Goal: Task Accomplishment & Management: Manage account settings

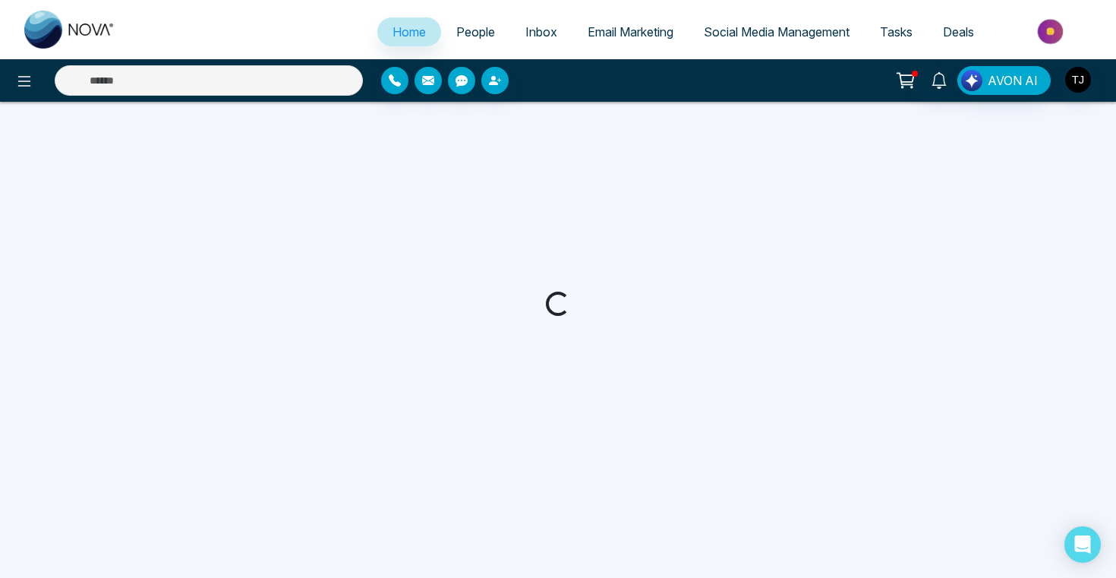
select select "*"
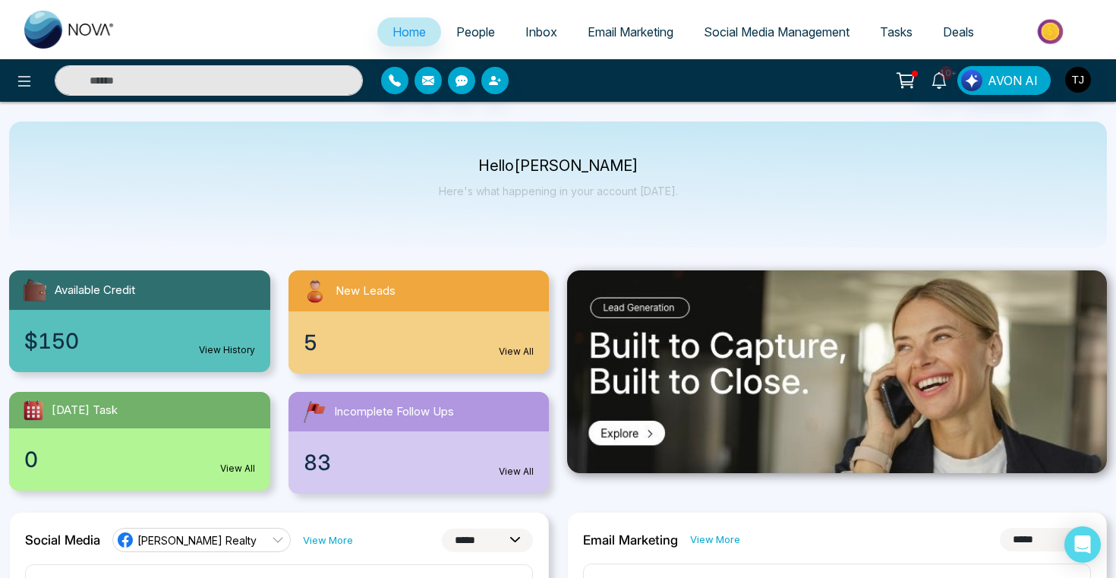
click at [609, 34] on span "Email Marketing" at bounding box center [630, 31] width 86 height 15
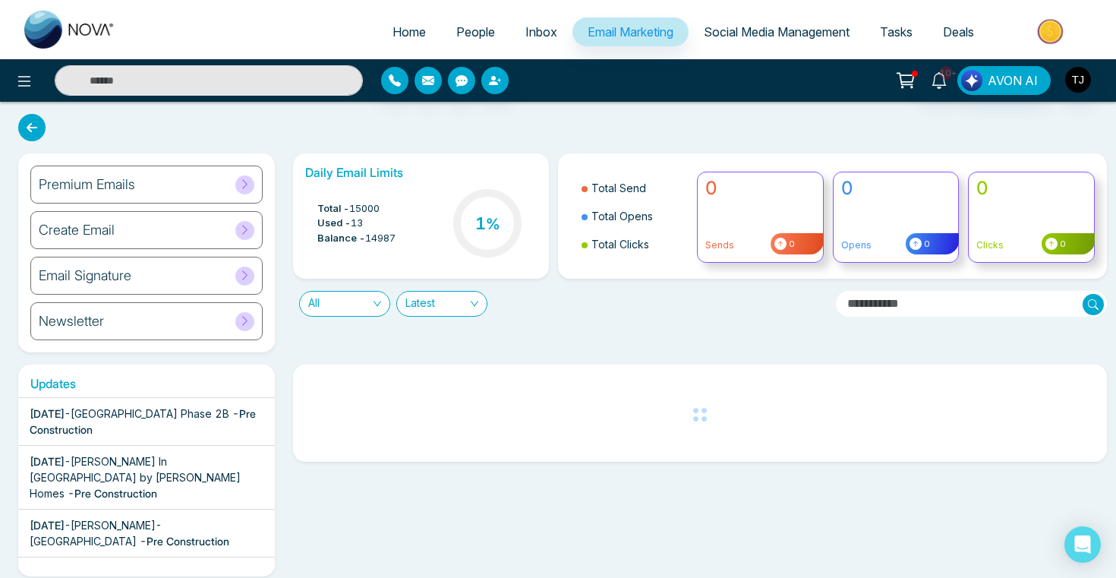
click at [110, 327] on div "Newsletter" at bounding box center [146, 321] width 232 height 38
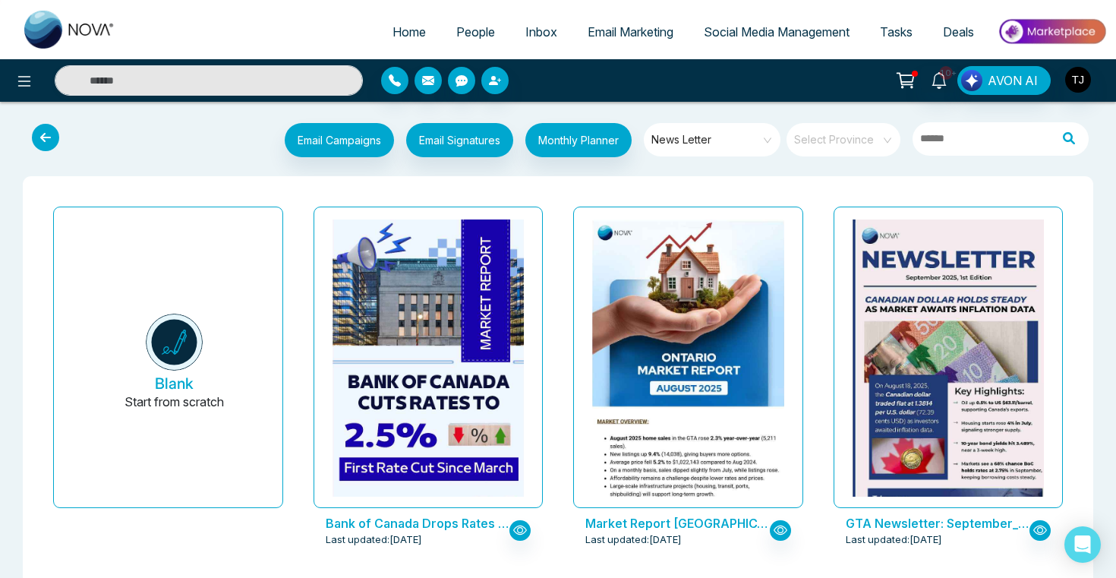
click at [47, 137] on icon at bounding box center [45, 137] width 27 height 27
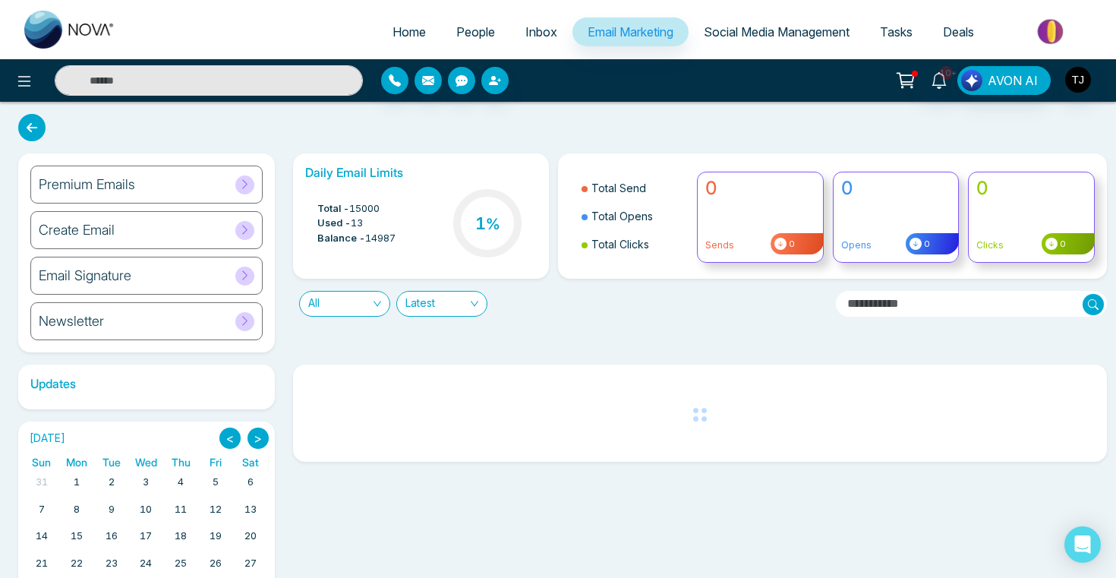
click at [96, 193] on div "Premium Emails" at bounding box center [146, 184] width 232 height 38
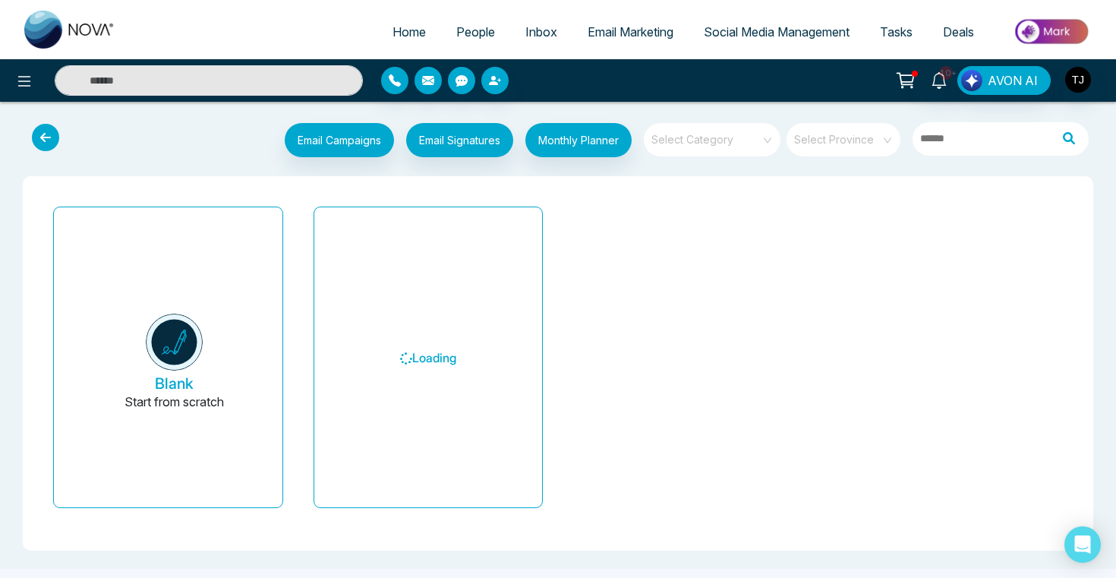
click at [747, 144] on input "search" at bounding box center [706, 134] width 109 height 23
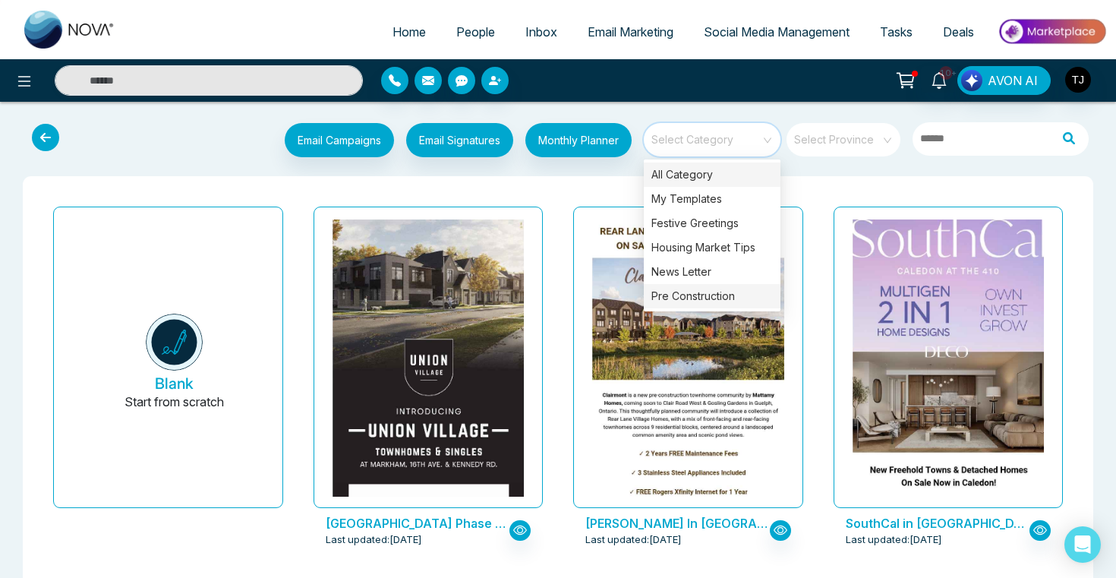
click at [726, 285] on div "Pre Construction" at bounding box center [712, 296] width 137 height 24
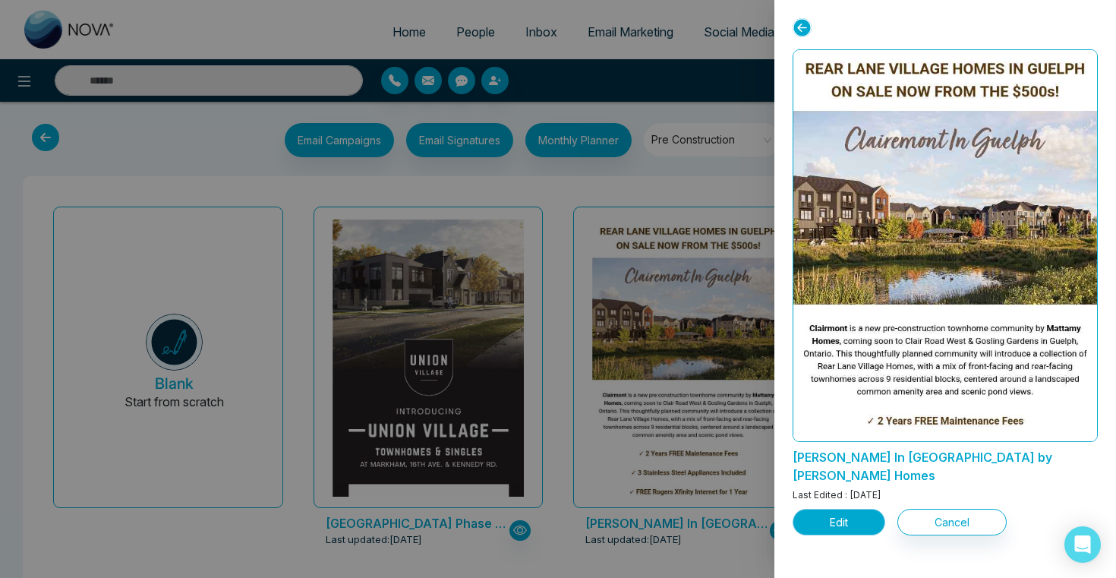
click at [841, 509] on button "Edit" at bounding box center [838, 521] width 93 height 27
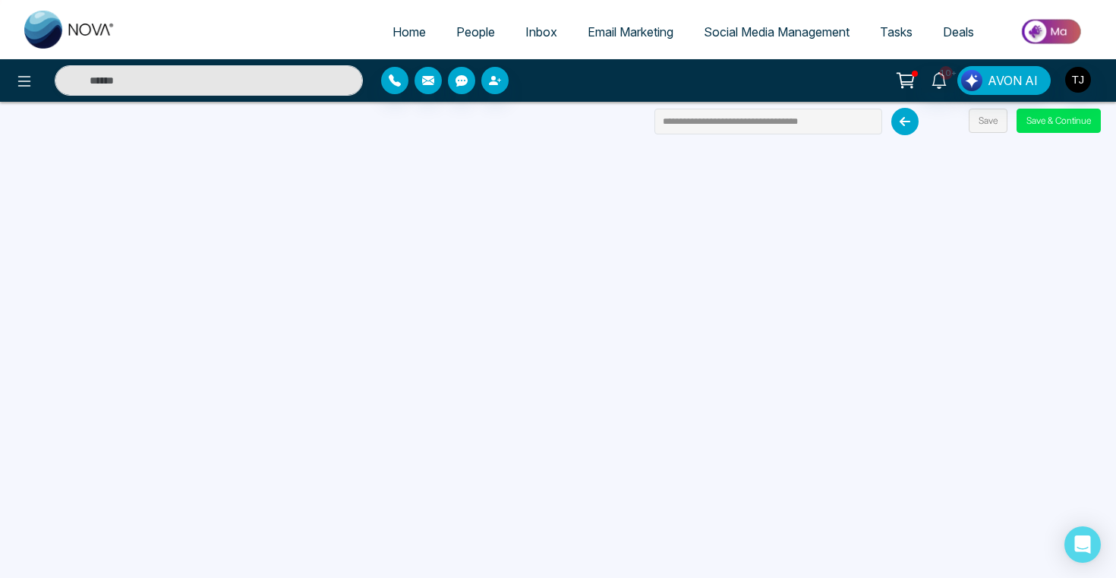
click at [603, 34] on span "Email Marketing" at bounding box center [630, 31] width 86 height 15
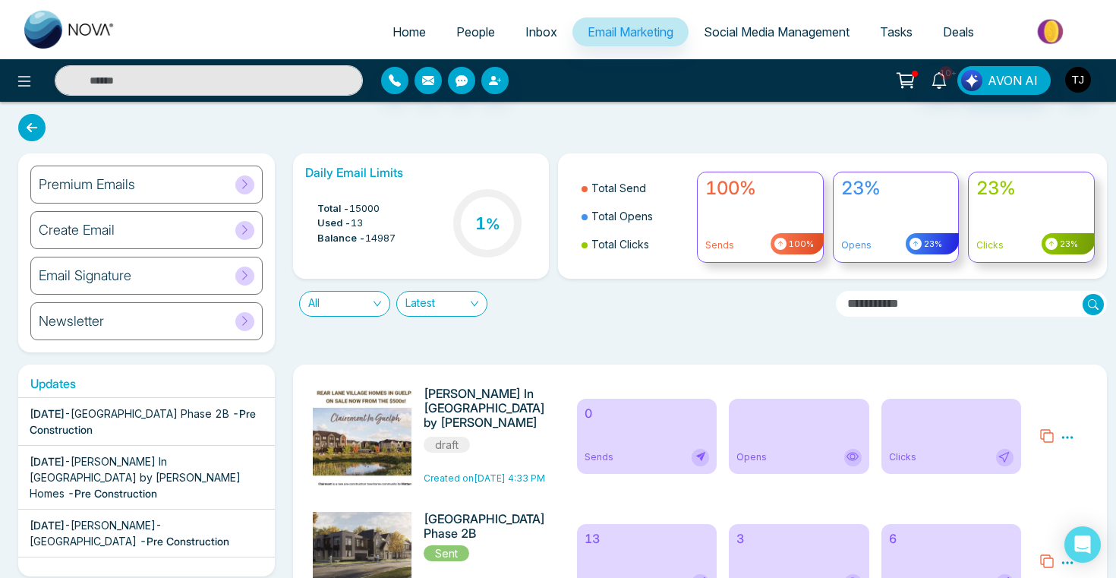
click at [124, 196] on div "Premium Emails" at bounding box center [146, 184] width 232 height 38
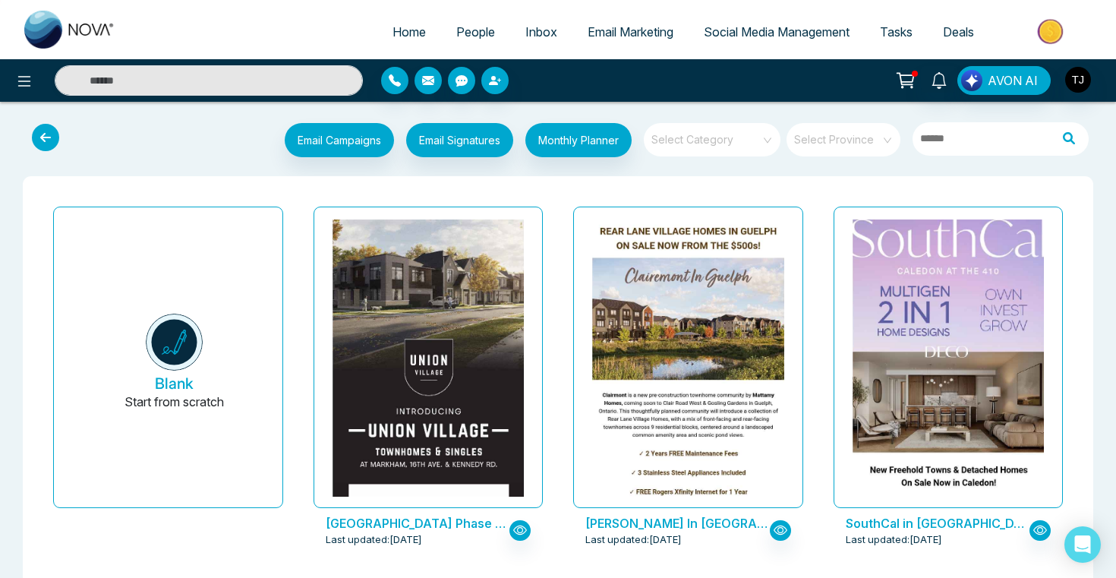
click at [697, 129] on input "search" at bounding box center [706, 134] width 109 height 23
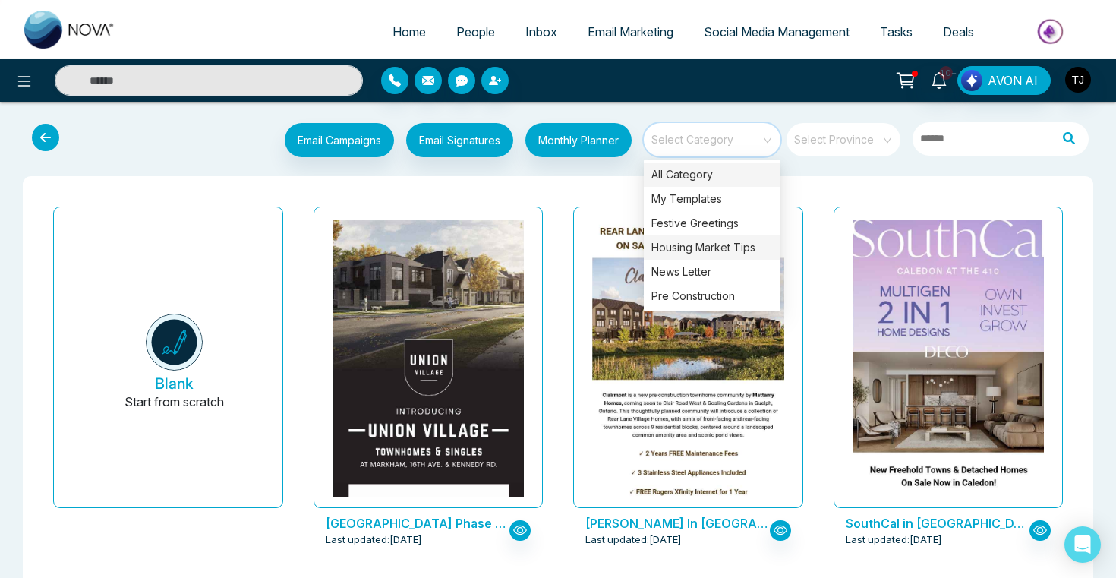
click at [694, 250] on div "Housing Market Tips" at bounding box center [712, 247] width 137 height 24
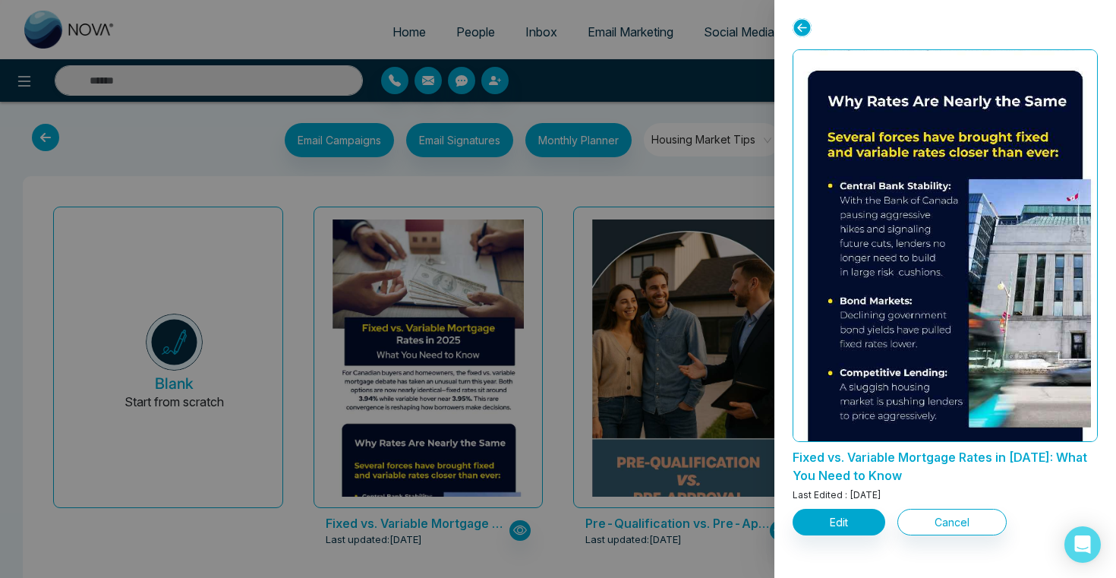
scroll to position [318, 0]
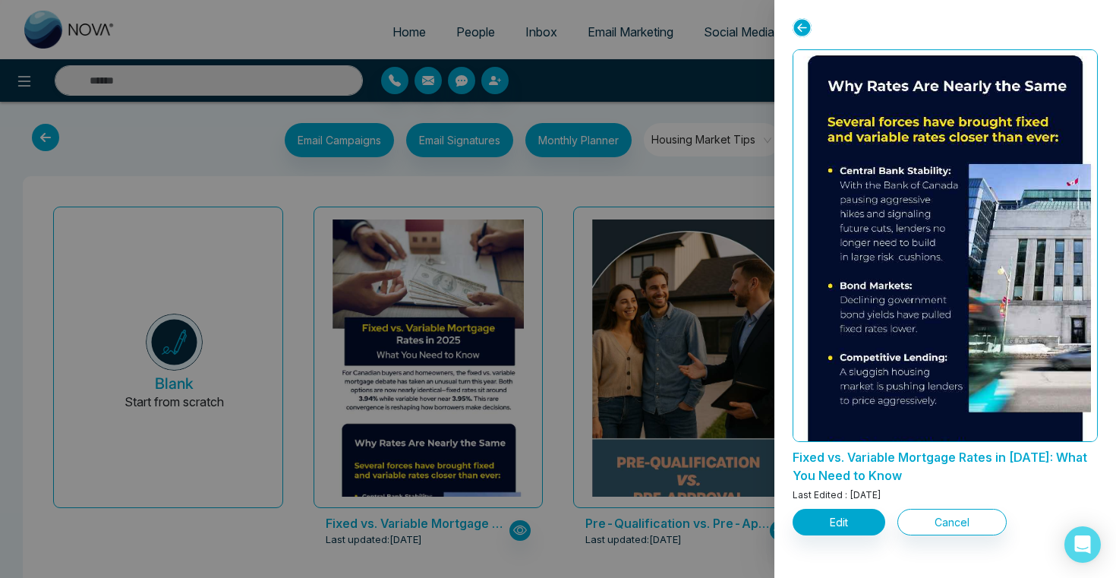
click at [737, 350] on div at bounding box center [558, 289] width 1116 height 578
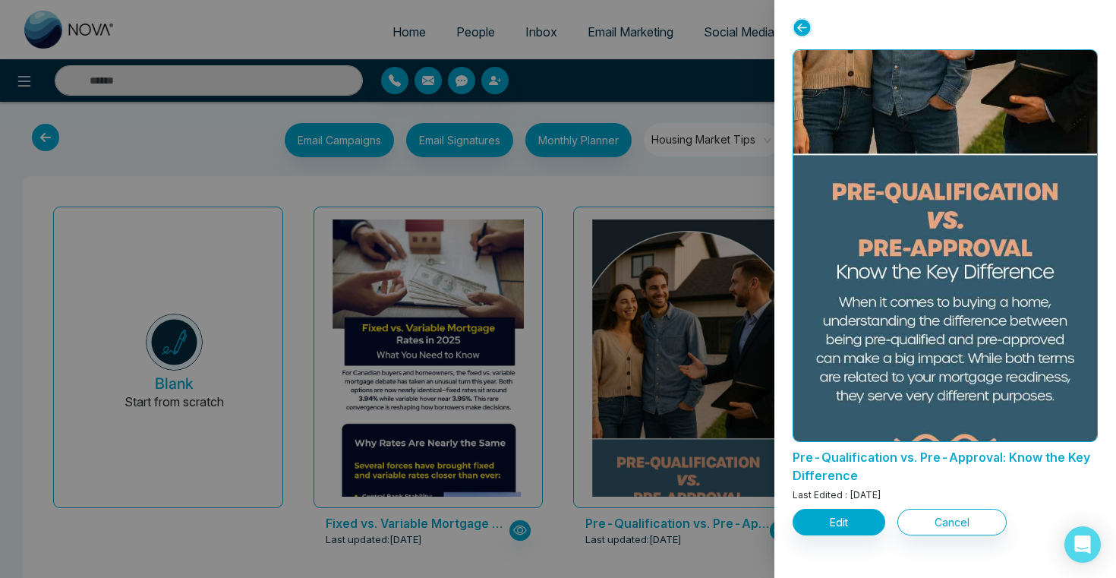
scroll to position [276, 0]
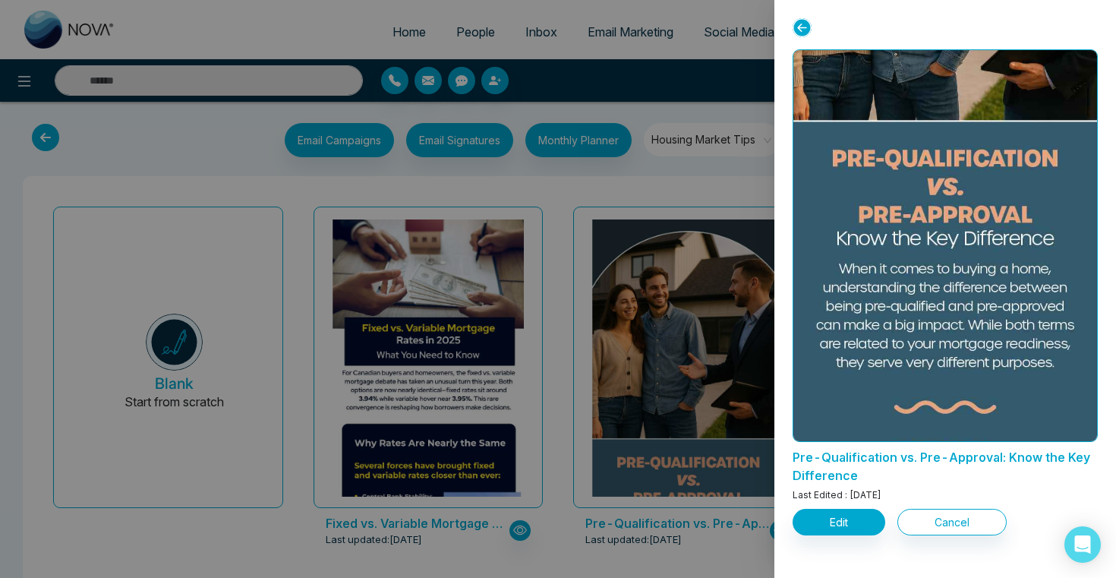
click at [675, 365] on div at bounding box center [558, 289] width 1116 height 578
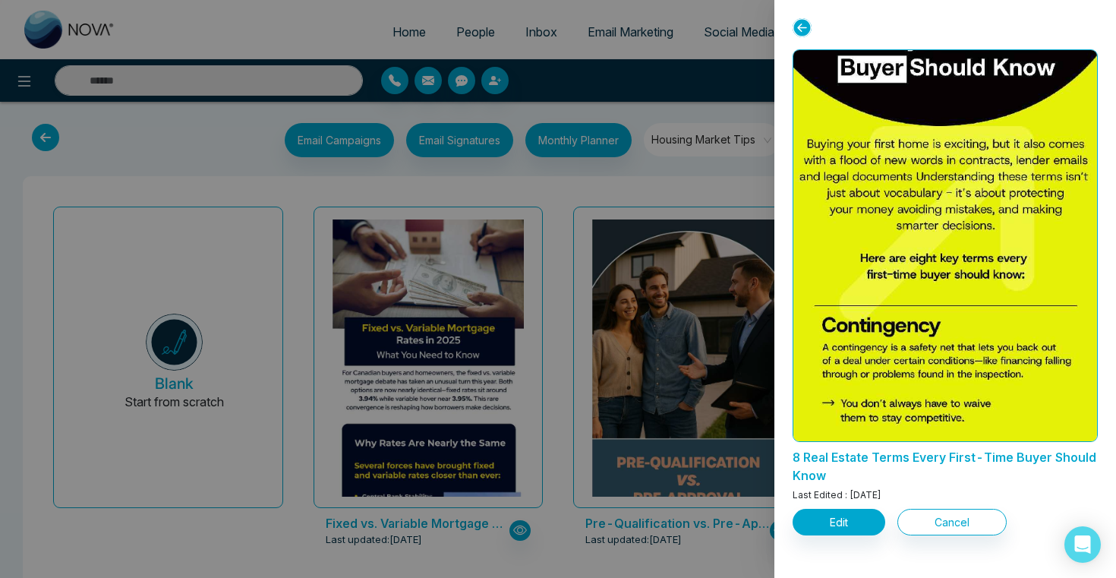
scroll to position [96, 0]
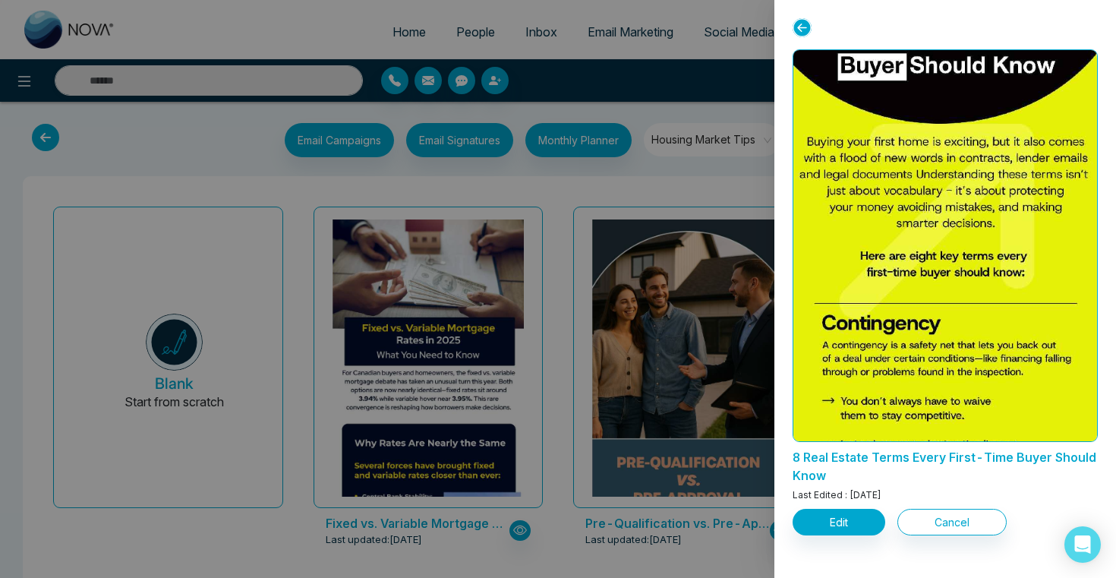
click at [848, 505] on div "Edit Cancel" at bounding box center [944, 518] width 305 height 33
click at [851, 518] on button "Edit" at bounding box center [838, 521] width 93 height 27
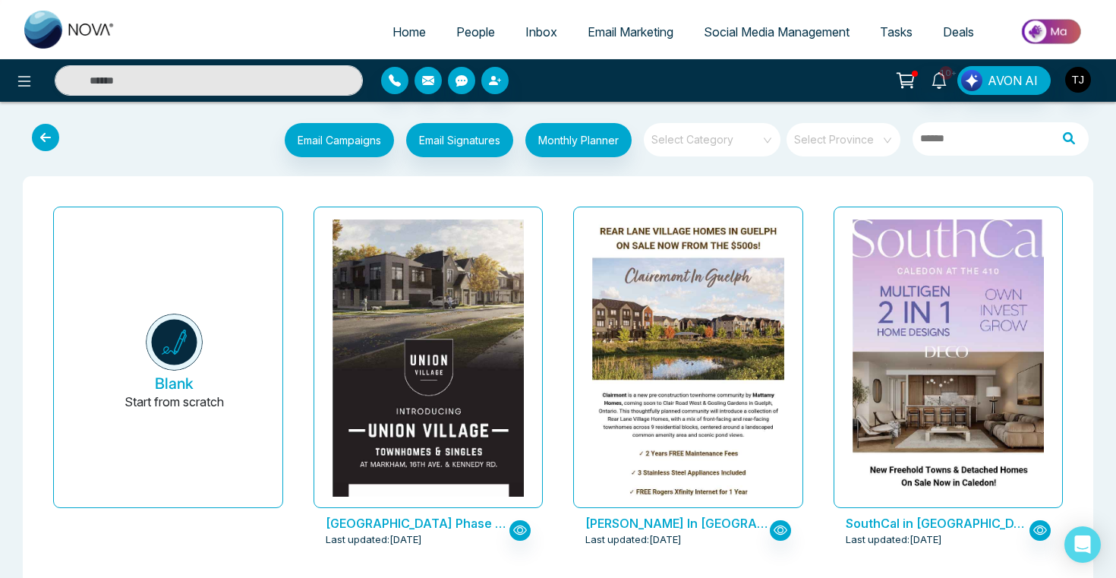
click at [729, 137] on input "search" at bounding box center [706, 134] width 109 height 23
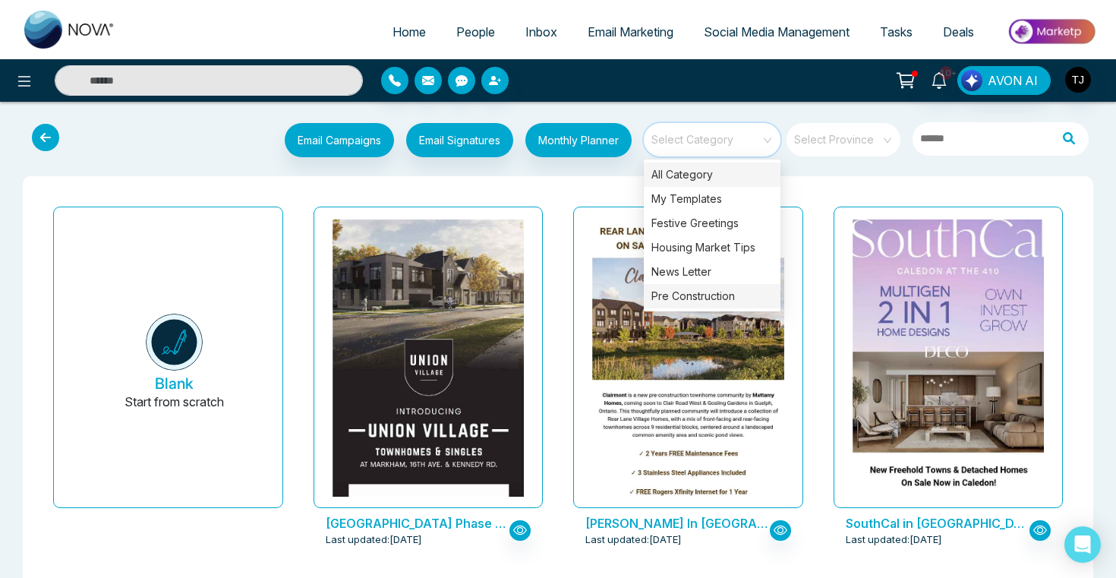
click at [722, 299] on div "Pre Construction" at bounding box center [712, 296] width 137 height 24
click at [676, 295] on div "Pre Construction" at bounding box center [712, 296] width 137 height 24
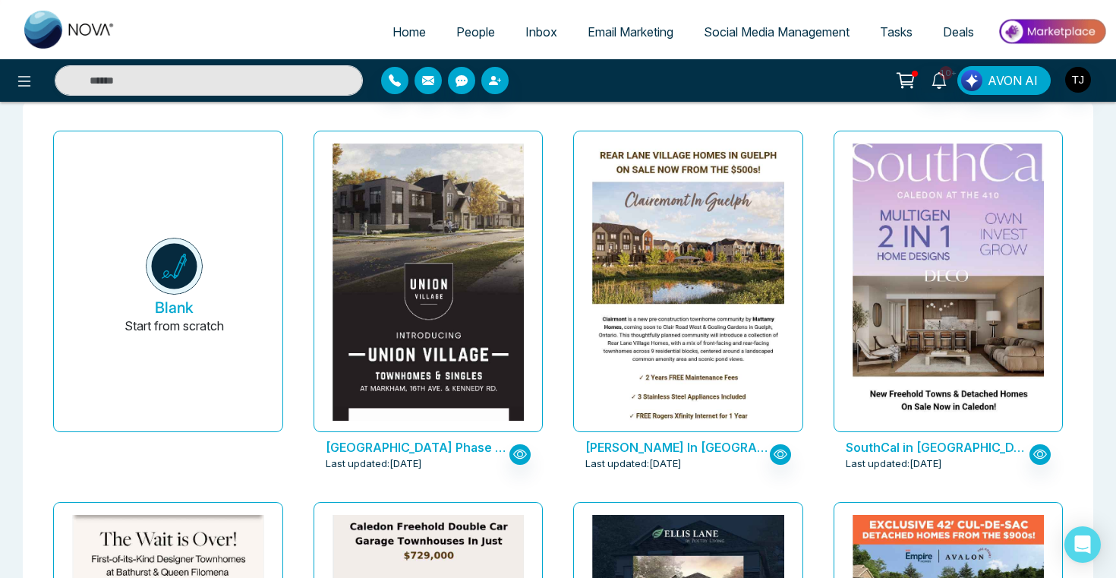
scroll to position [77, 0]
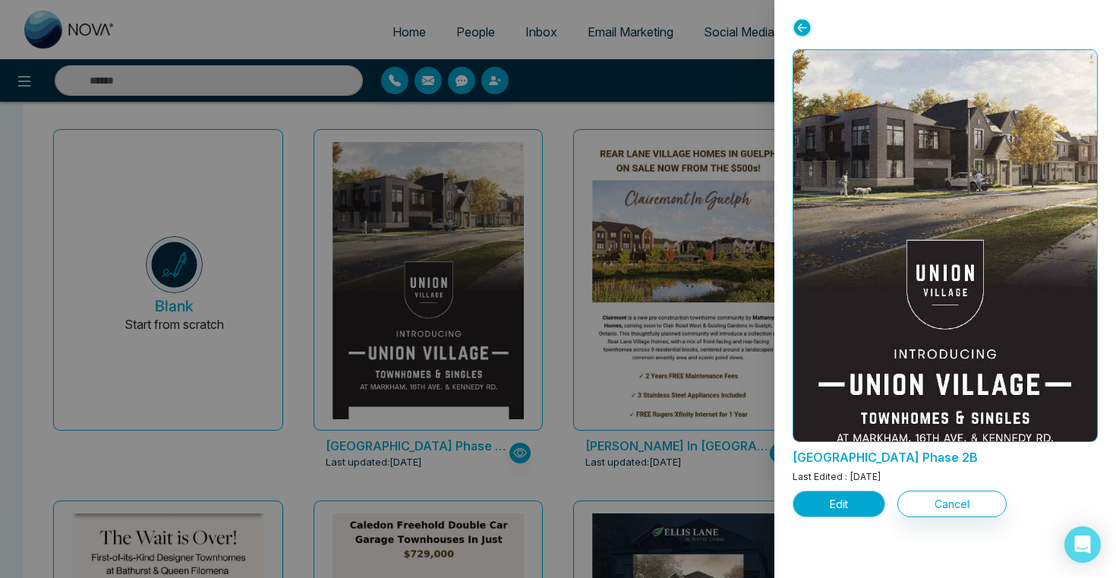
click at [861, 510] on button "Edit" at bounding box center [838, 503] width 93 height 27
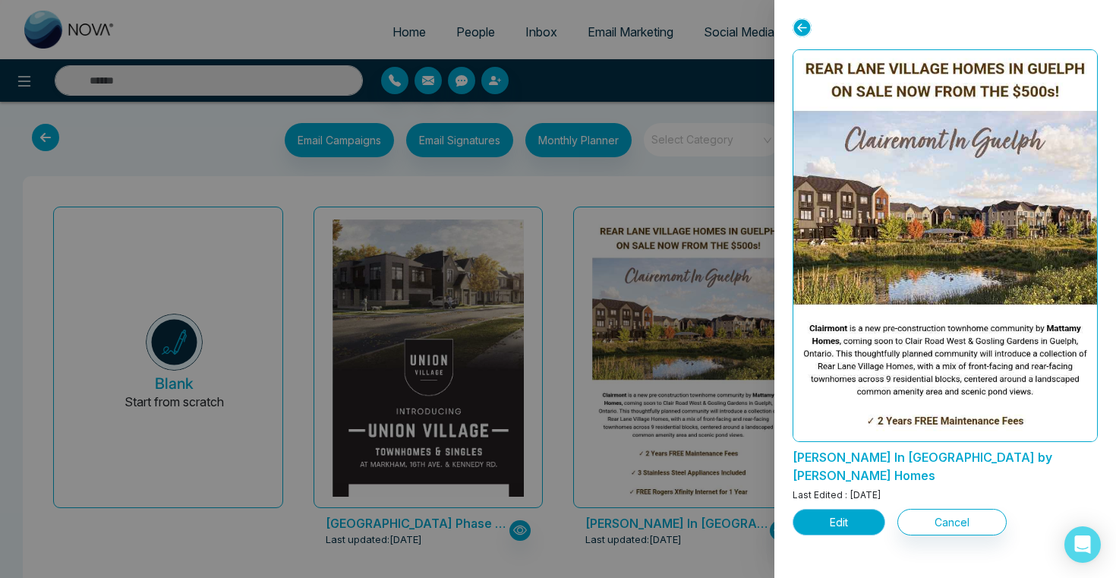
click at [836, 508] on button "Edit" at bounding box center [838, 521] width 93 height 27
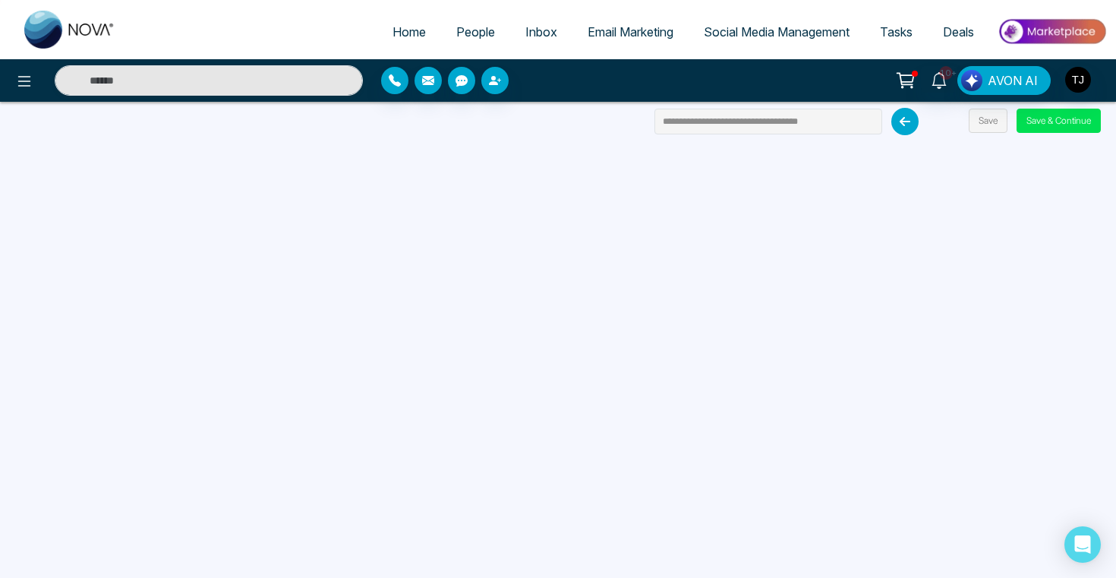
click at [0, 74] on div at bounding box center [186, 80] width 372 height 30
click at [20, 89] on icon at bounding box center [24, 81] width 18 height 18
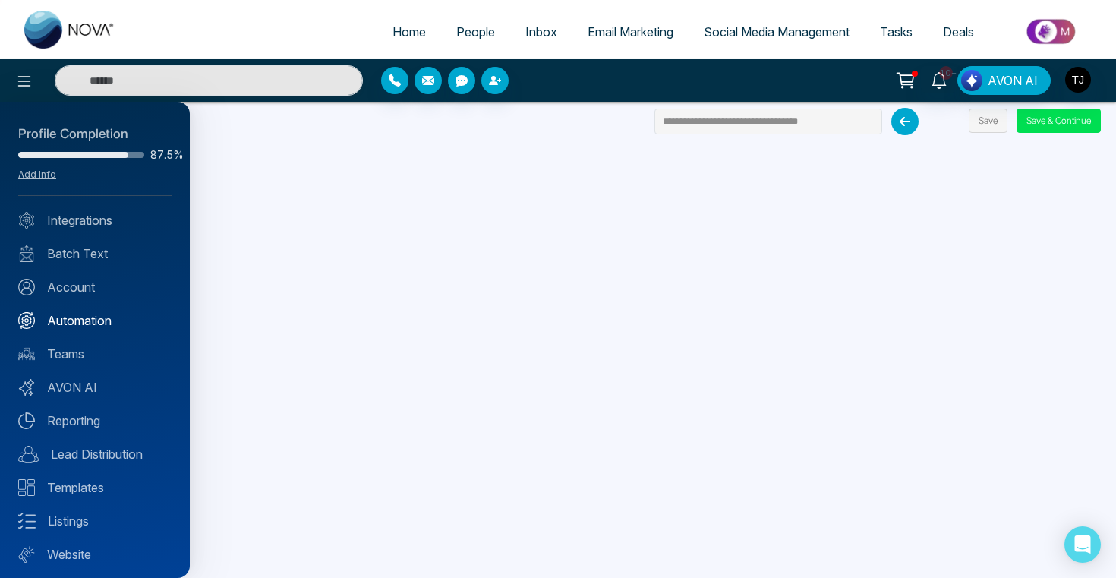
click at [67, 320] on link "Automation" at bounding box center [94, 320] width 153 height 18
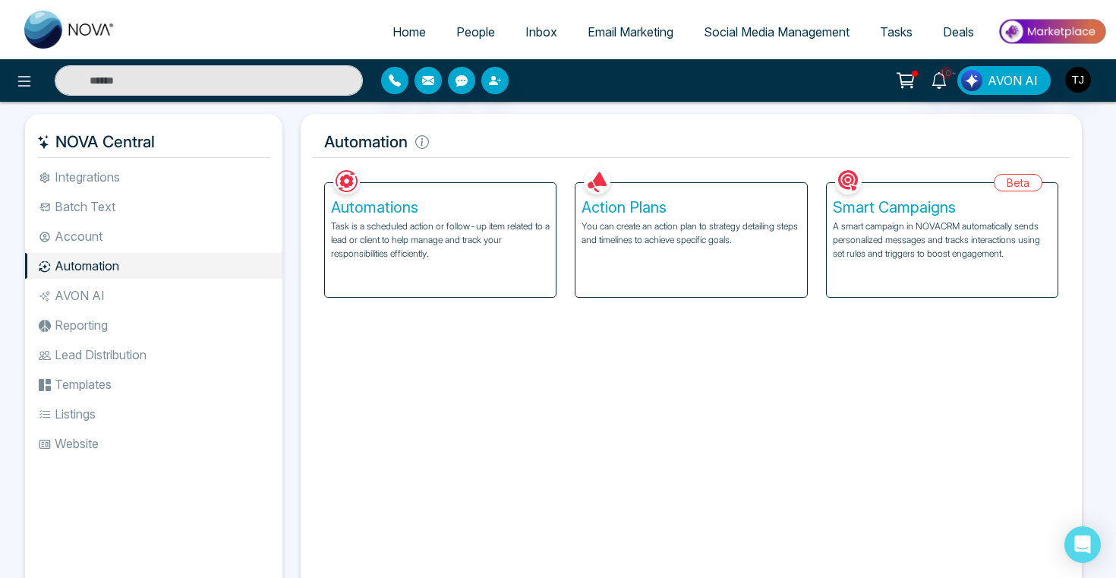
click at [686, 267] on div "Action Plans You can create an action plan to strategy detailing steps and time…" at bounding box center [690, 240] width 231 height 114
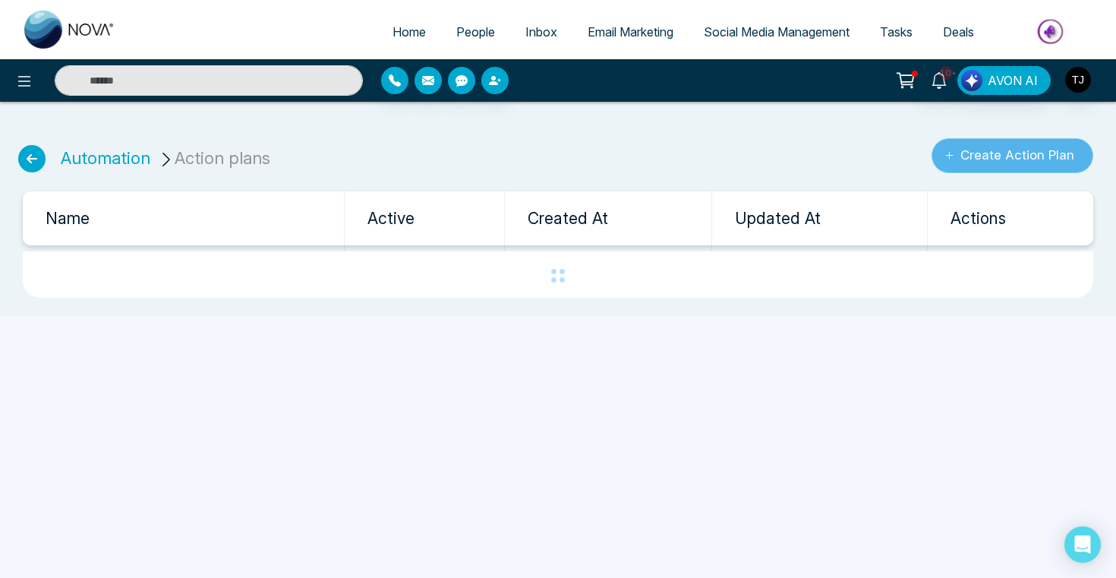
click at [996, 144] on button "Create Action Plan" at bounding box center [1012, 155] width 162 height 35
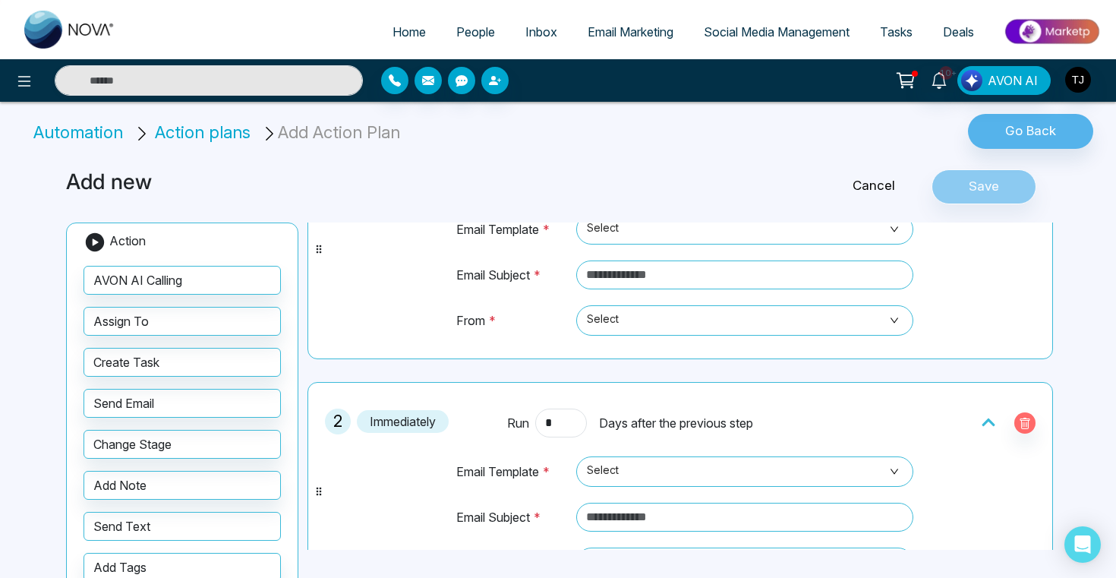
scroll to position [128, 0]
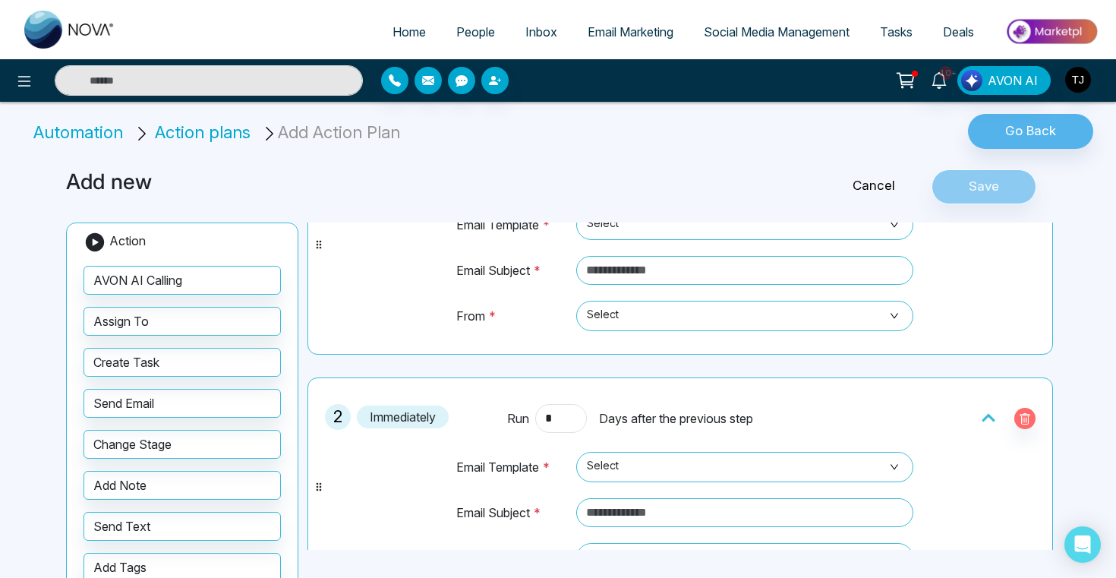
click at [733, 36] on span "Social Media Management" at bounding box center [777, 31] width 146 height 15
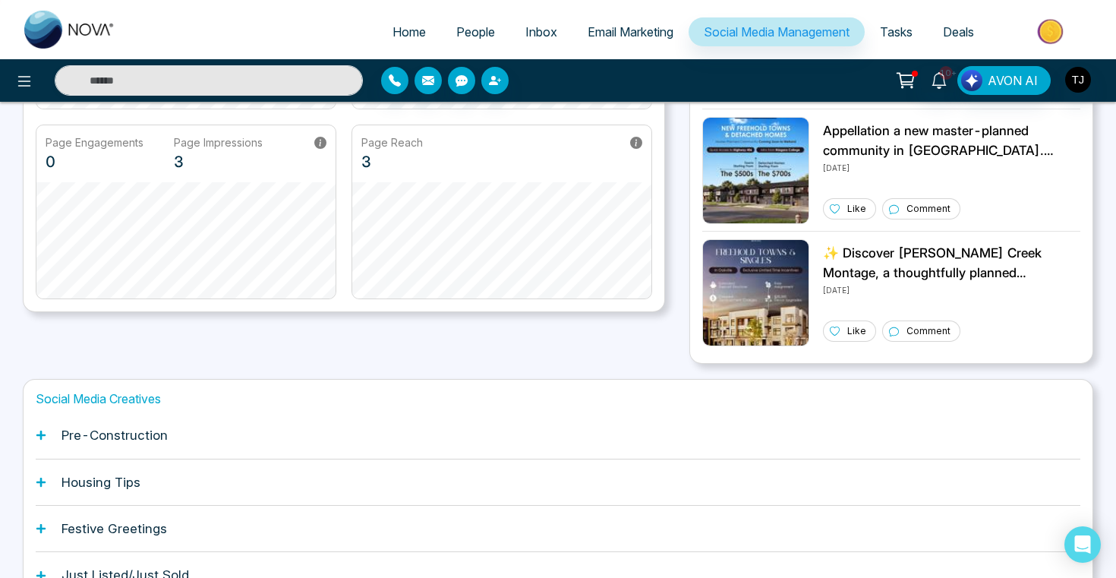
scroll to position [403, 0]
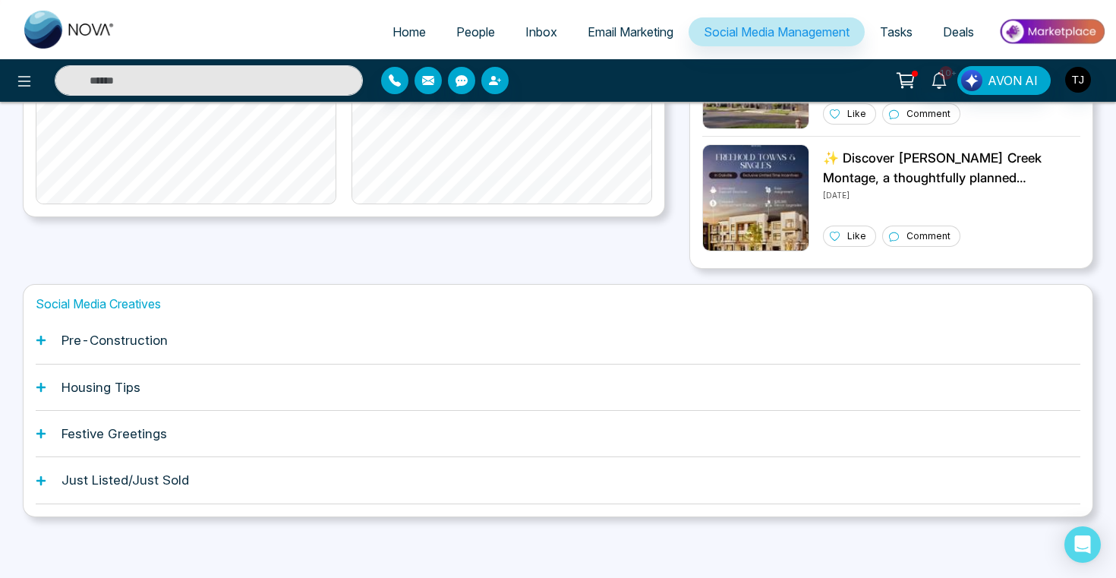
click at [215, 348] on div "Pre-Construction" at bounding box center [558, 340] width 1044 height 46
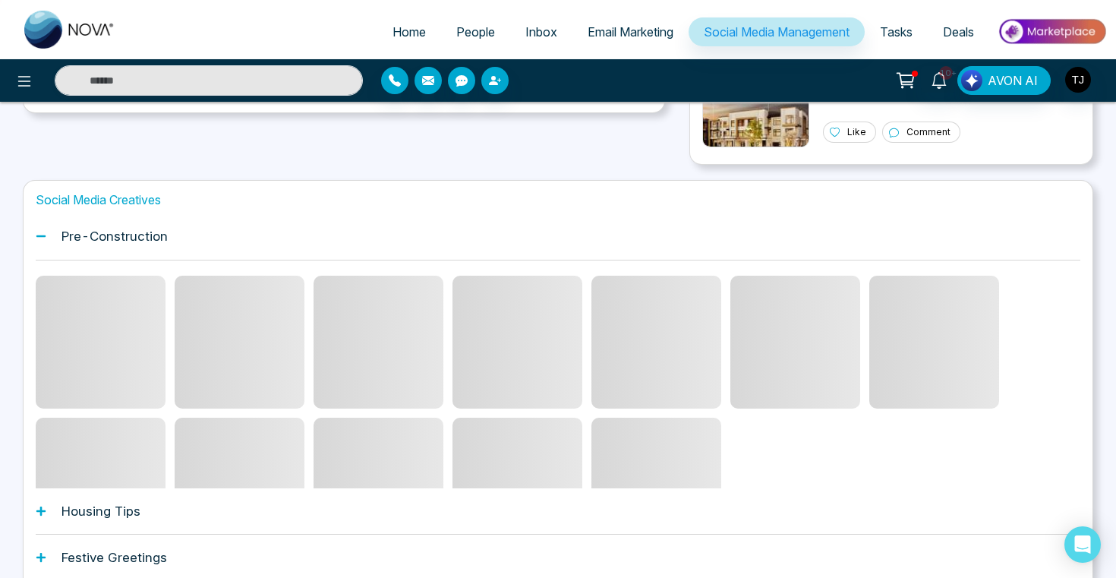
scroll to position [510, 0]
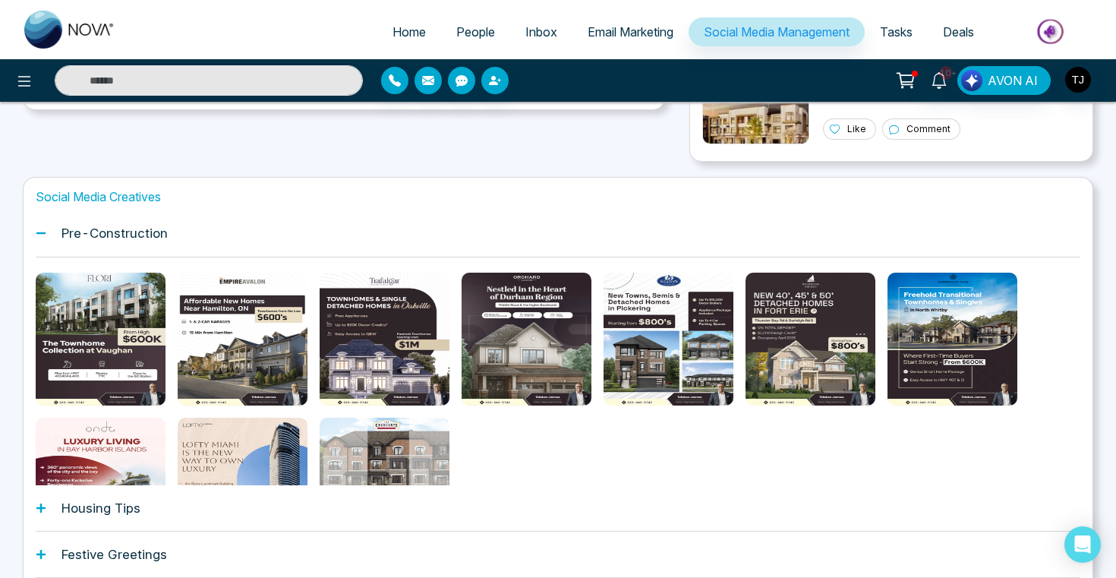
click at [168, 515] on div "Housing Tips" at bounding box center [558, 508] width 1044 height 46
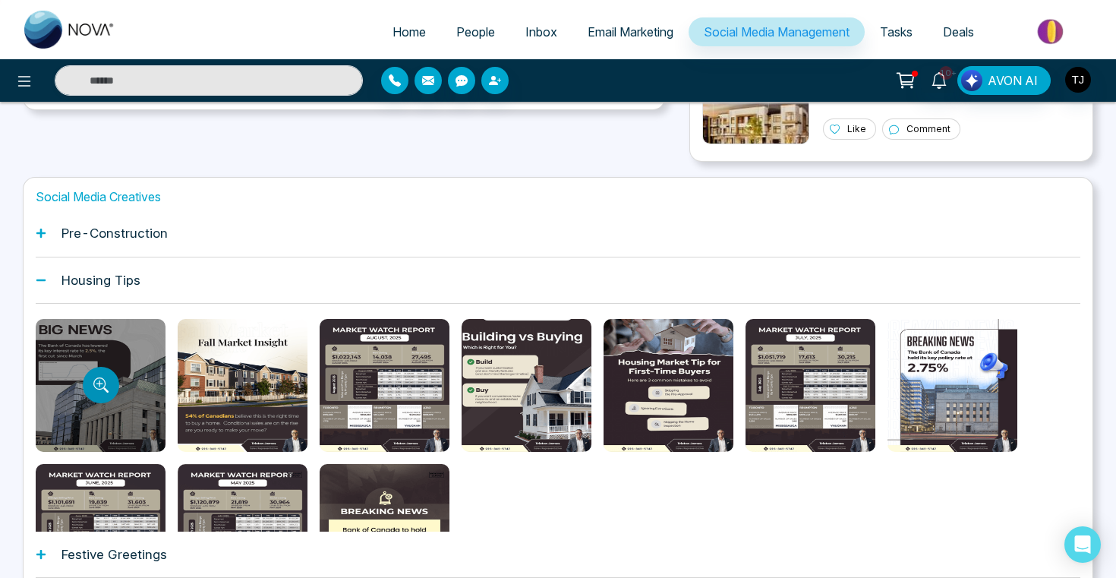
click at [105, 390] on icon "Preview template" at bounding box center [104, 389] width 5 height 5
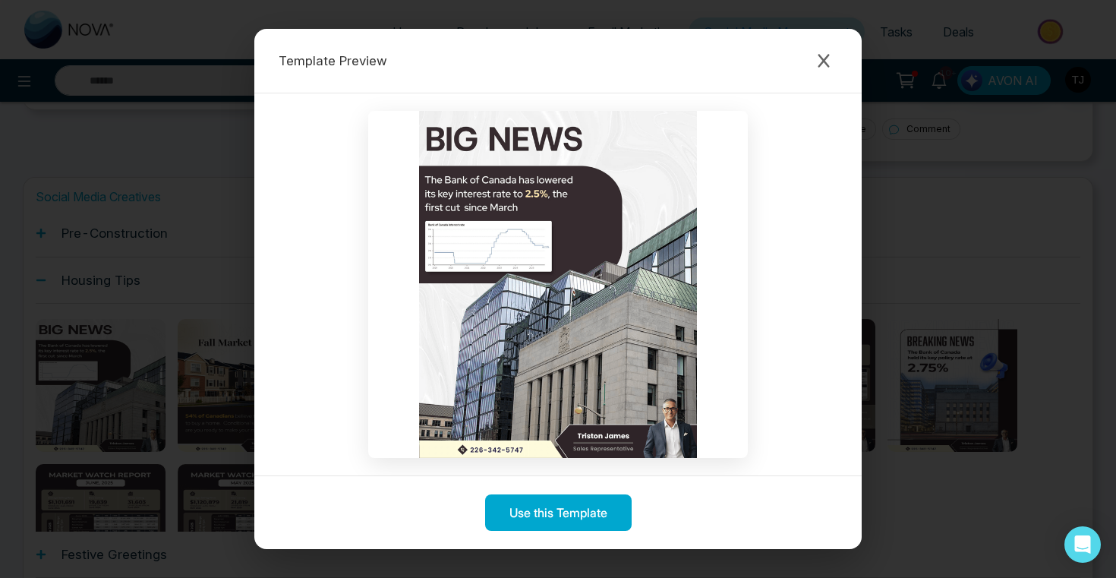
click at [213, 336] on div "Template Preview Use this Template" at bounding box center [558, 289] width 1116 height 578
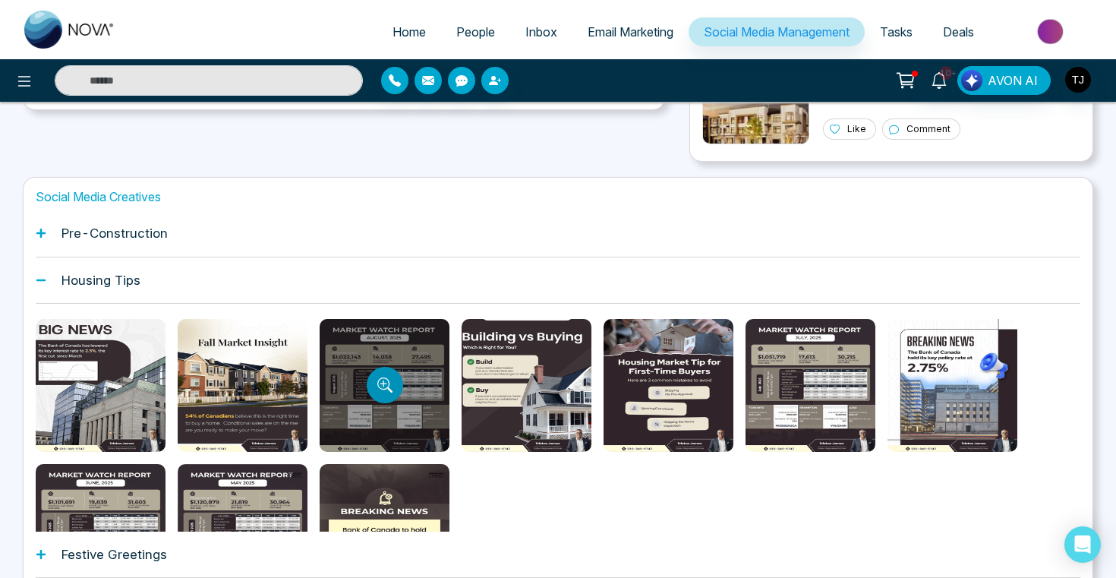
click at [381, 383] on icon "Preview template" at bounding box center [384, 384] width 15 height 15
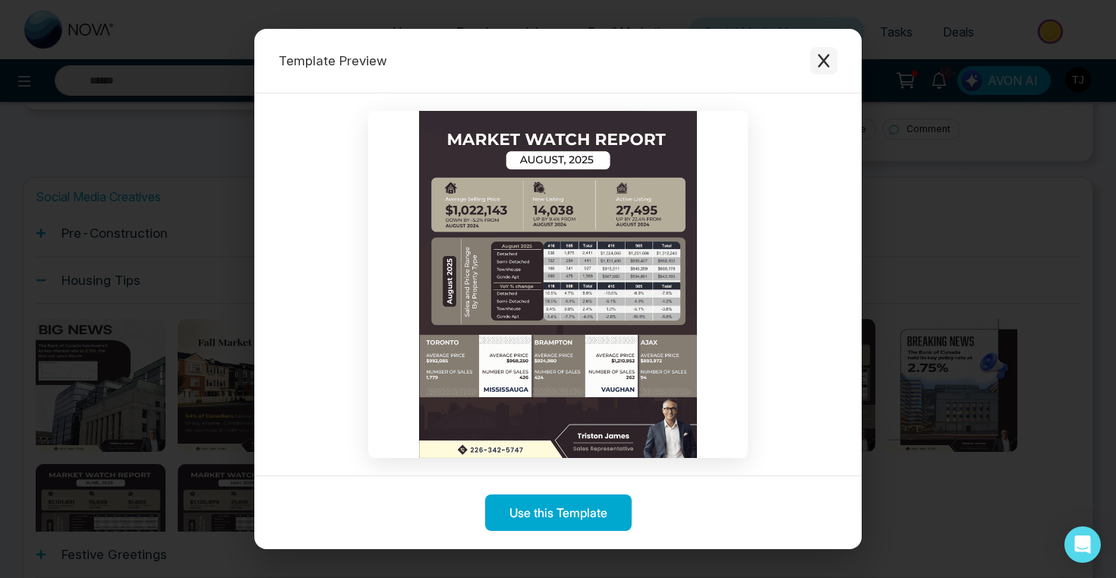
click at [831, 56] on button "Close modal" at bounding box center [823, 60] width 27 height 27
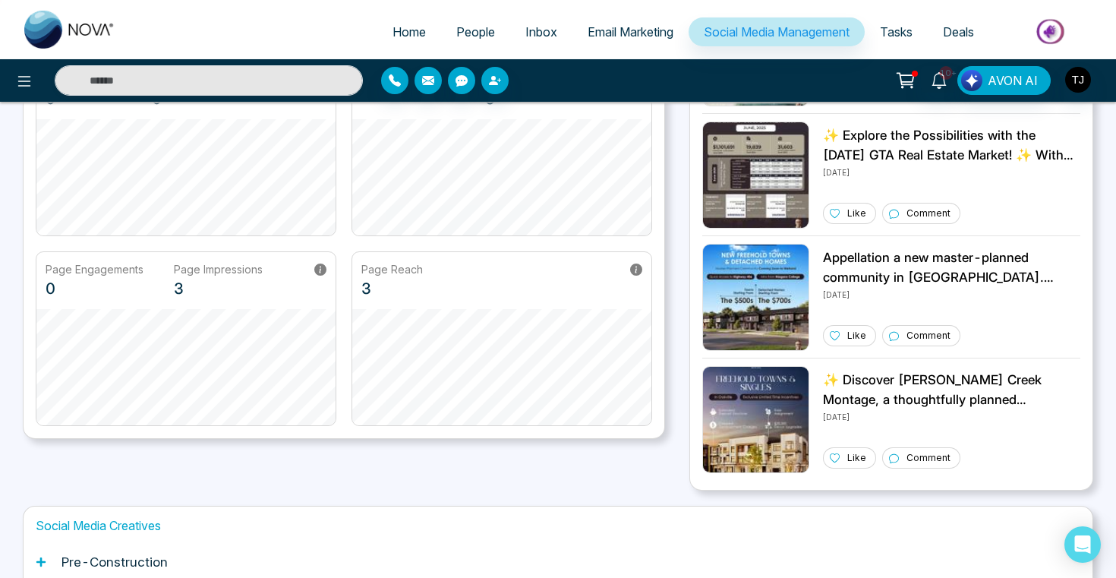
scroll to position [0, 0]
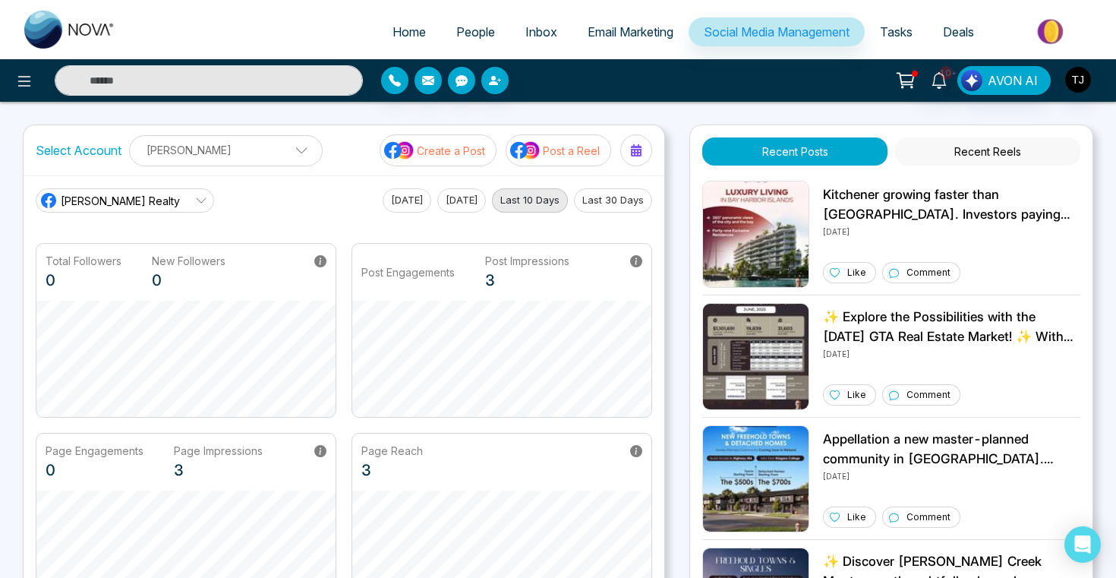
click at [546, 169] on div "Select Account [PERSON_NAME] [PERSON_NAME] Add Social Accounts Create a Post Po…" at bounding box center [344, 150] width 641 height 50
click at [549, 151] on p "Post a Reel" at bounding box center [571, 151] width 57 height 16
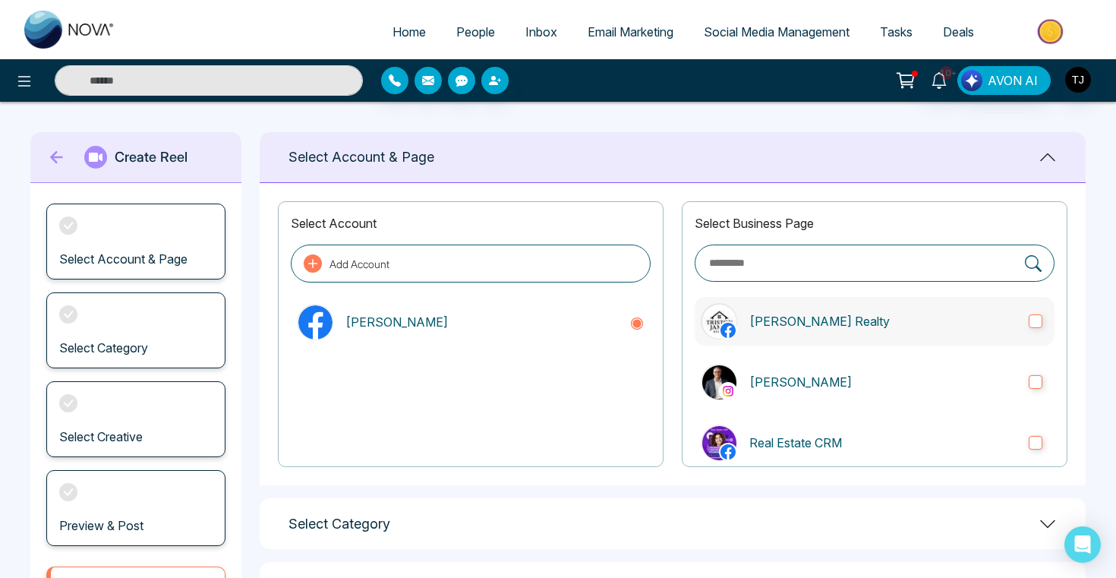
click at [855, 307] on label "[PERSON_NAME] Realty" at bounding box center [874, 321] width 360 height 49
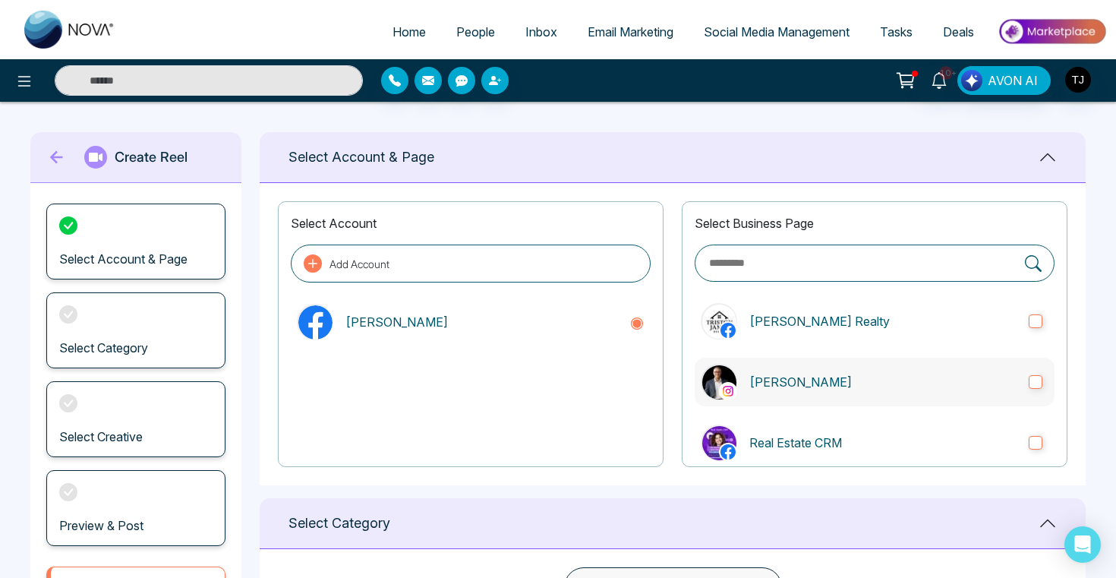
click at [837, 366] on label "[PERSON_NAME]" at bounding box center [874, 381] width 360 height 49
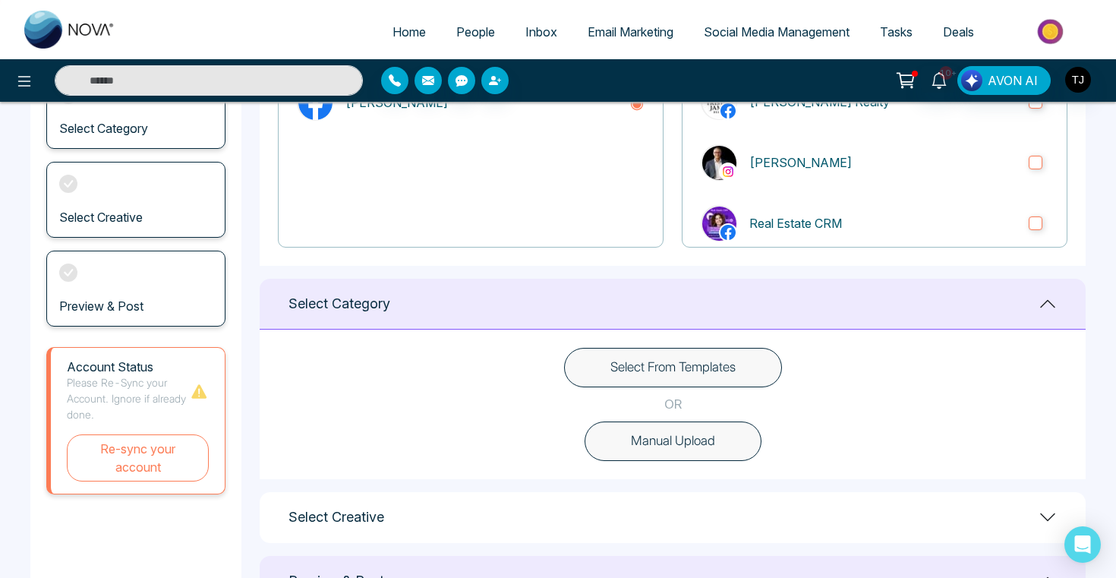
scroll to position [288, 0]
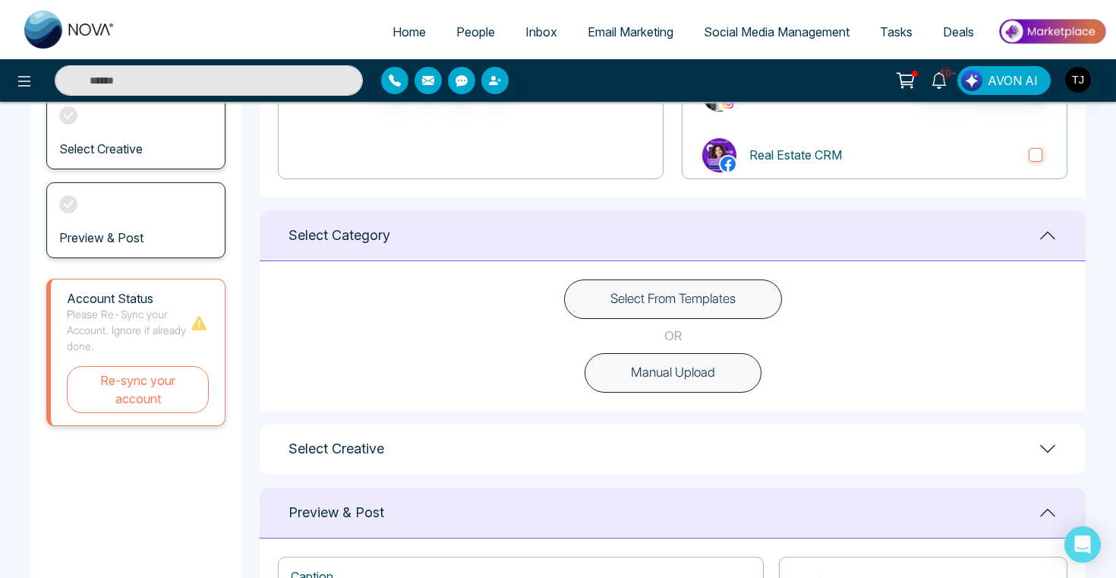
click at [656, 359] on button "Manual Upload" at bounding box center [672, 372] width 177 height 39
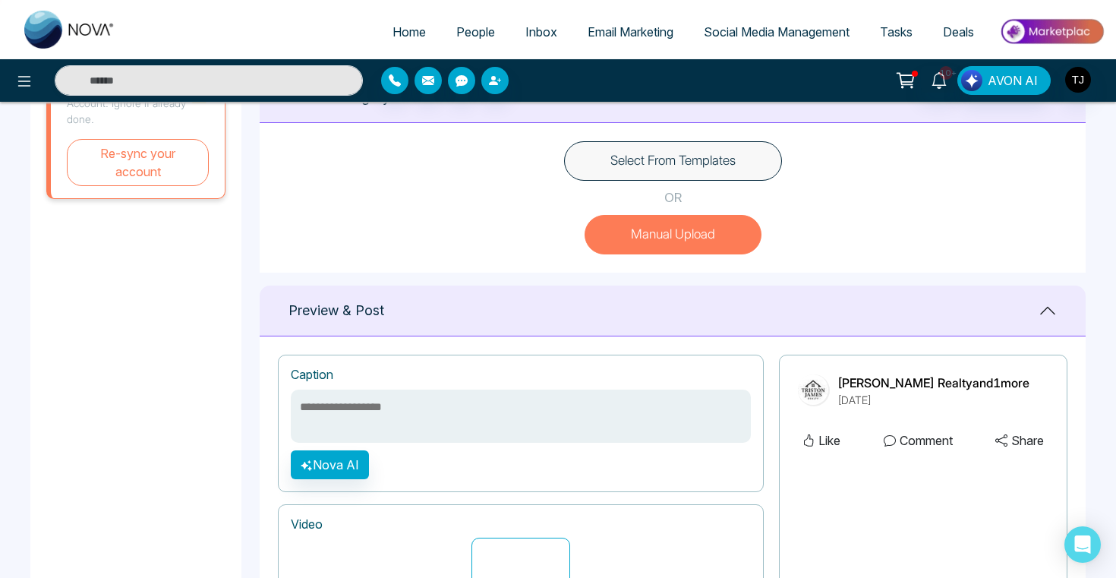
scroll to position [434, 0]
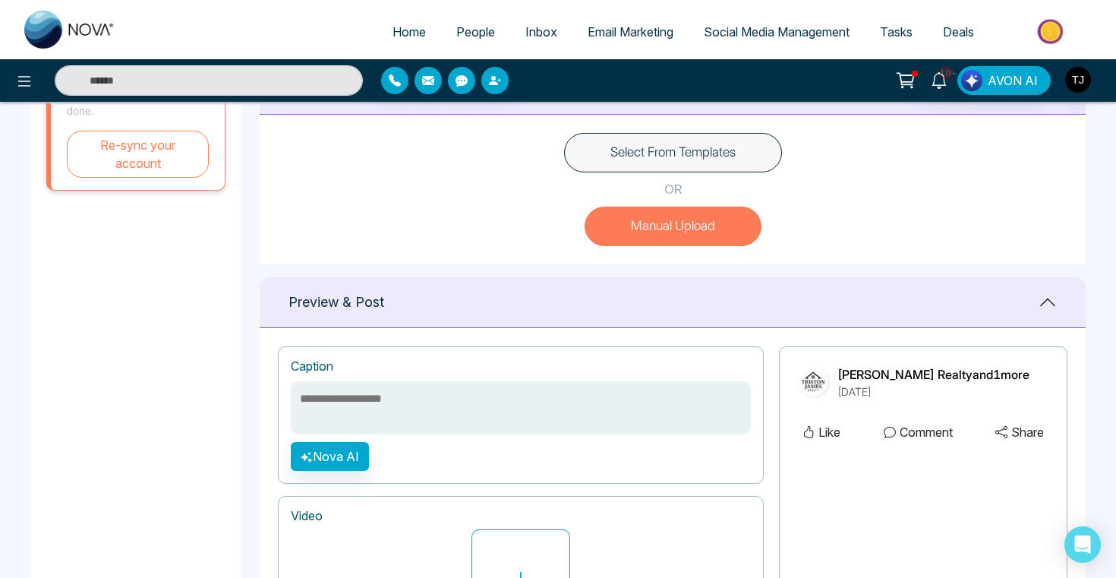
click at [613, 121] on div "Select From Templates OR Manual Upload" at bounding box center [673, 190] width 826 height 150
click at [616, 190] on div "Select From Templates OR Manual Upload" at bounding box center [673, 190] width 826 height 150
click at [612, 166] on button "Select From Templates" at bounding box center [673, 152] width 218 height 39
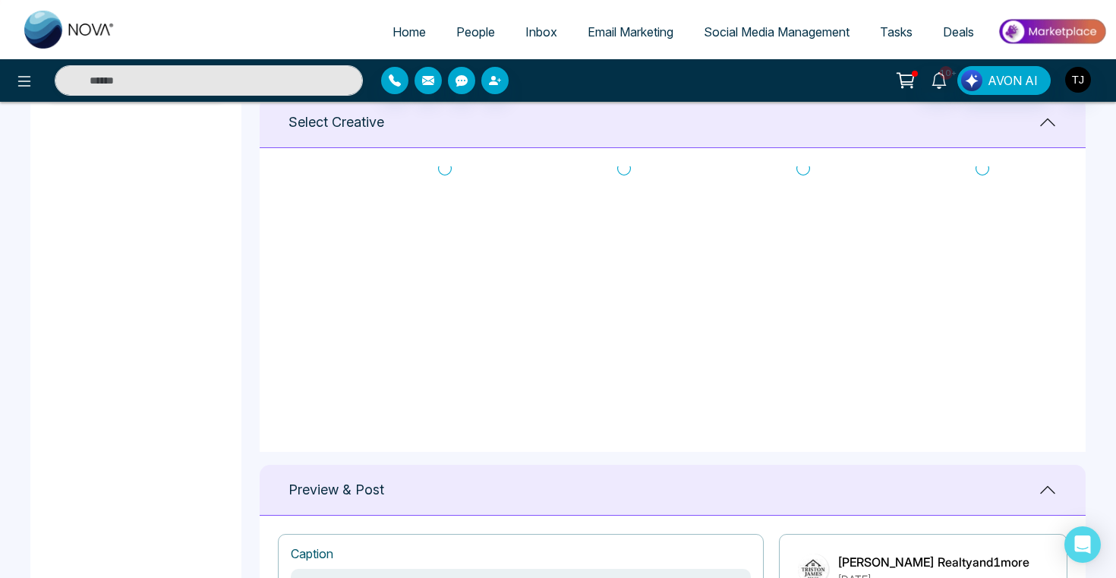
scroll to position [24, 0]
click at [1005, 80] on span "AVON AI" at bounding box center [1012, 80] width 50 height 18
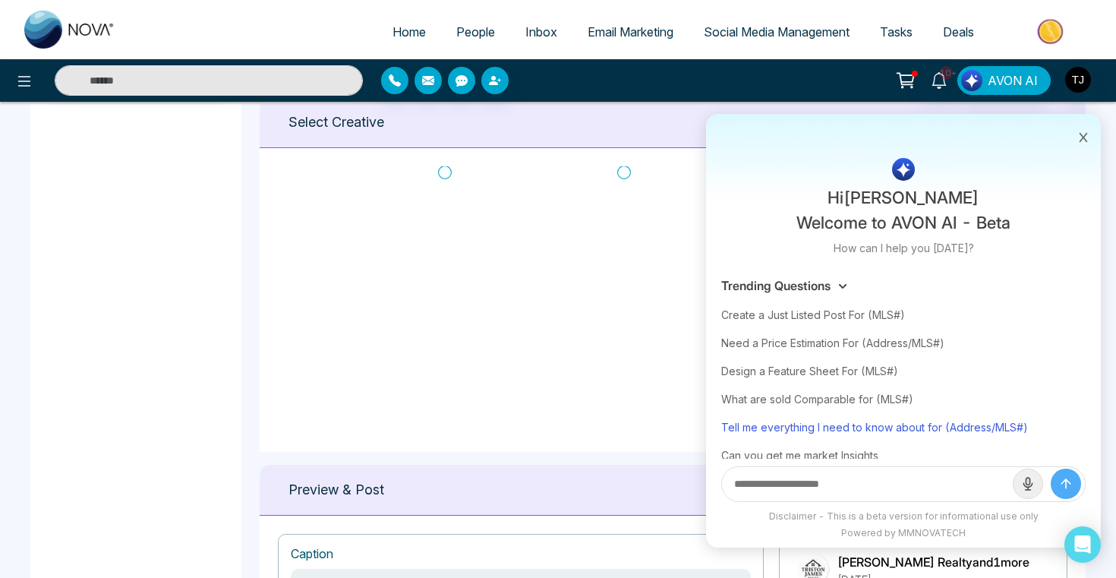
click at [808, 433] on div "Tell me everything I need to know about for (Address/MLS#)" at bounding box center [903, 427] width 364 height 28
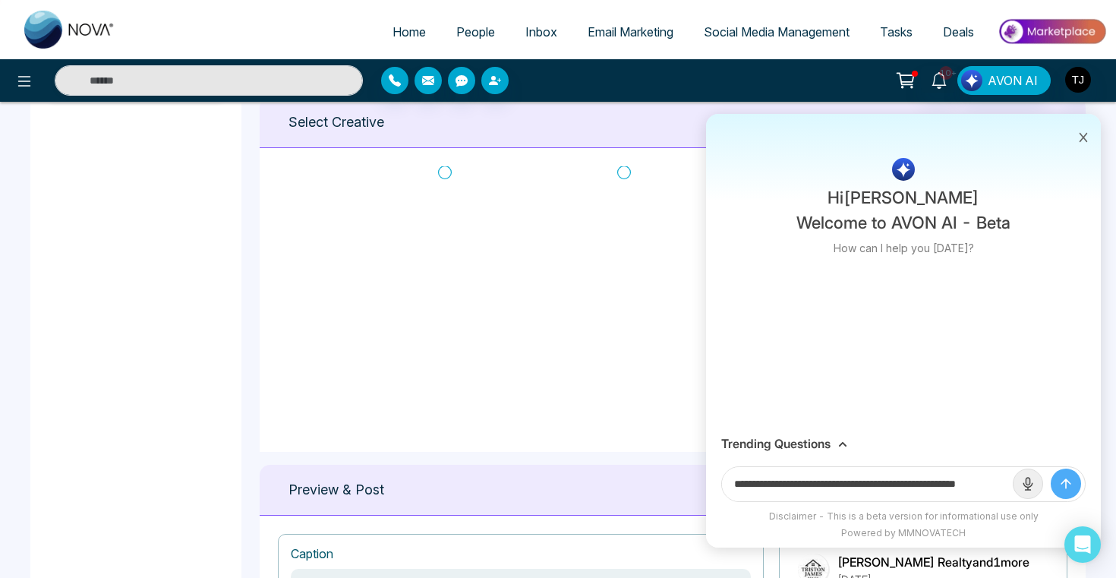
scroll to position [0, 36]
drag, startPoint x: 952, startPoint y: 485, endPoint x: 1069, endPoint y: 496, distance: 117.4
click at [1069, 496] on form "**********" at bounding box center [903, 484] width 364 height 36
paste input "**********"
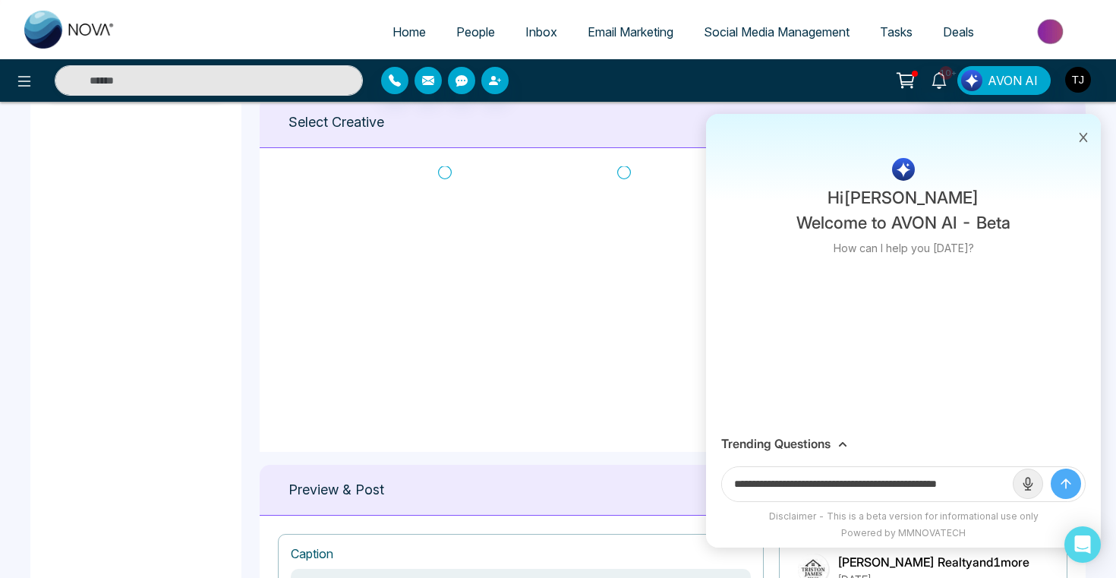
scroll to position [0, 12]
type input "**********"
click at [1050, 468] on button "submit" at bounding box center [1065, 483] width 30 height 30
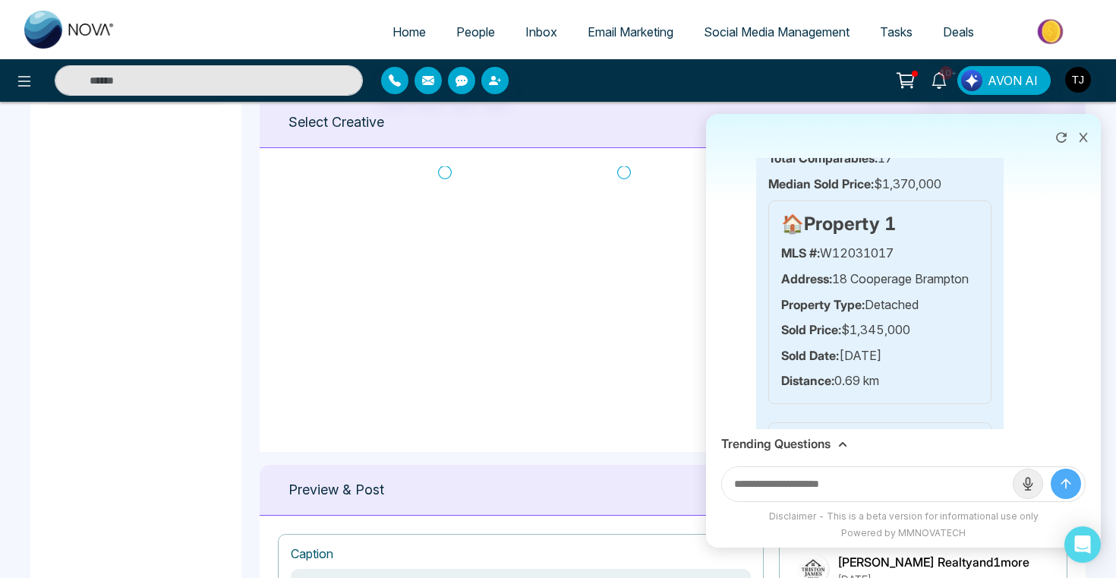
scroll to position [914, 0]
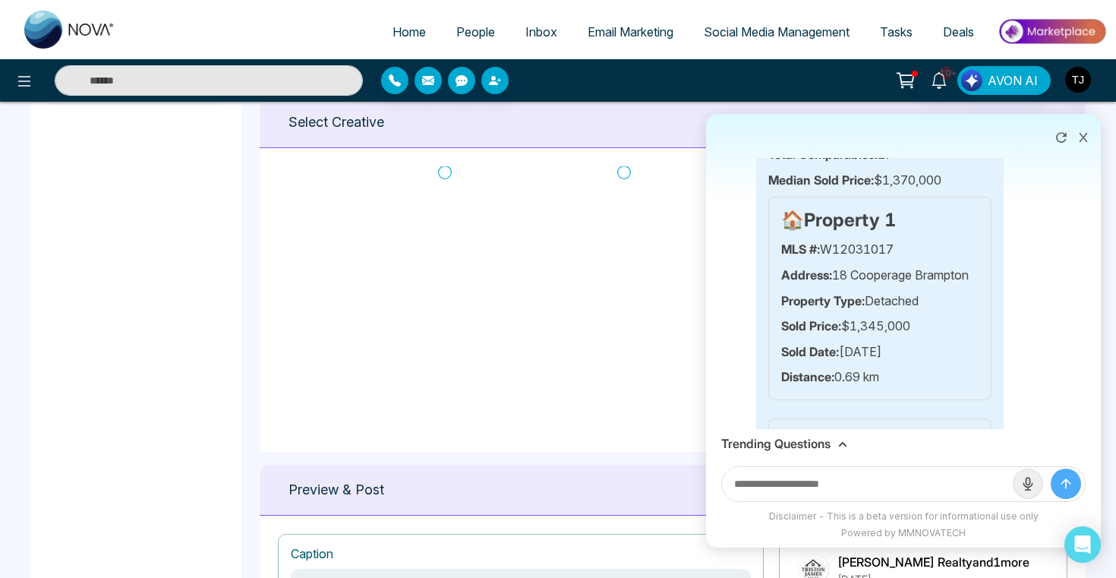
click at [899, 208] on div "🏠 Property 1 MLS #: W12031017 Address: [STREET_ADDRESS] Property Type: Detached…" at bounding box center [879, 298] width 223 height 203
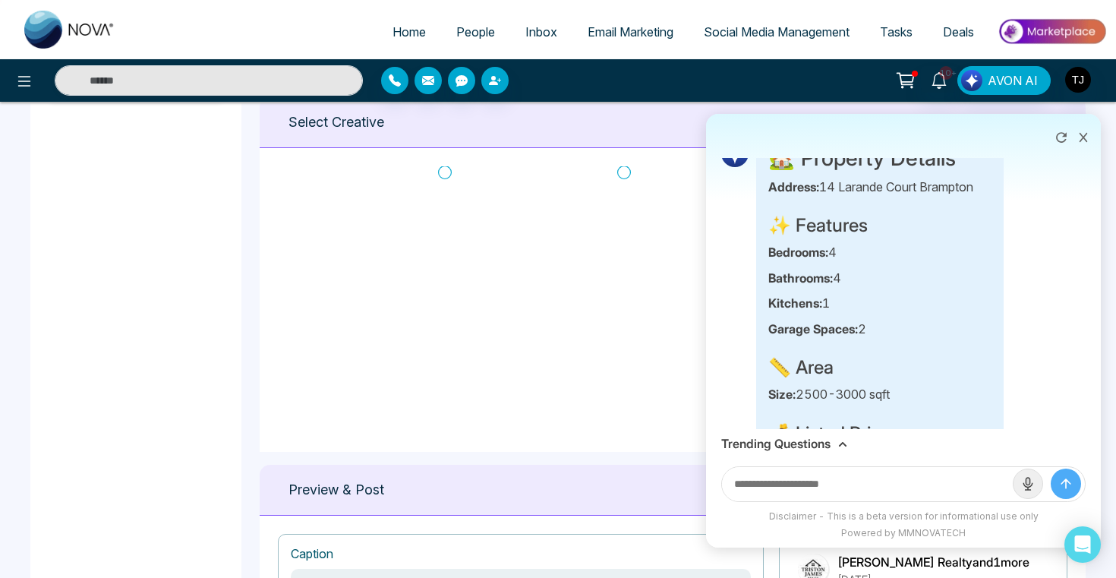
scroll to position [0, 0]
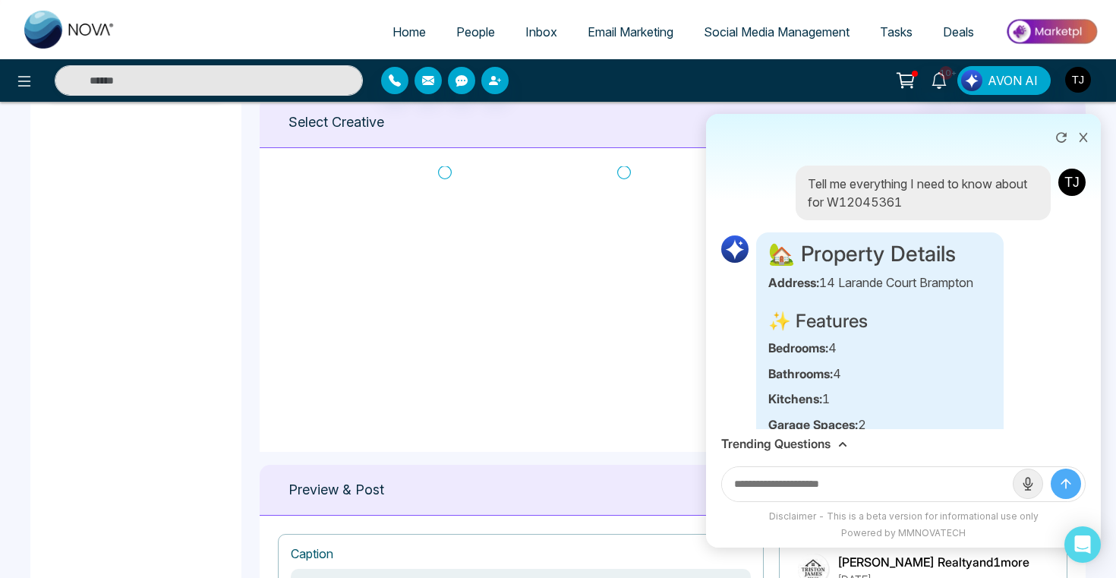
click at [833, 445] on div "Trending Questions" at bounding box center [903, 443] width 364 height 14
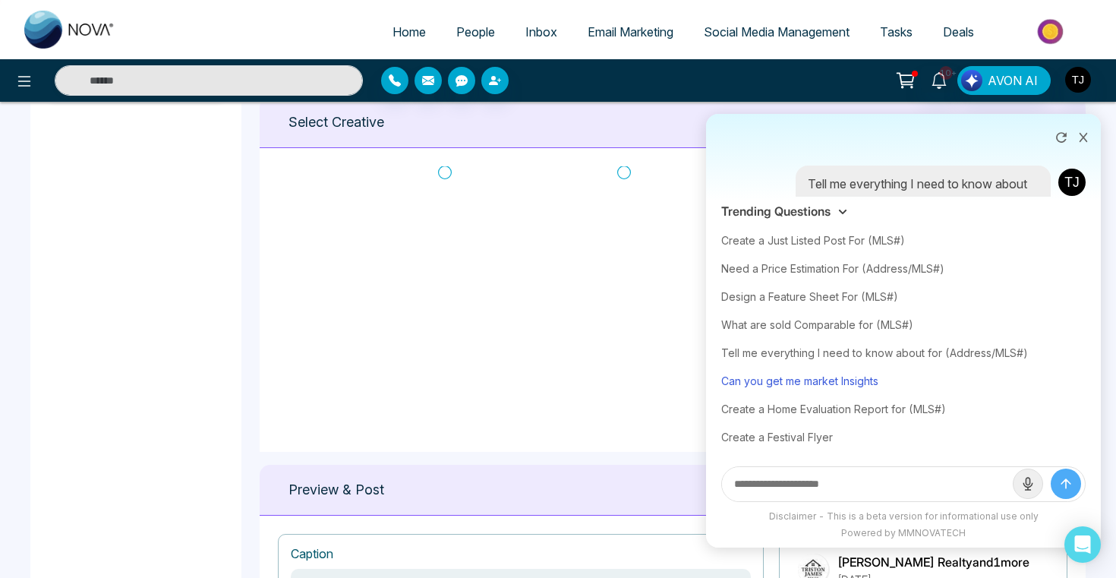
click at [830, 391] on div "Can you get me market Insights" at bounding box center [903, 381] width 364 height 28
type input "**********"
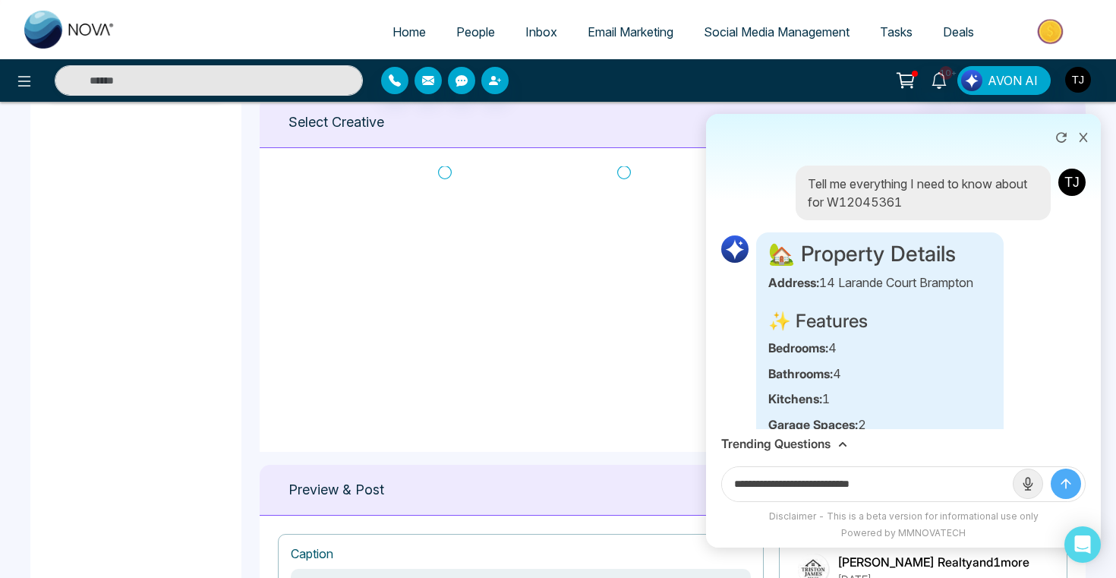
click at [1060, 483] on icon "submit" at bounding box center [1065, 483] width 15 height 15
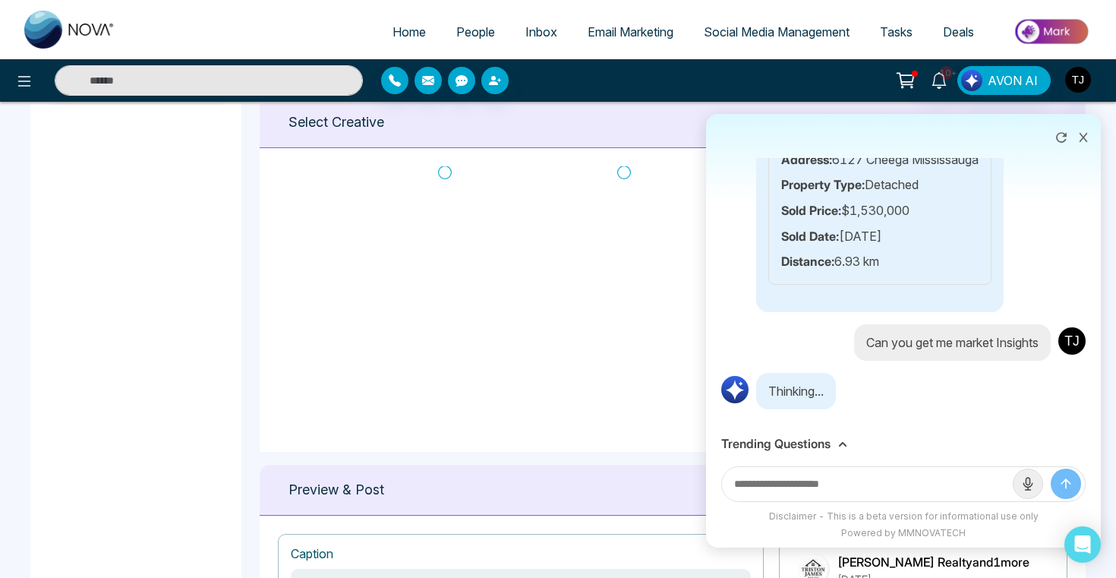
scroll to position [4746, 0]
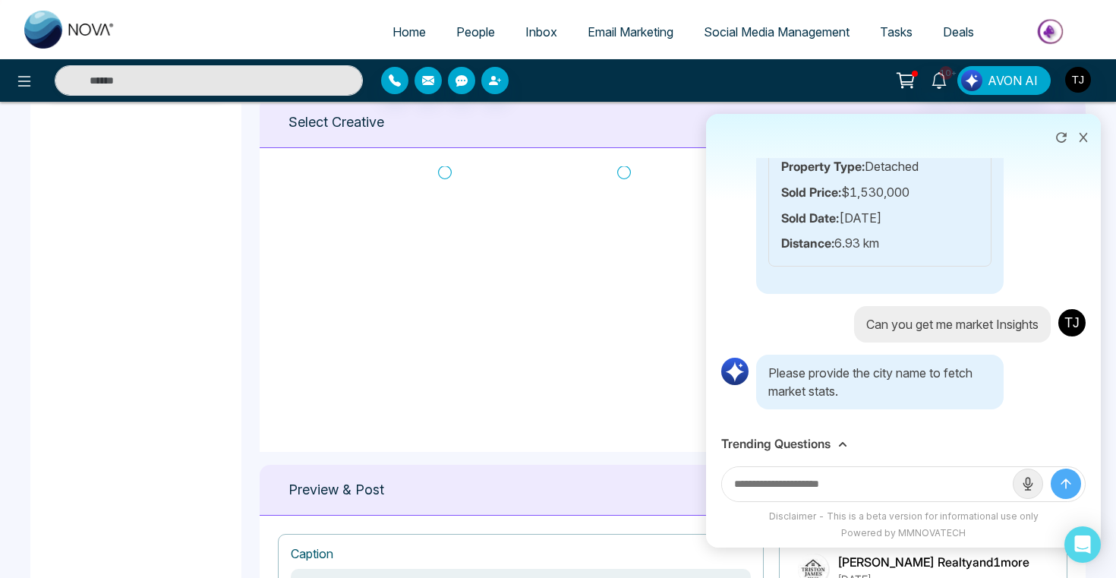
click at [852, 490] on input "text" at bounding box center [867, 484] width 291 height 34
type input "********"
click at [1050, 468] on button "submit" at bounding box center [1065, 483] width 30 height 30
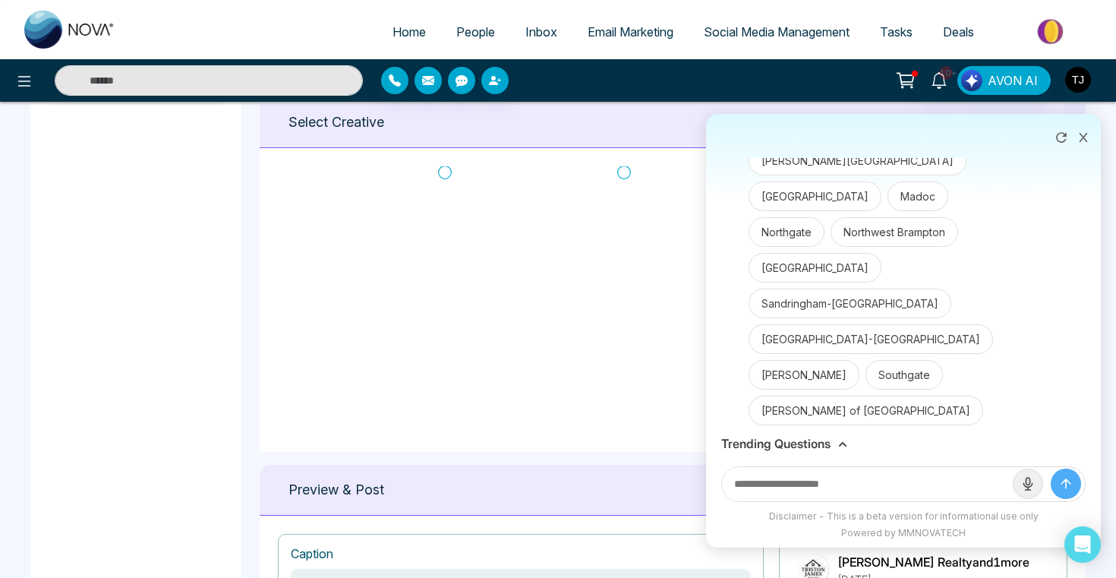
scroll to position [5232, 0]
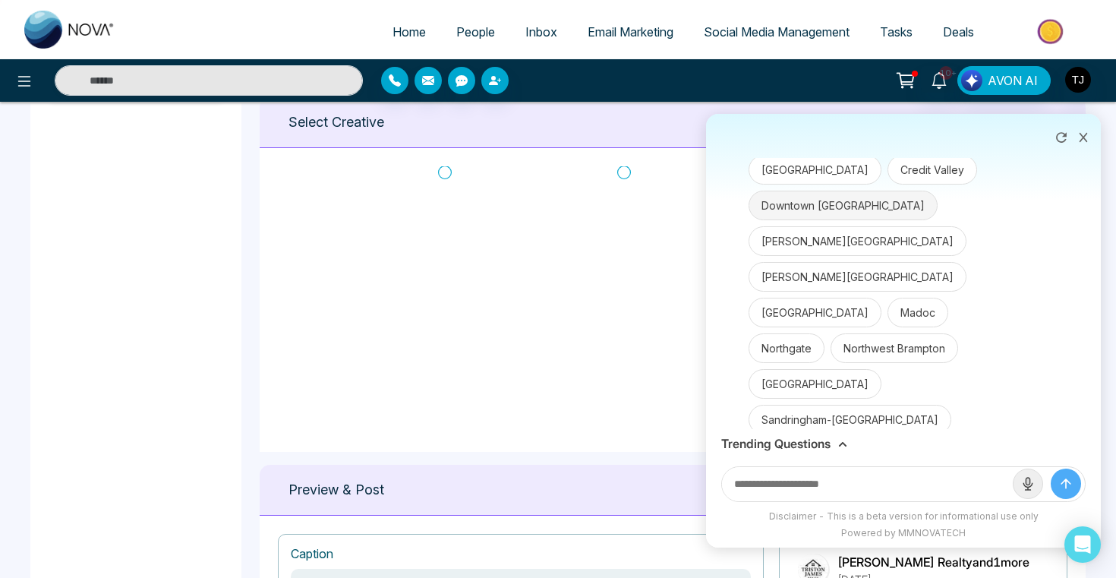
click at [817, 220] on button "Downtown [GEOGRAPHIC_DATA]" at bounding box center [842, 205] width 189 height 30
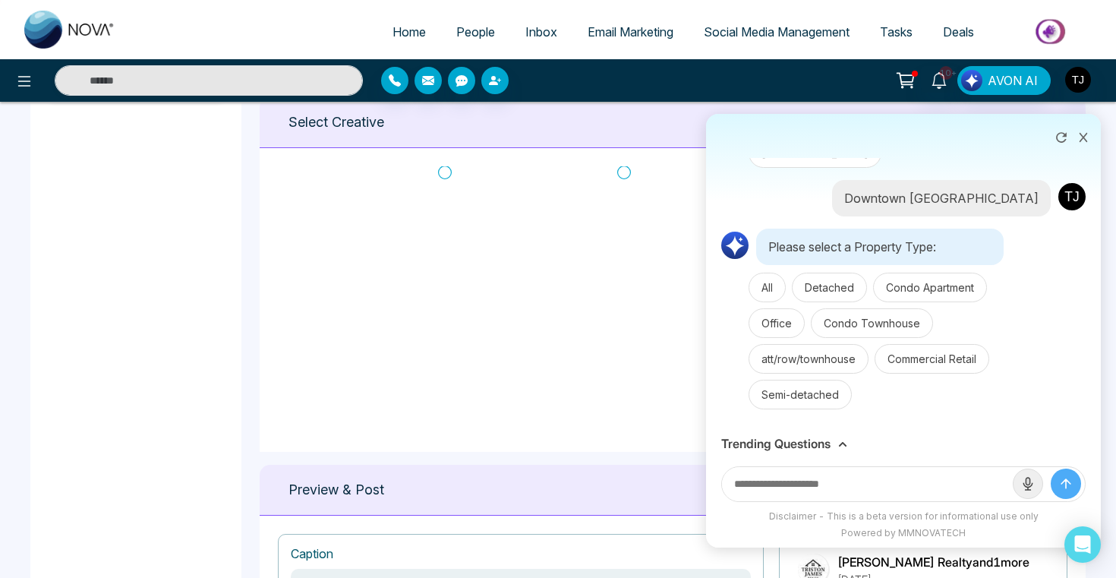
scroll to position [6299, 0]
click at [826, 301] on button "Detached" at bounding box center [829, 287] width 75 height 30
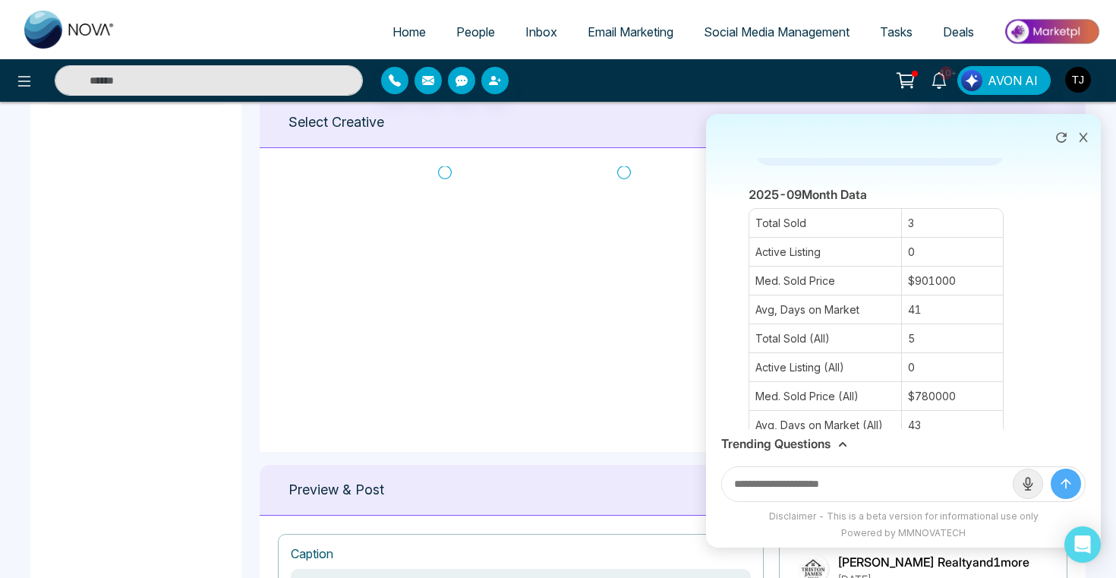
scroll to position [7410, 0]
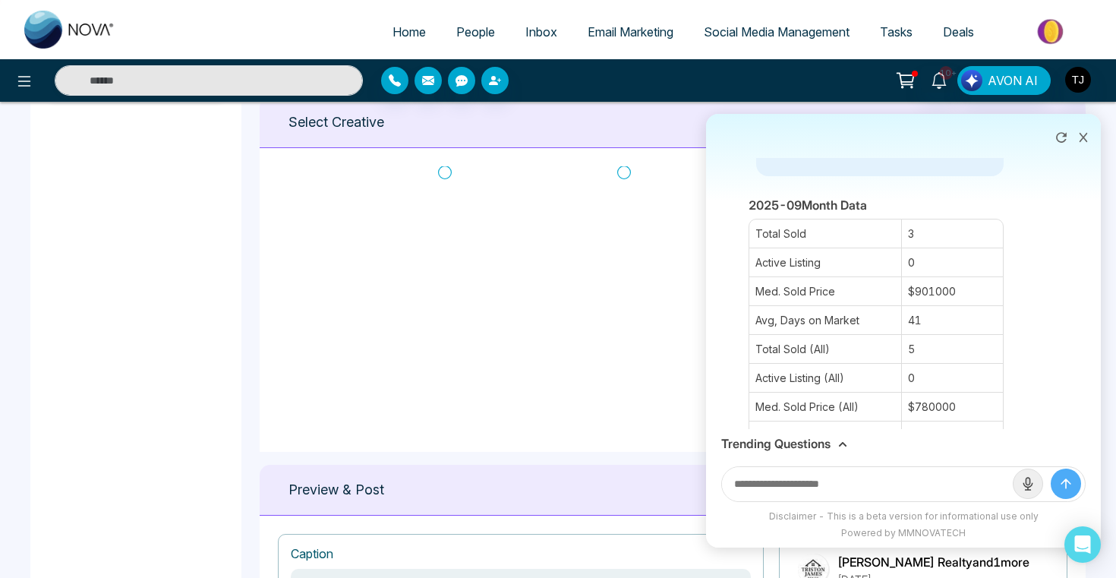
drag, startPoint x: 981, startPoint y: 231, endPoint x: 826, endPoint y: 158, distance: 171.1
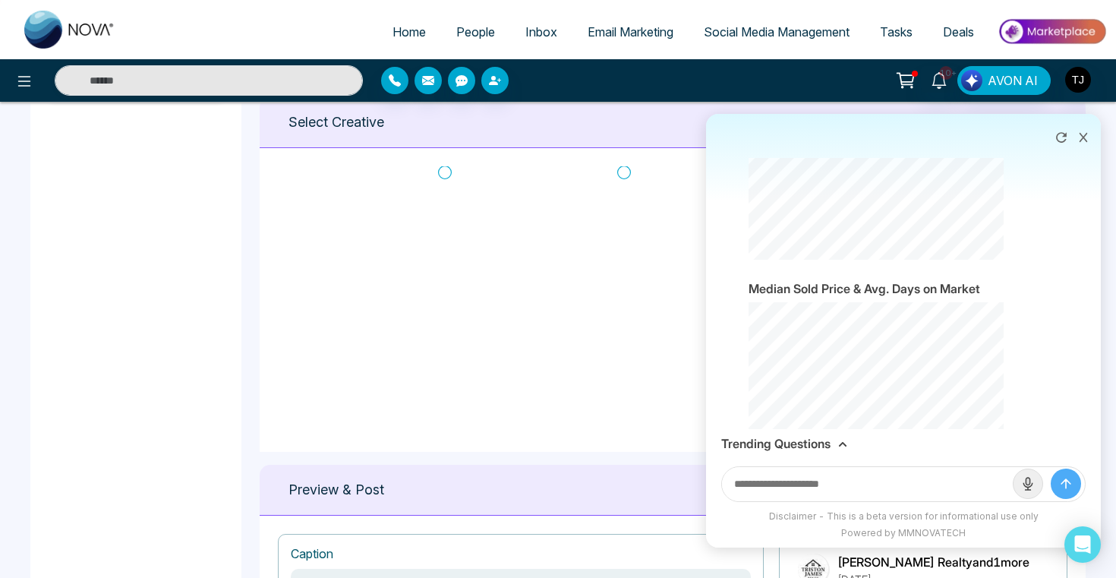
scroll to position [8096, 0]
click at [1082, 134] on icon at bounding box center [1083, 137] width 11 height 11
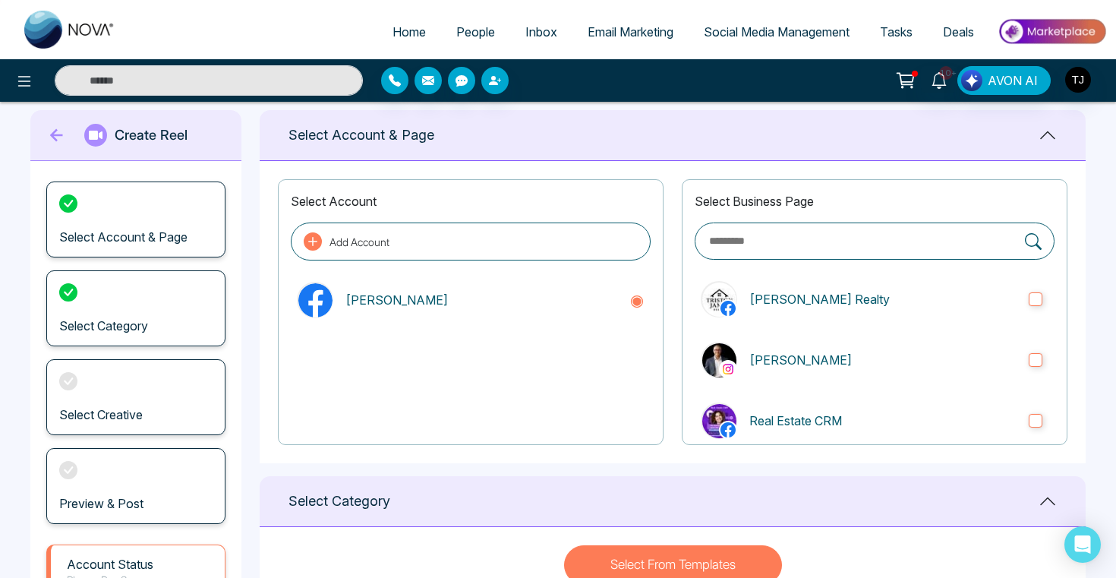
scroll to position [0, 0]
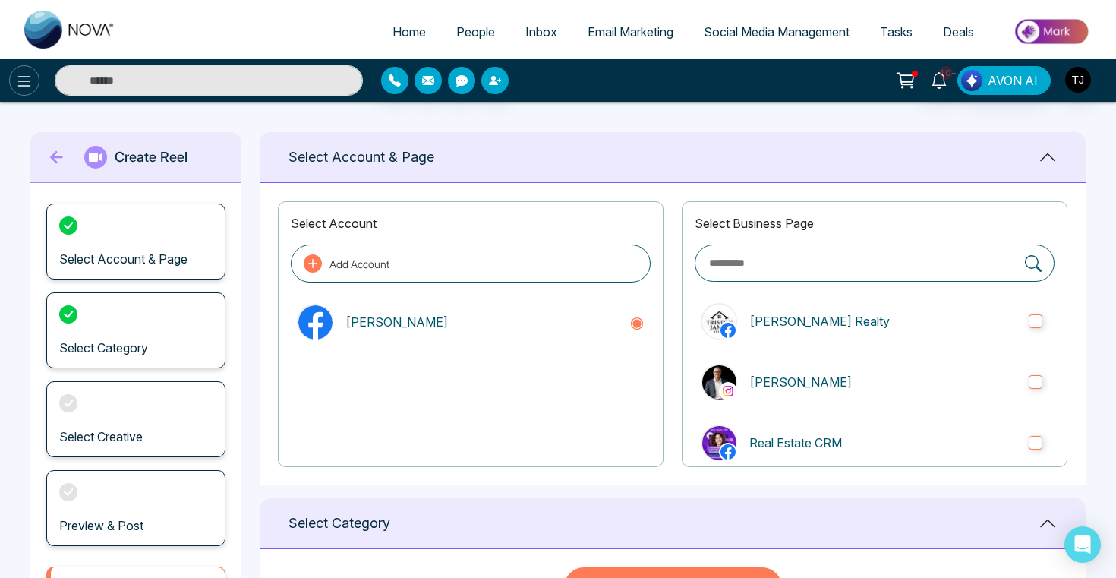
click at [23, 74] on icon at bounding box center [24, 81] width 18 height 18
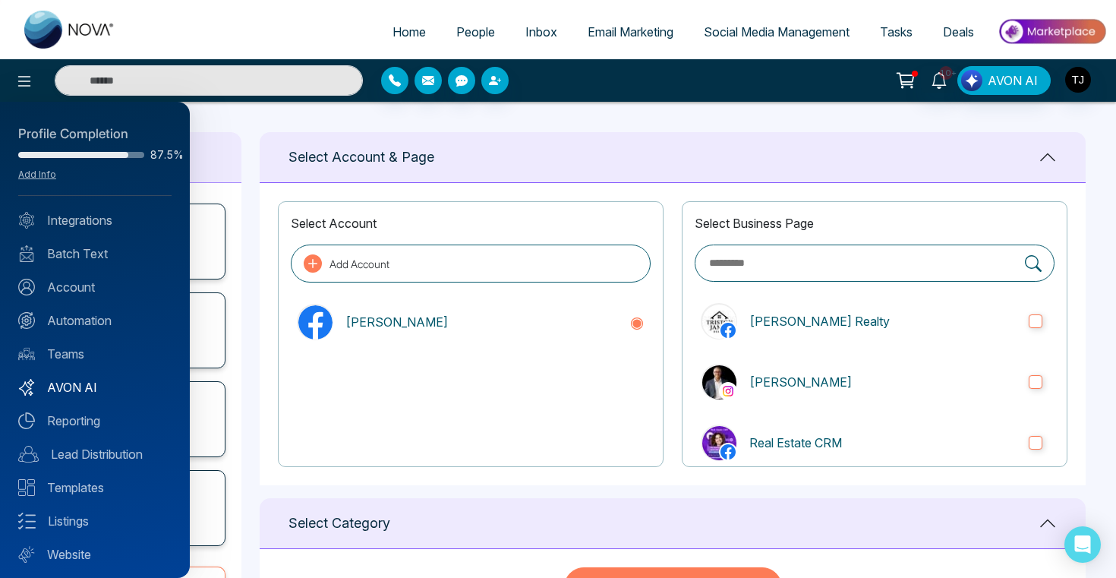
click at [96, 387] on link "AVON AI" at bounding box center [94, 387] width 153 height 18
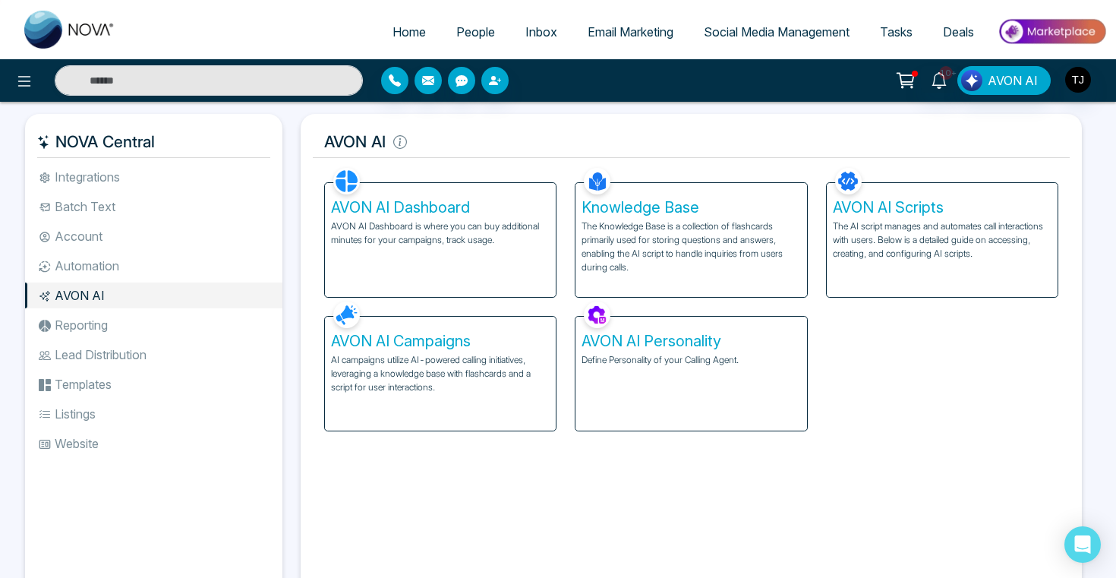
click at [634, 363] on p "Define Personality of your Calling Agent." at bounding box center [690, 360] width 219 height 14
select select "******"
select select "********"
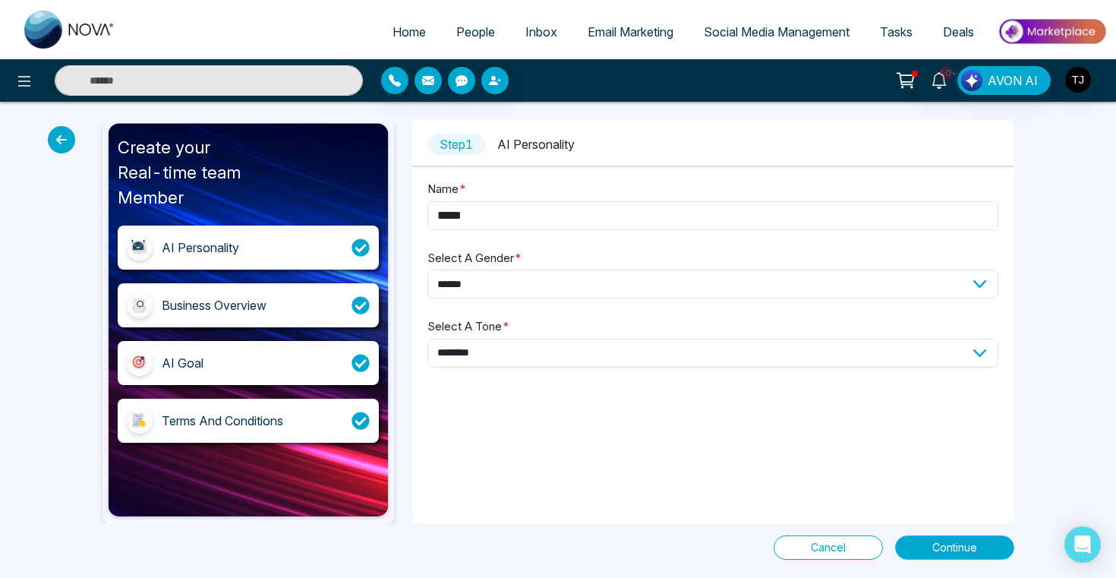
click at [942, 536] on button "Continue" at bounding box center [954, 547] width 119 height 24
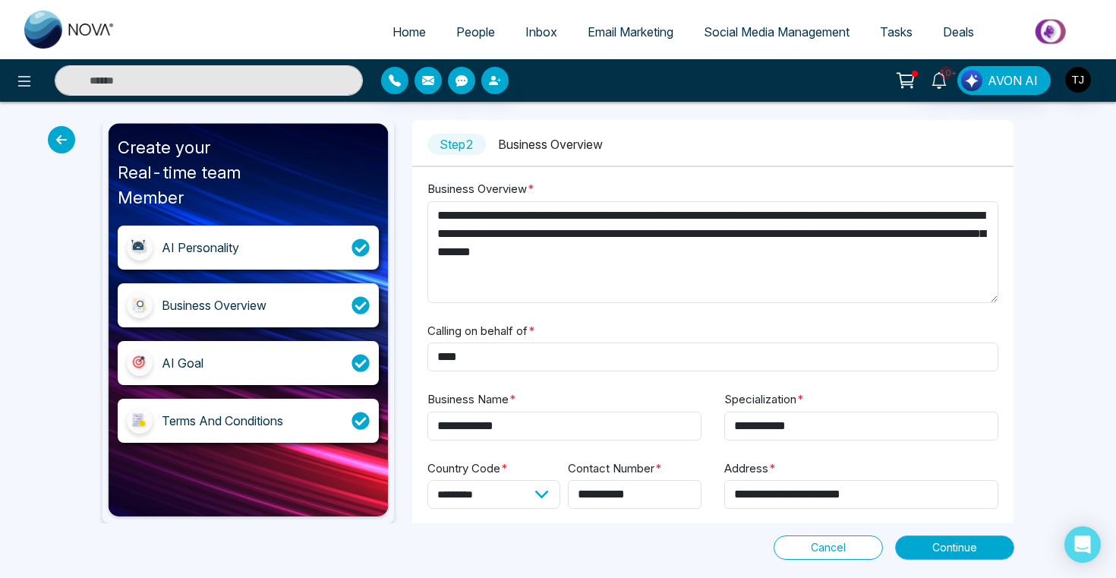
scroll to position [83, 0]
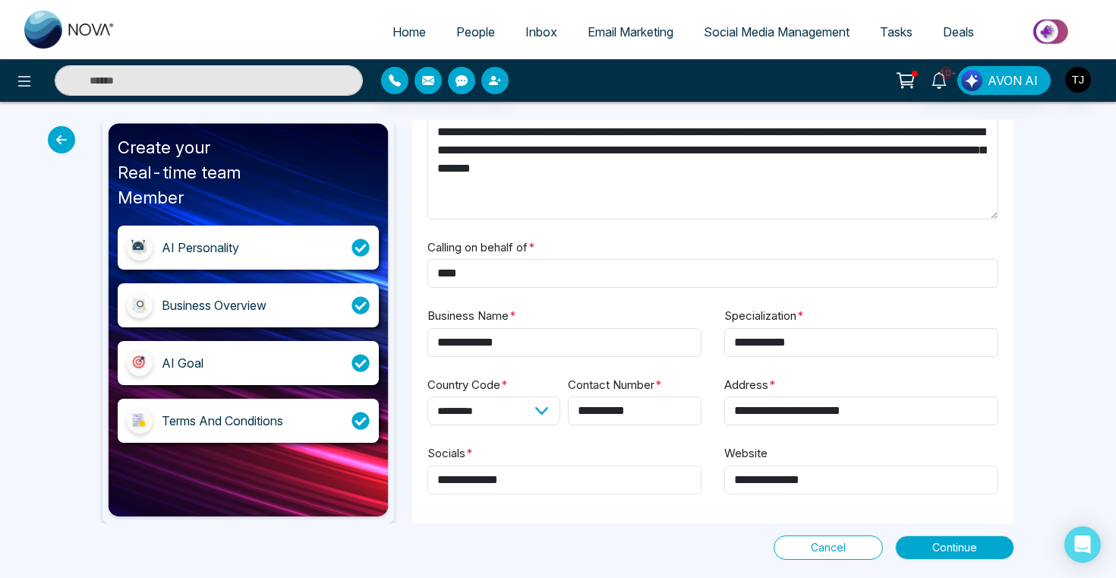
click at [955, 534] on div "Cancel Continue" at bounding box center [558, 541] width 930 height 36
click at [955, 549] on span "Continue" at bounding box center [954, 547] width 45 height 17
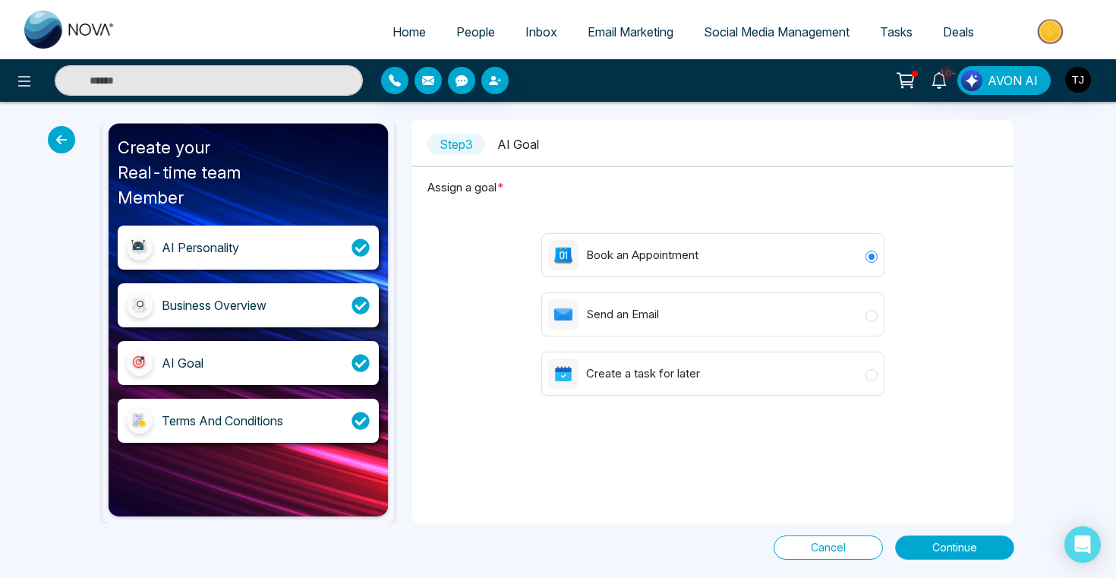
scroll to position [0, 0]
click at [934, 549] on span "Continue" at bounding box center [954, 547] width 45 height 17
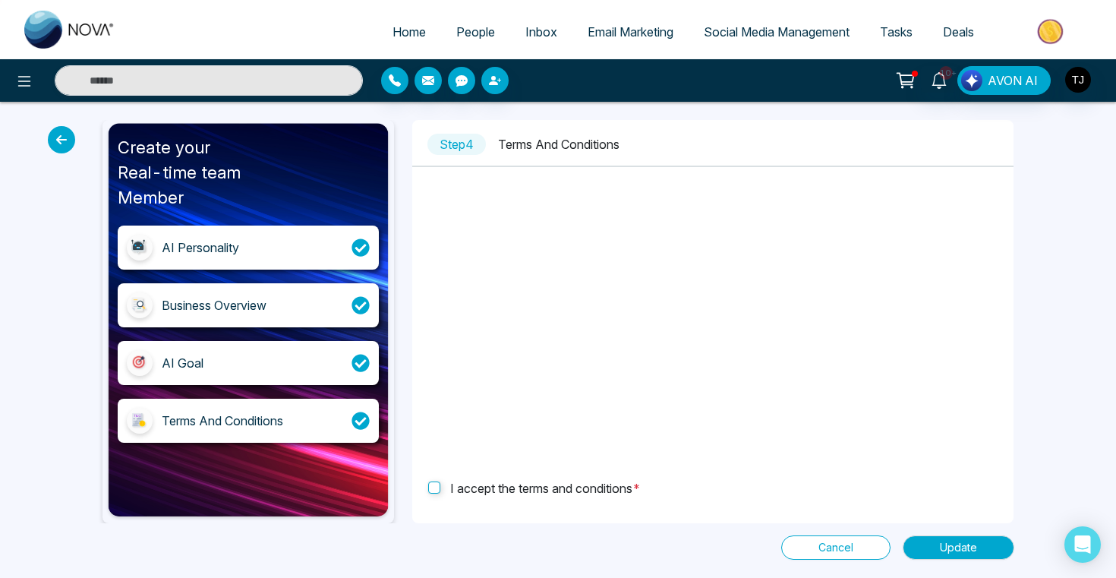
click at [984, 564] on div "Create your Real-time team Member AI Personality Business Overview AI Goal Term…" at bounding box center [558, 340] width 1116 height 476
click at [975, 547] on span "Update" at bounding box center [958, 547] width 37 height 17
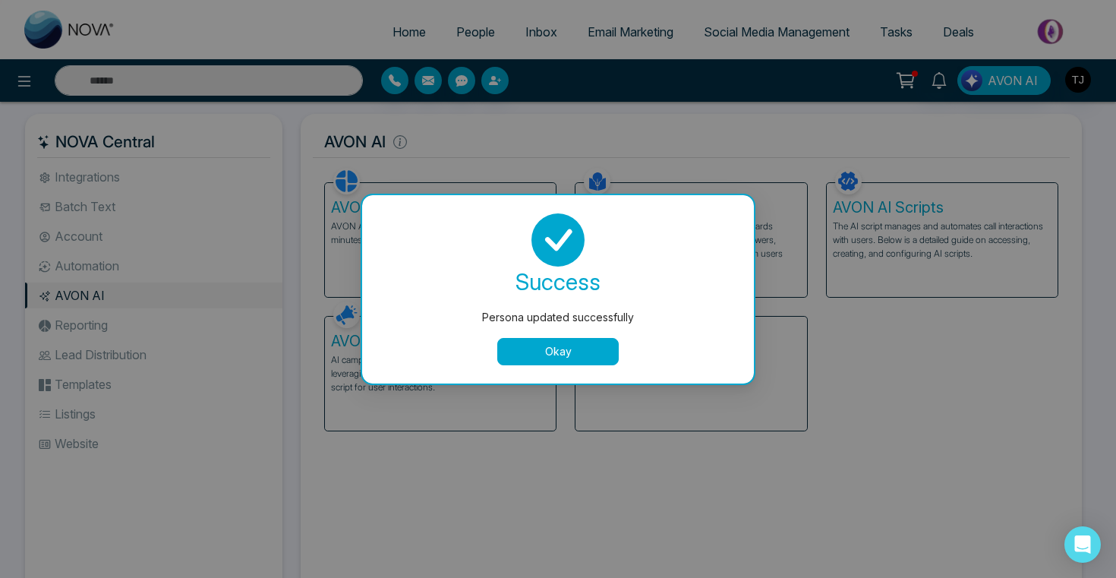
click at [538, 355] on button "Okay" at bounding box center [557, 351] width 121 height 27
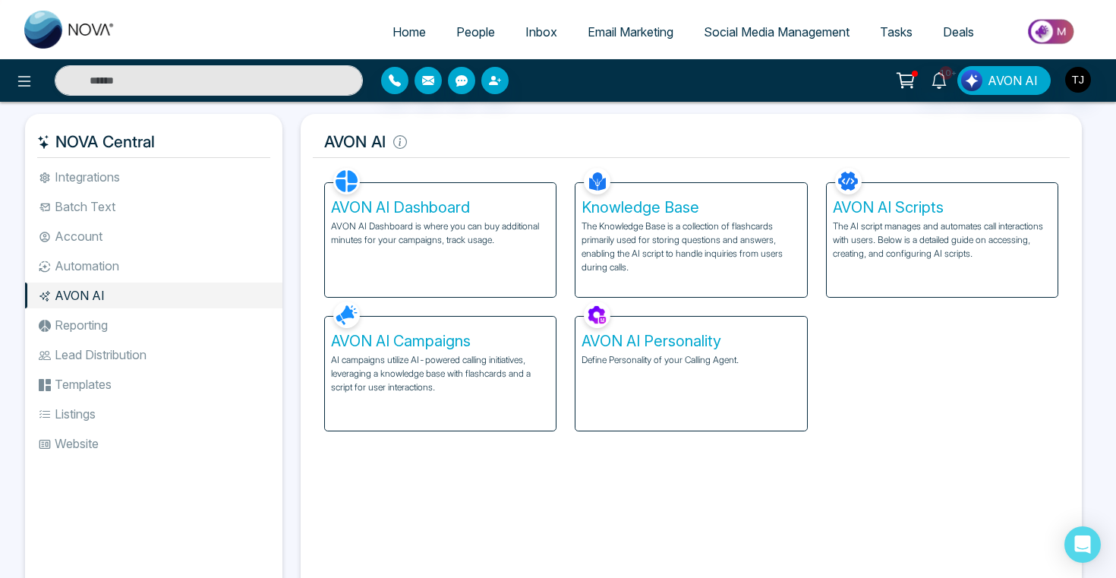
click at [629, 199] on h5 "Knowledge Base" at bounding box center [690, 207] width 219 height 18
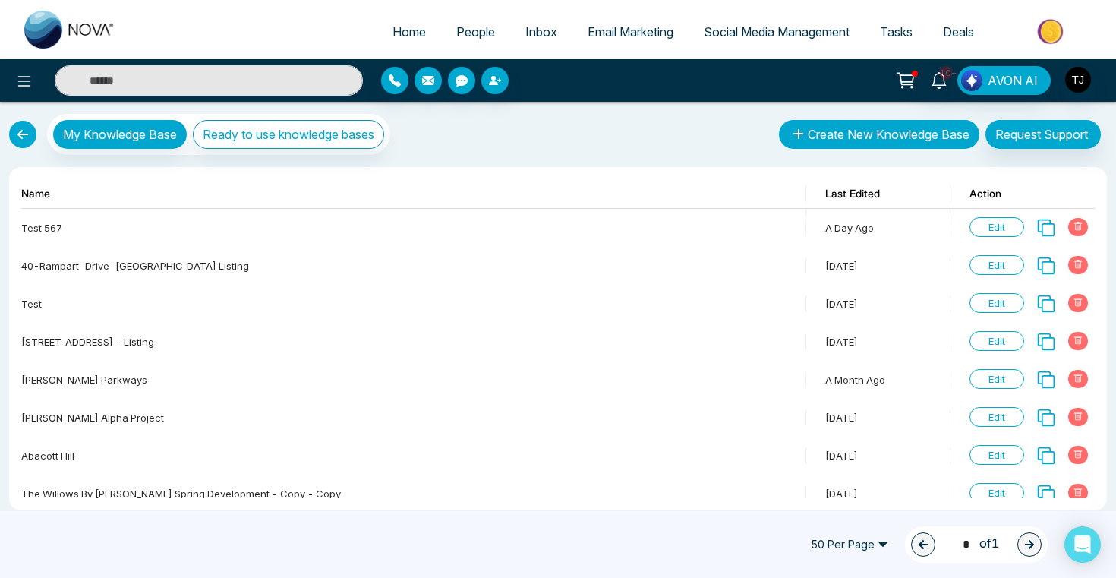
click at [839, 131] on button "Create New Knowledge Base" at bounding box center [879, 134] width 200 height 29
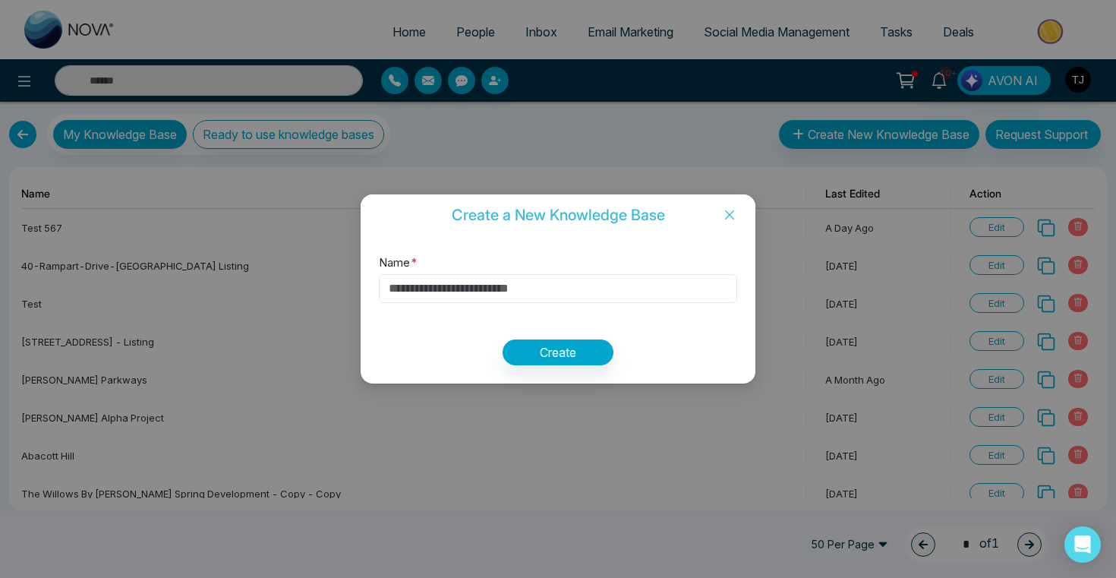
click at [500, 301] on input "Name *" at bounding box center [558, 288] width 358 height 29
click at [729, 210] on icon "close" at bounding box center [729, 215] width 12 height 12
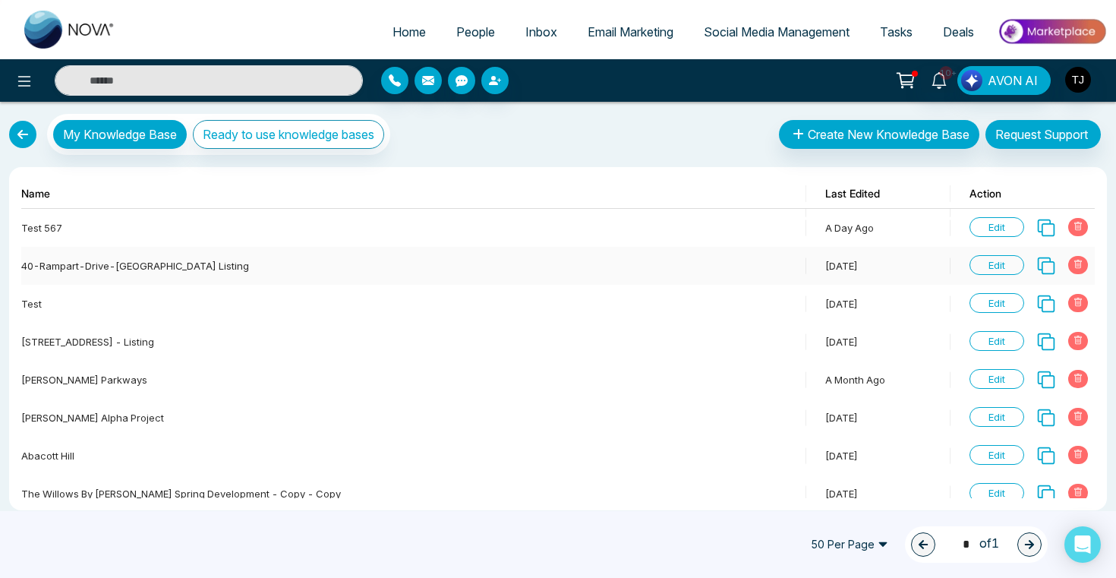
click at [1005, 266] on span "Edit" at bounding box center [996, 265] width 55 height 20
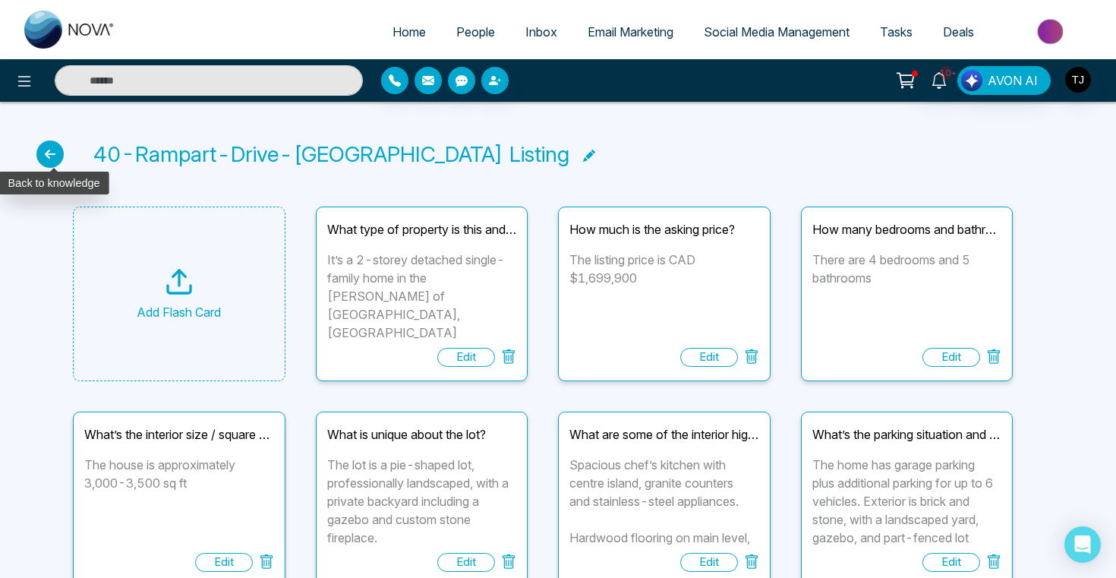
click at [48, 161] on icon at bounding box center [49, 153] width 27 height 27
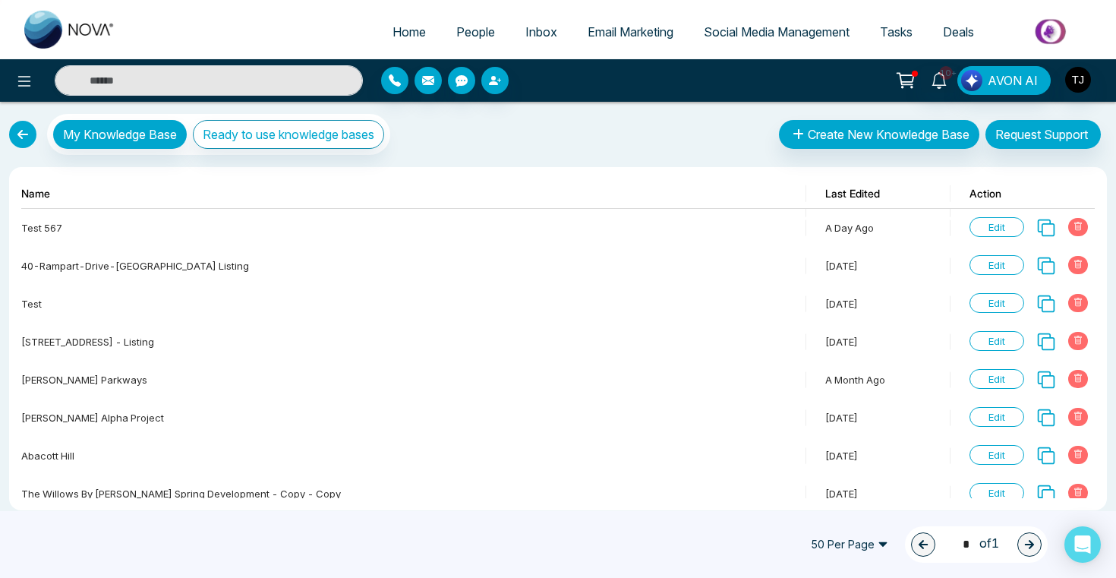
click at [41, 140] on div "My Knowledge Base Ready to use knowledge bases" at bounding box center [199, 134] width 381 height 41
click at [25, 134] on link at bounding box center [22, 134] width 27 height 27
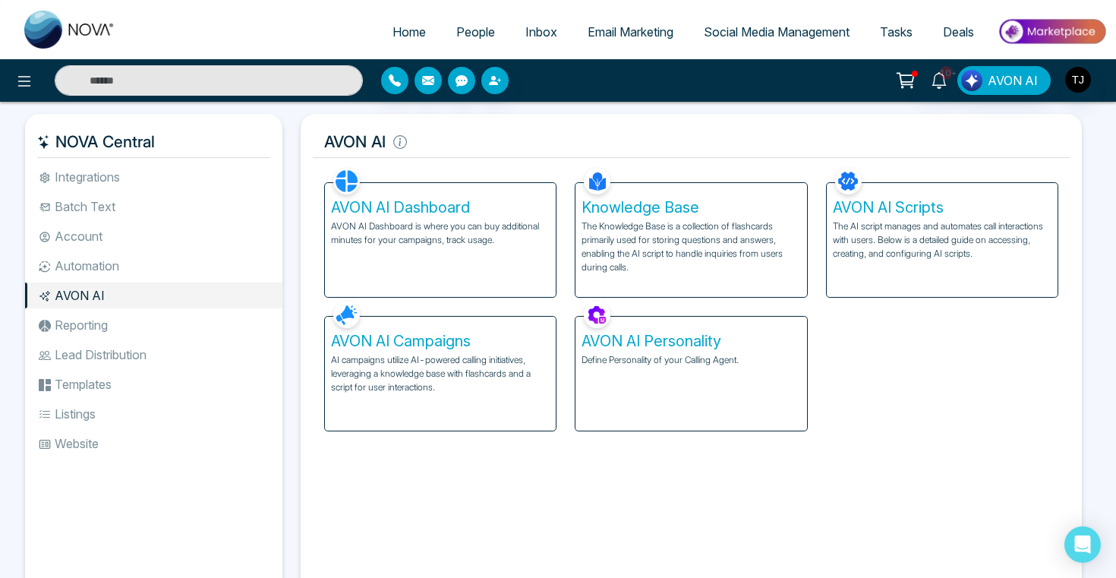
click at [893, 229] on p "The AI script manages and automates call interactions with users. Below is a de…" at bounding box center [942, 239] width 219 height 41
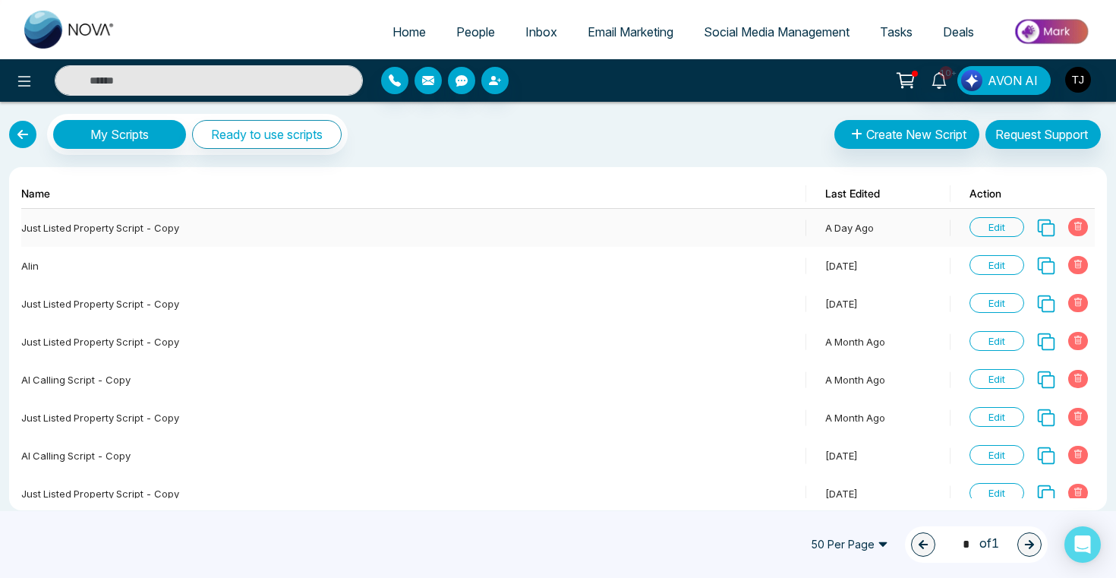
click at [997, 231] on span "Edit" at bounding box center [996, 227] width 55 height 20
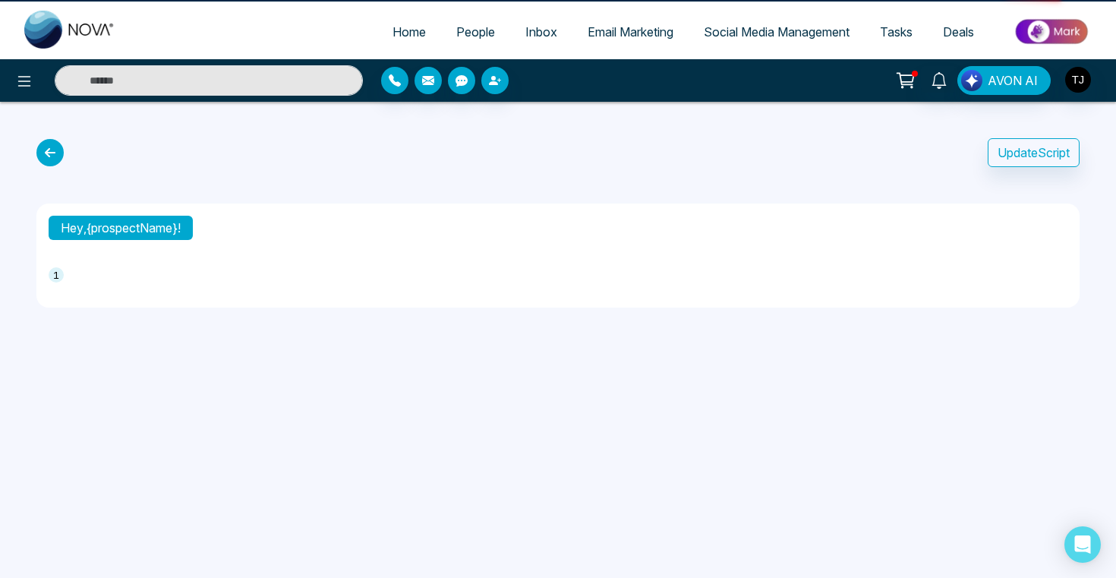
type textarea "**********"
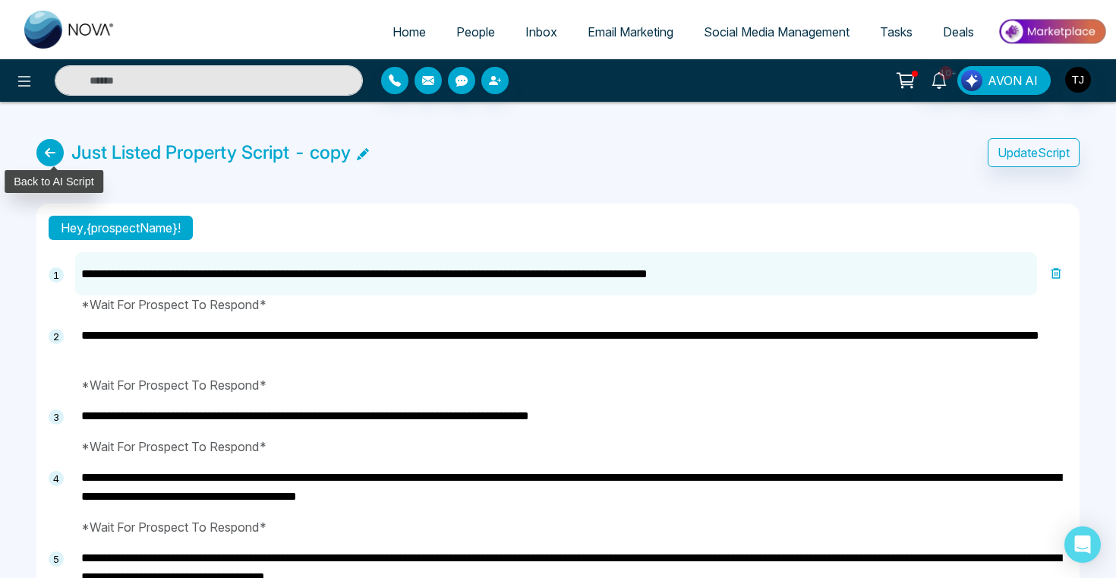
click at [49, 153] on icon at bounding box center [49, 152] width 27 height 27
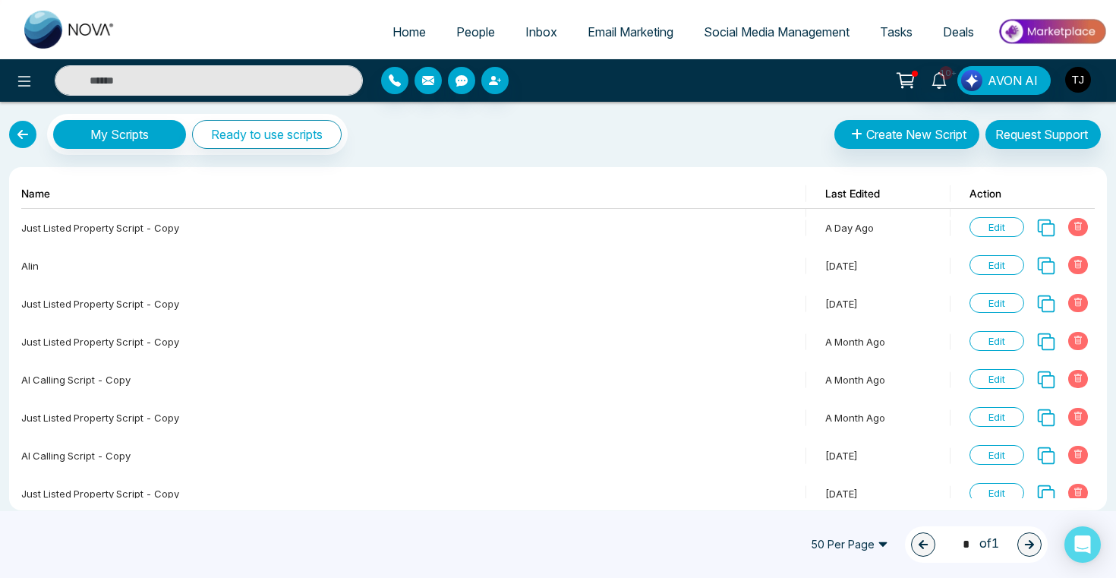
click at [10, 132] on link at bounding box center [22, 134] width 27 height 27
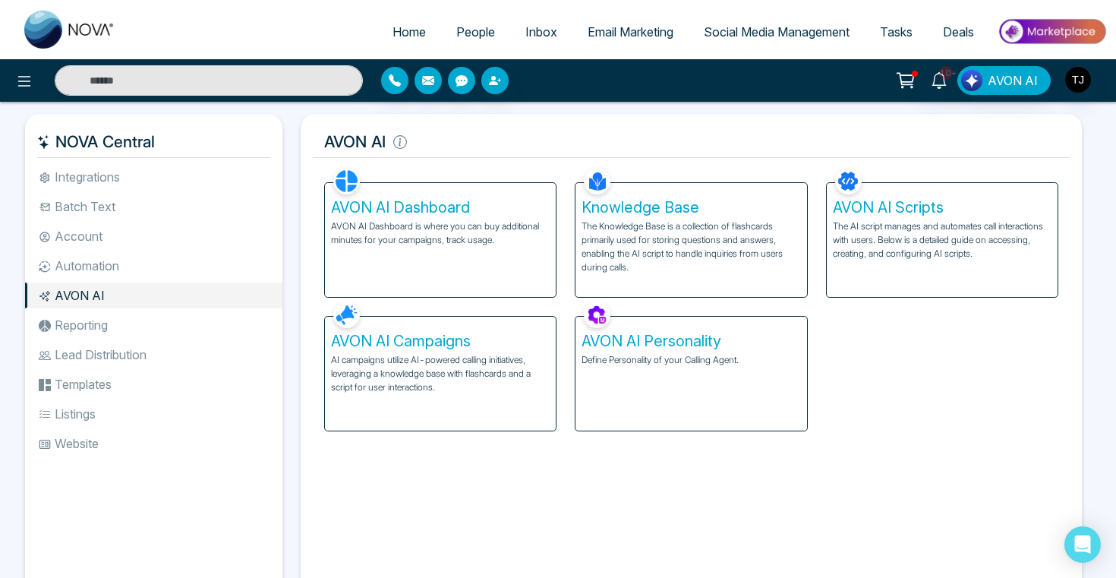
click at [394, 219] on div "AVON AI Dashboard AVON AI Dashboard is where you can buy additional minutes for…" at bounding box center [440, 240] width 231 height 114
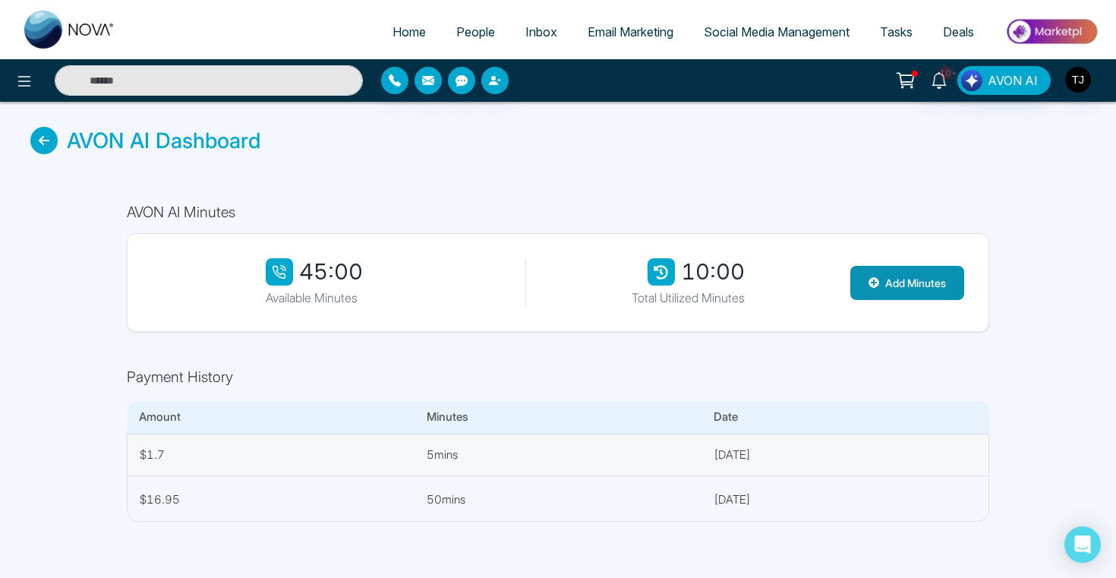
click at [889, 283] on button "Add Minutes" at bounding box center [907, 283] width 114 height 34
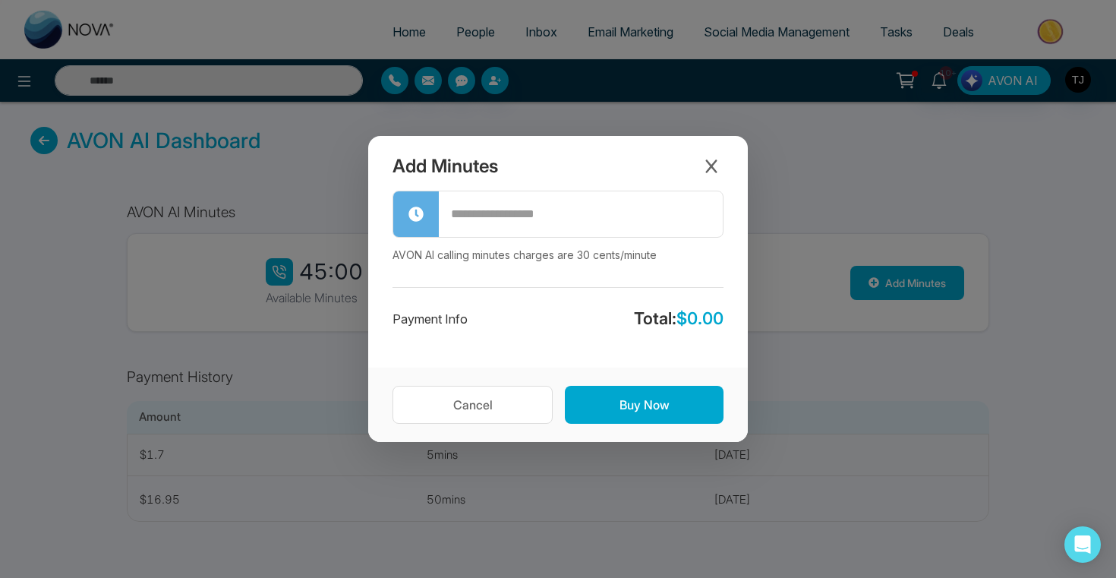
click at [557, 218] on input "text" at bounding box center [581, 214] width 284 height 43
type input "****"
click at [715, 167] on icon "Close modal" at bounding box center [711, 166] width 15 height 15
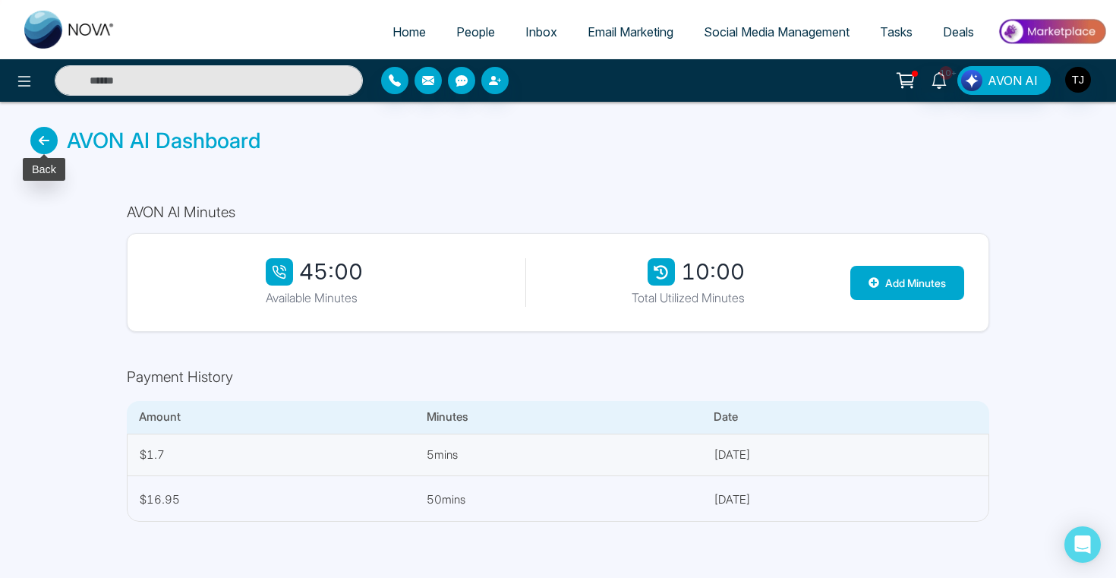
click at [41, 136] on icon at bounding box center [43, 140] width 27 height 27
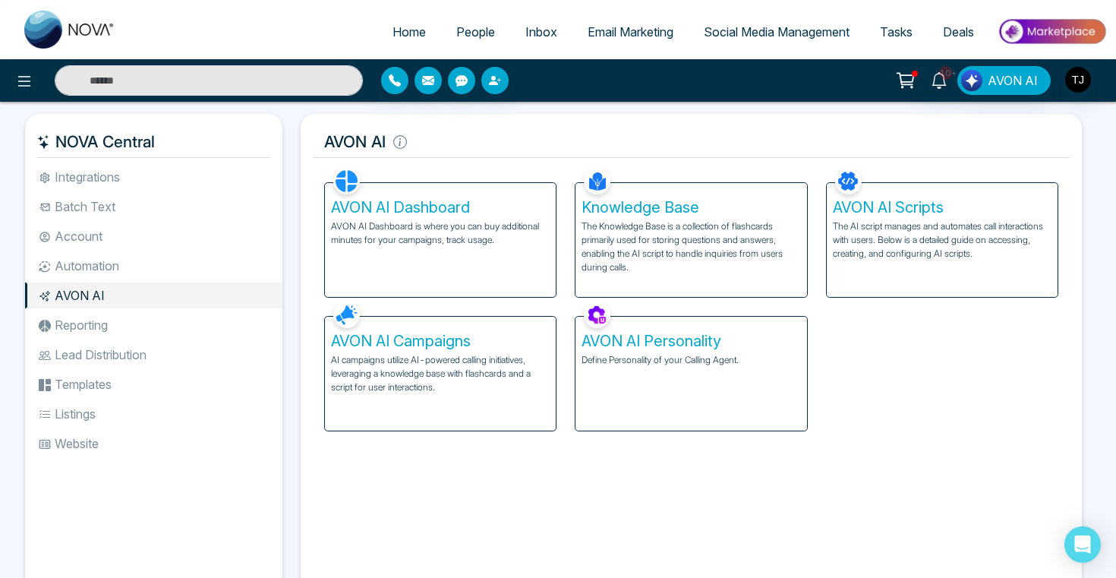
click at [466, 364] on p "AI campaigns utilize AI-powered calling initiatives, leveraging a knowledge bas…" at bounding box center [440, 373] width 219 height 41
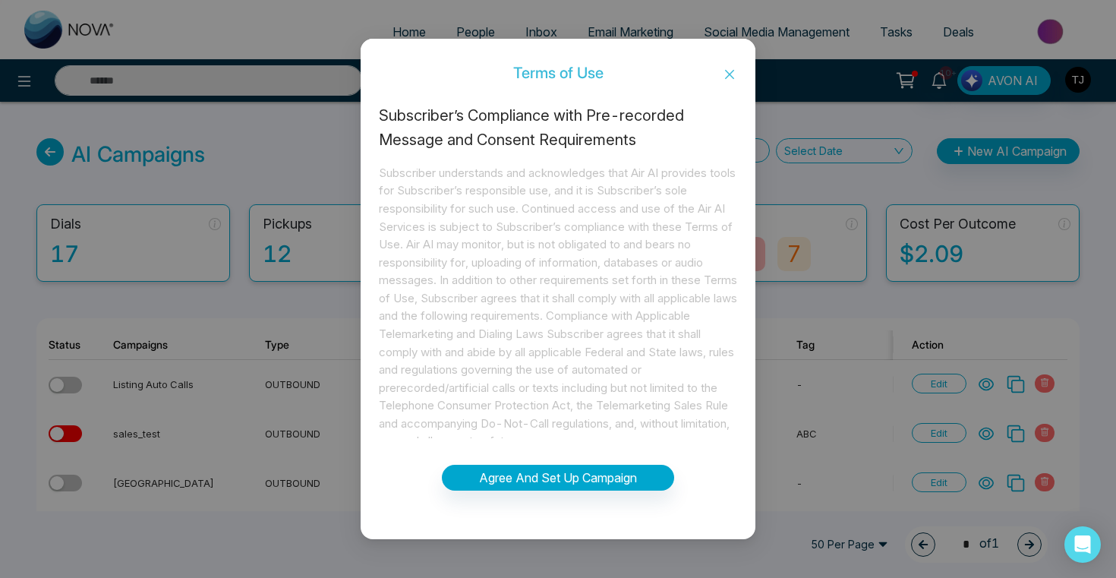
click at [733, 74] on icon "close" at bounding box center [729, 74] width 12 height 12
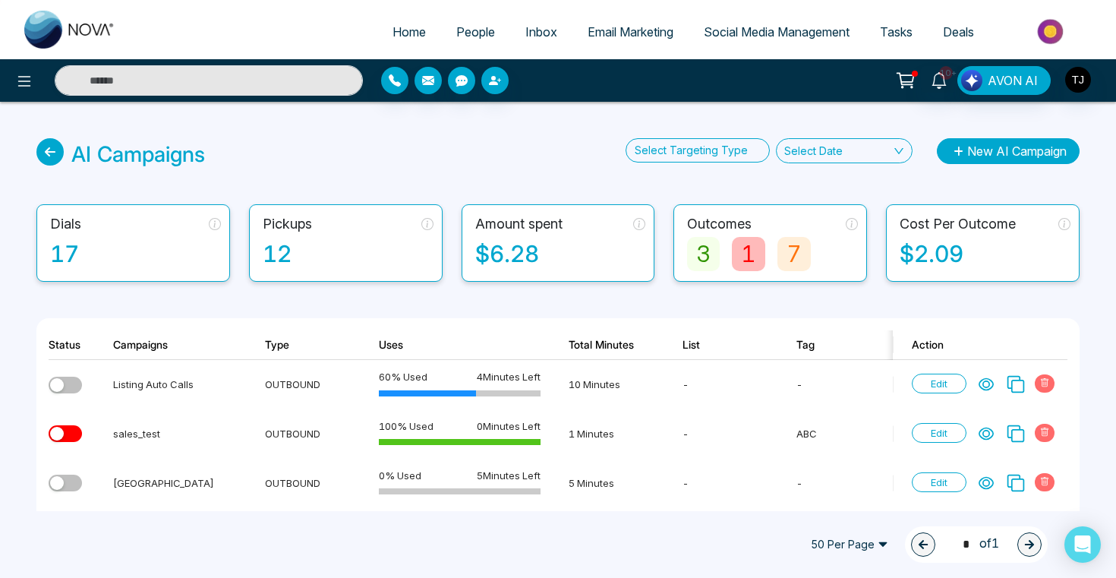
click at [1018, 153] on button "New AI Campaign" at bounding box center [1008, 151] width 143 height 26
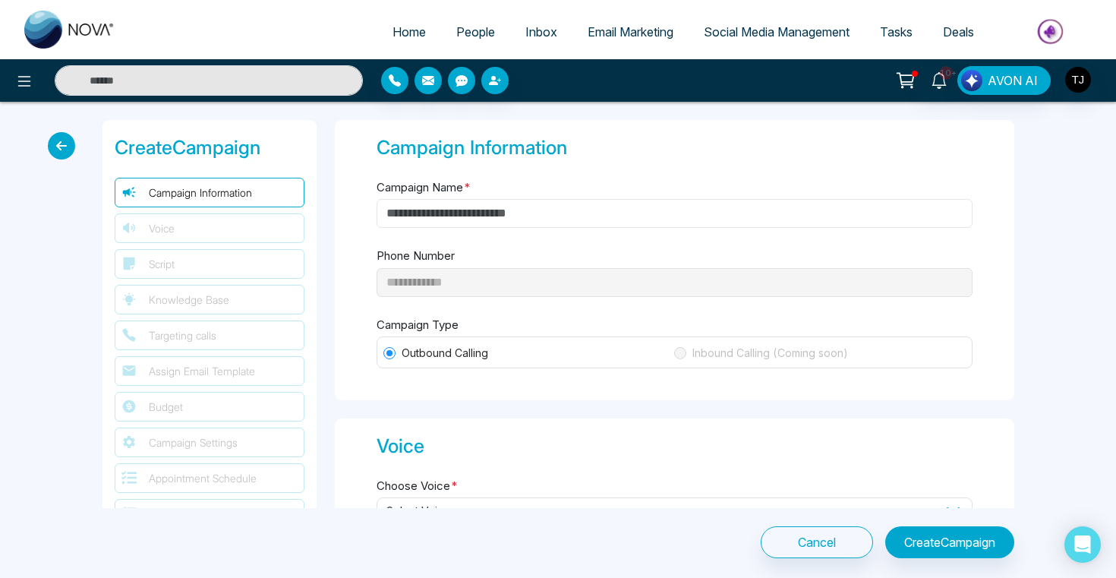
click at [503, 205] on input "Campaign Name *" at bounding box center [674, 213] width 596 height 29
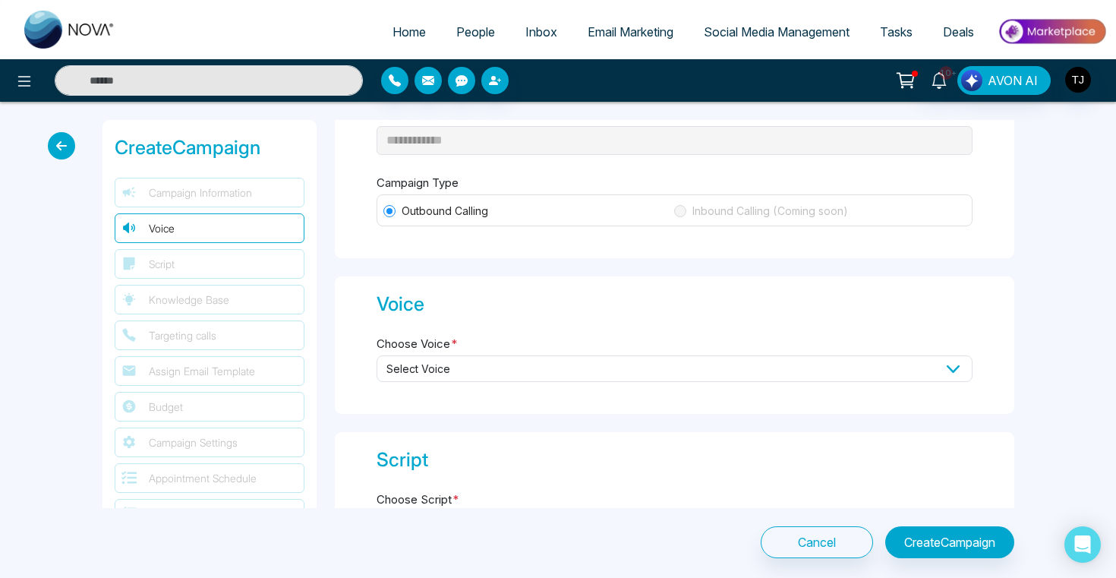
scroll to position [168, 0]
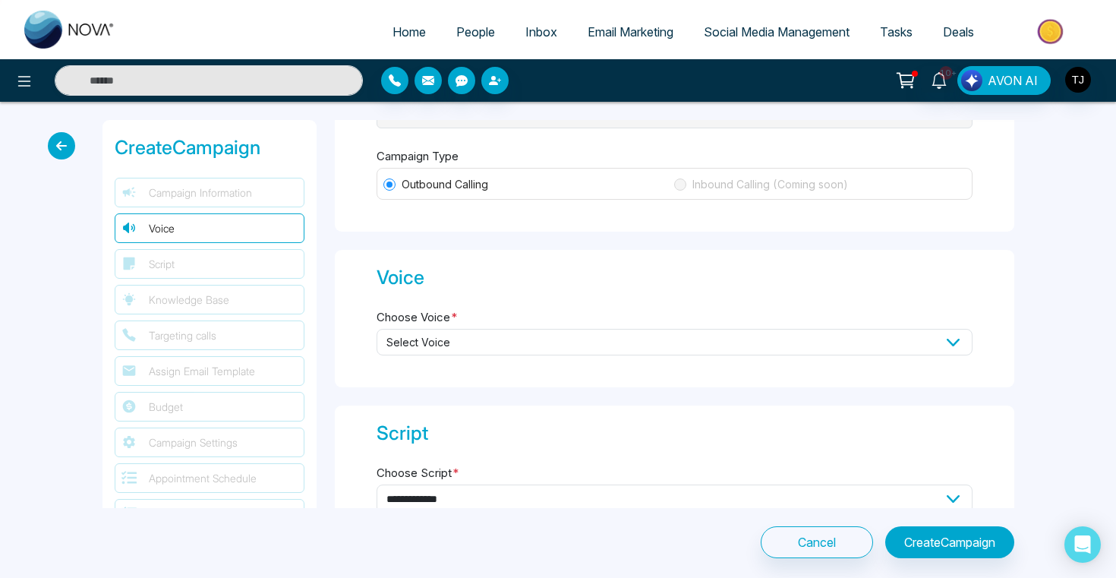
type input "*****"
click at [442, 338] on span "Select Voice" at bounding box center [674, 342] width 596 height 27
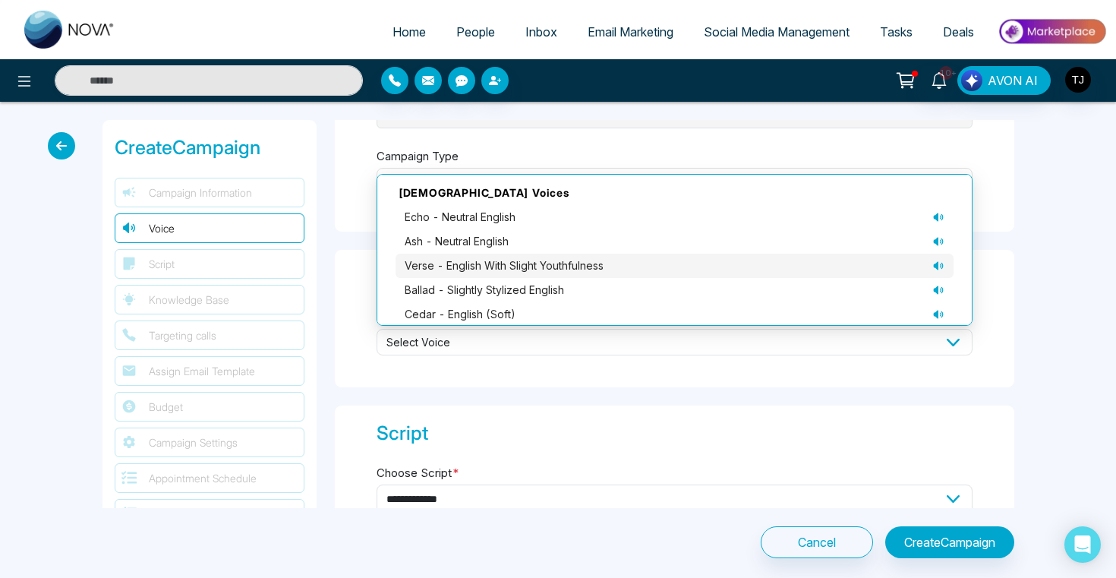
click at [938, 260] on icon at bounding box center [938, 266] width 12 height 12
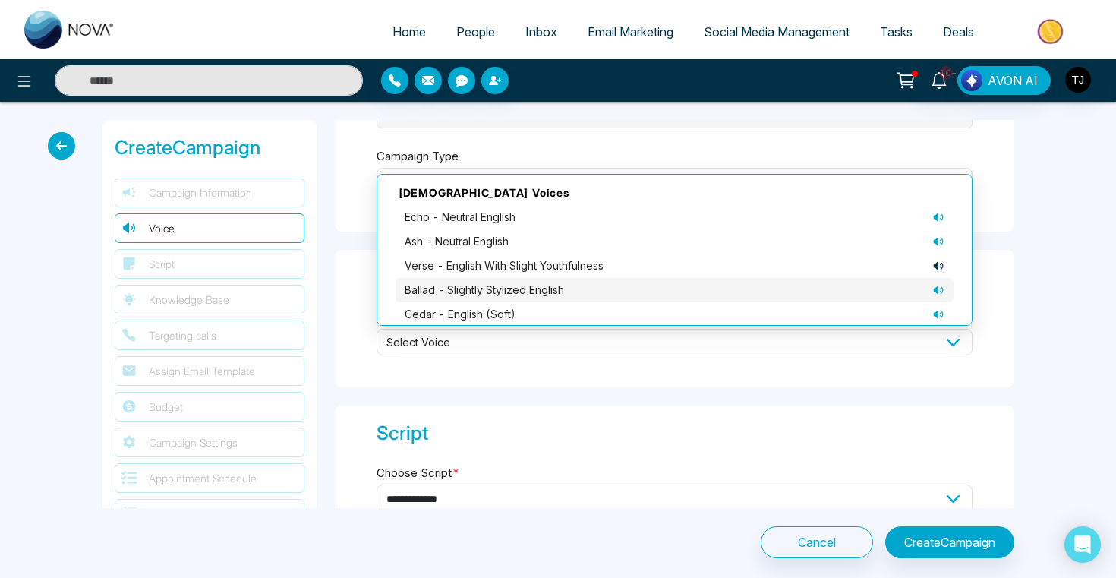
click at [940, 288] on icon at bounding box center [938, 290] width 12 height 12
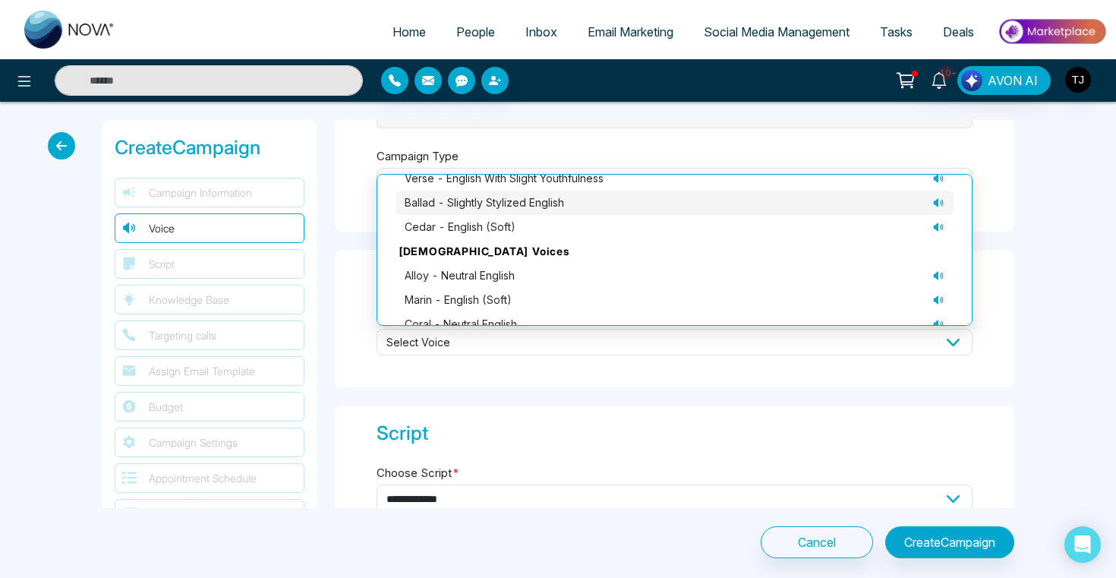
click at [896, 204] on div "ballad - slightly stylized English" at bounding box center [675, 202] width 540 height 17
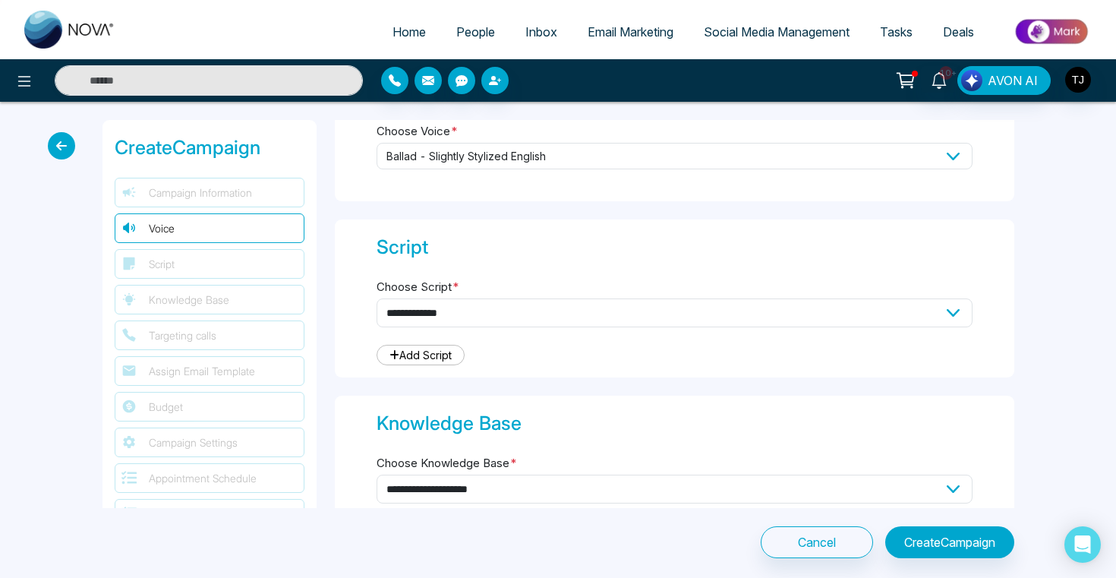
scroll to position [360, 0]
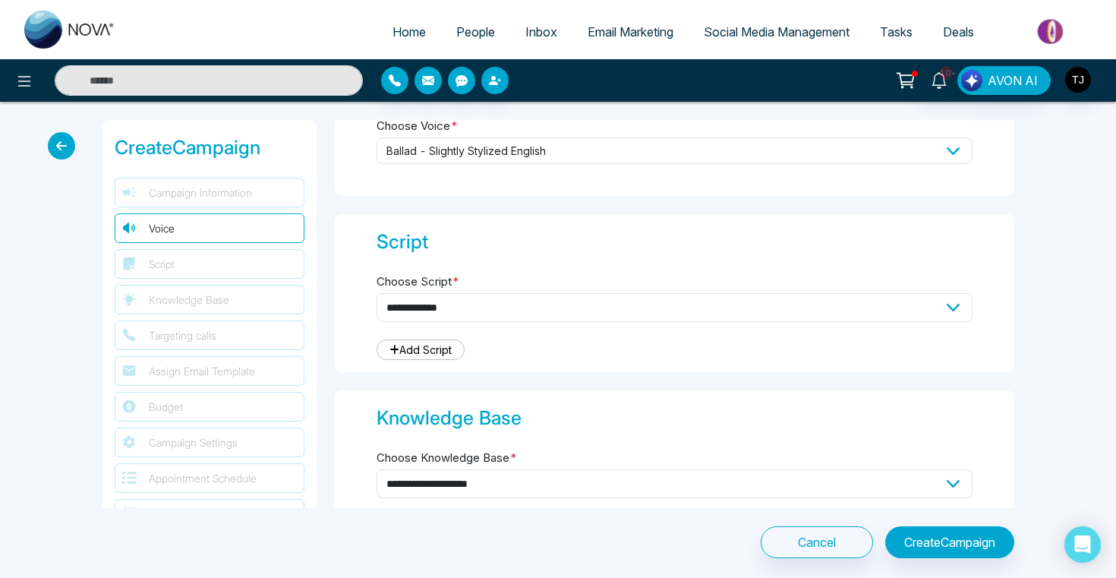
click at [505, 303] on select "**********" at bounding box center [674, 307] width 596 height 29
select select "***"
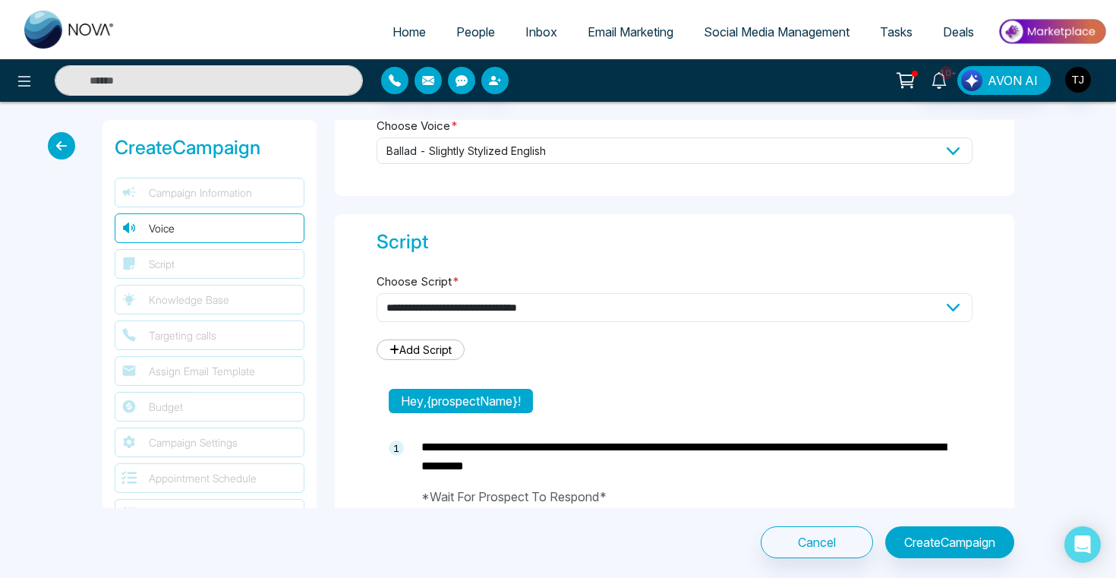
type textarea "**********"
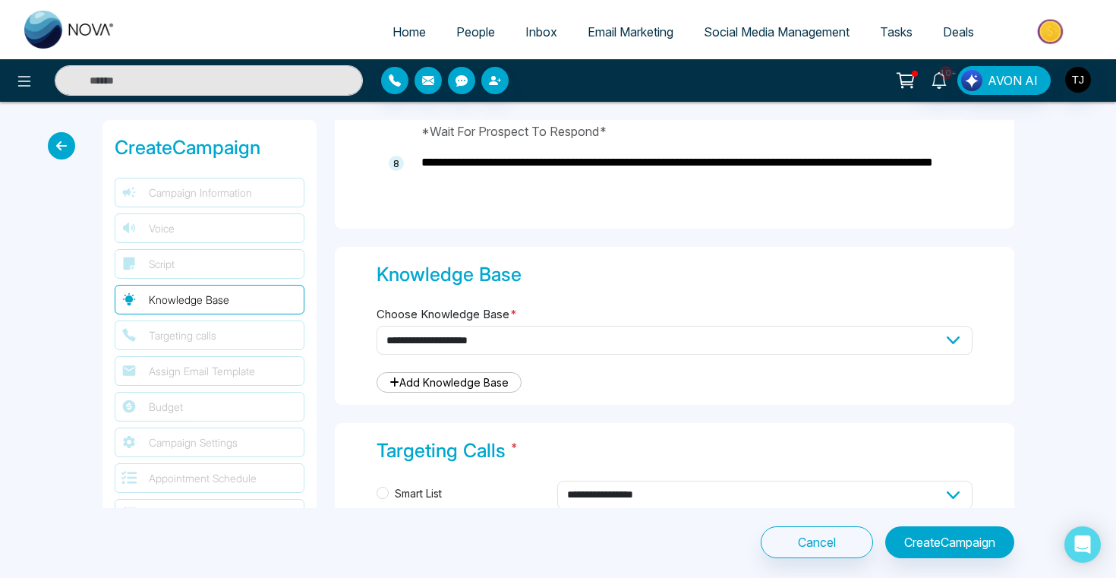
scroll to position [1327, 0]
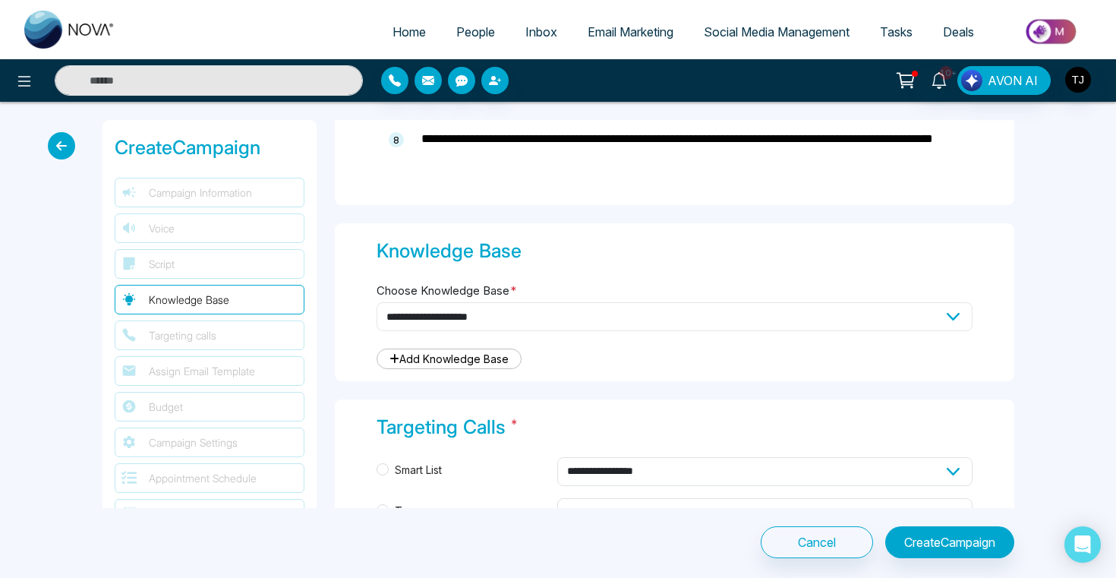
click at [512, 309] on select "**********" at bounding box center [674, 316] width 596 height 29
select select "***"
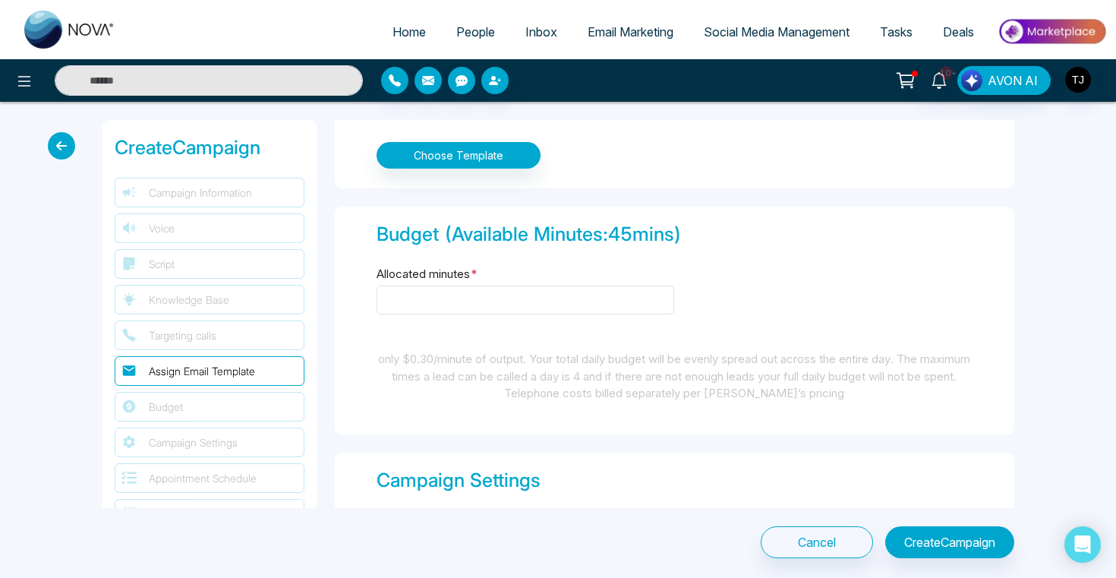
scroll to position [1885, 0]
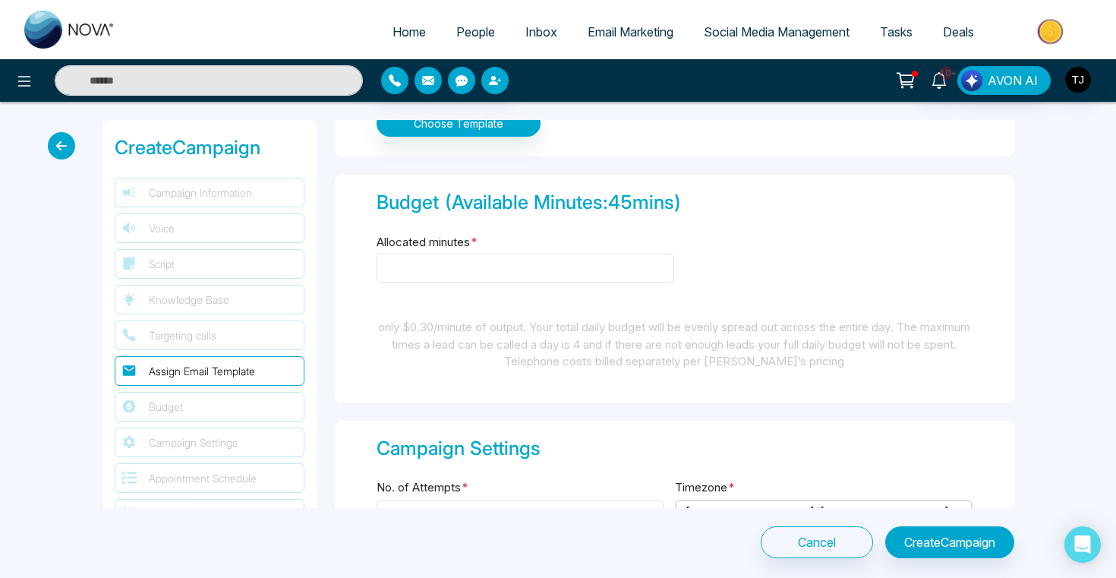
click at [449, 234] on label "Allocated minutes *" at bounding box center [426, 242] width 101 height 17
click at [449, 253] on input "Allocated minutes *" at bounding box center [525, 267] width 298 height 29
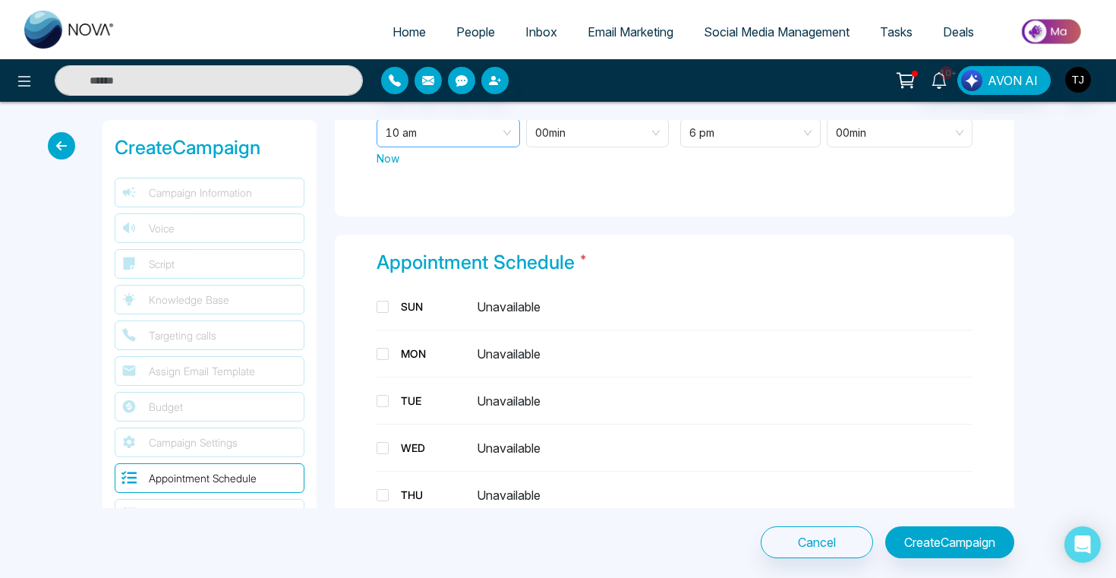
scroll to position [2410, 0]
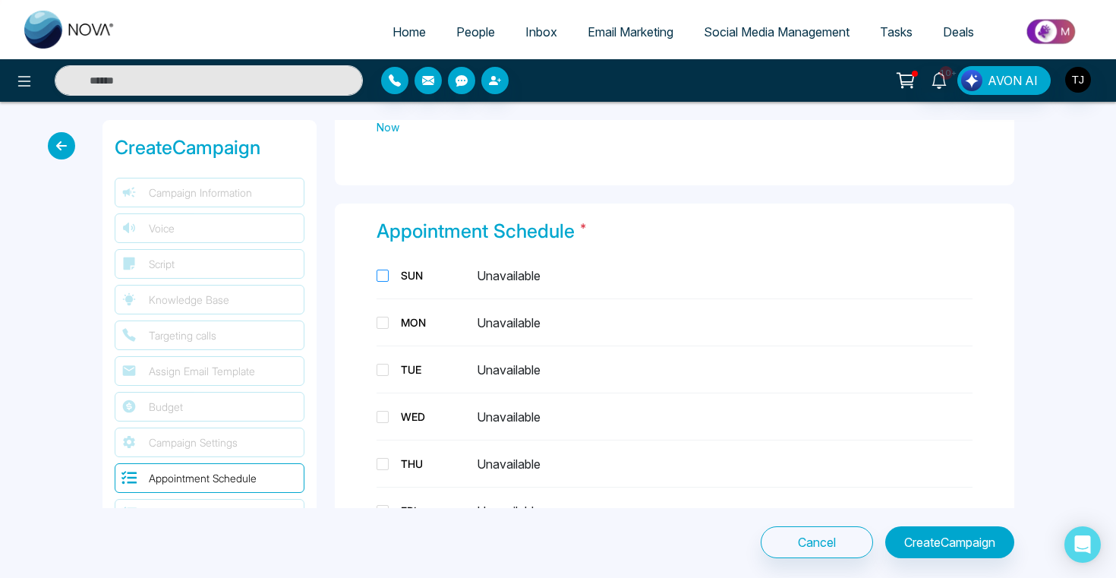
type input "****"
click at [383, 269] on span at bounding box center [382, 275] width 12 height 12
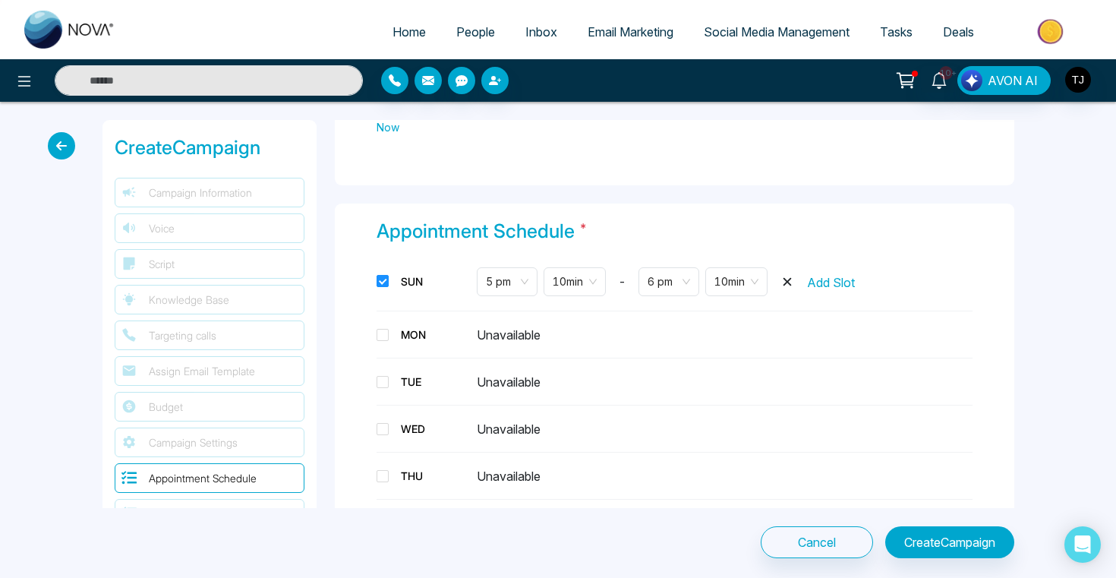
click at [386, 328] on div "SUN 5 pm 10 min - 6 pm 10 min Add Slot MON Unavailable TUE Unavailable WED Unav…" at bounding box center [674, 422] width 596 height 323
click at [382, 275] on span at bounding box center [382, 281] width 12 height 12
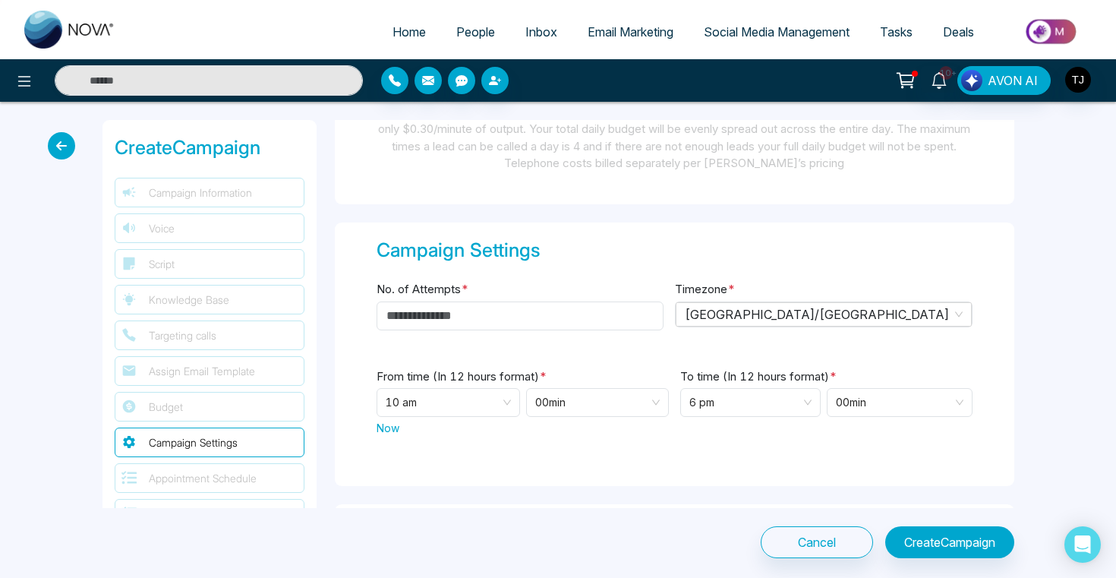
scroll to position [2109, 0]
click at [415, 313] on div "No. of Attempts *" at bounding box center [519, 314] width 287 height 69
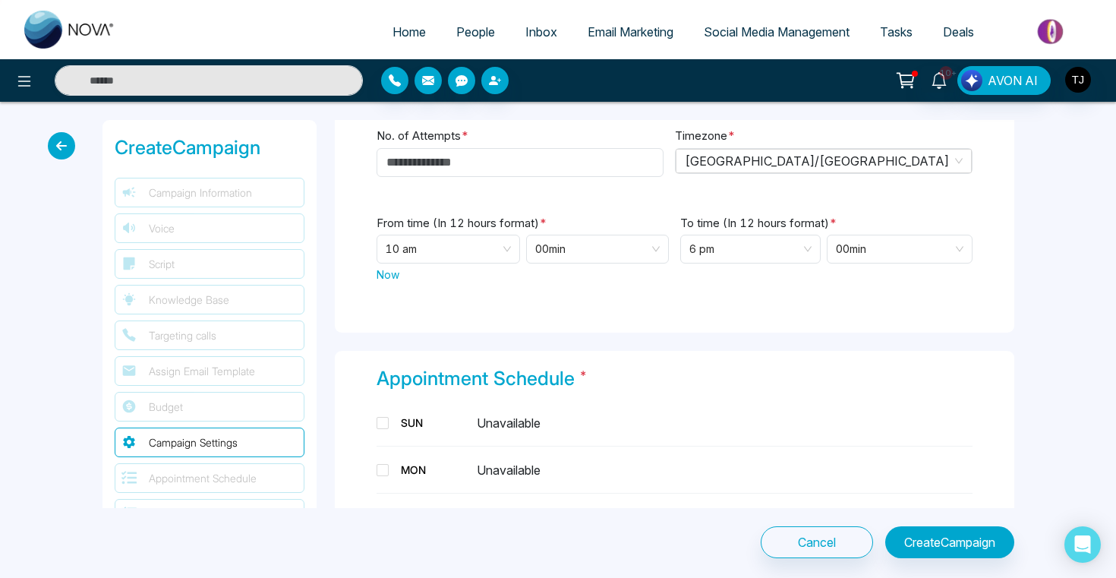
scroll to position [2136, 0]
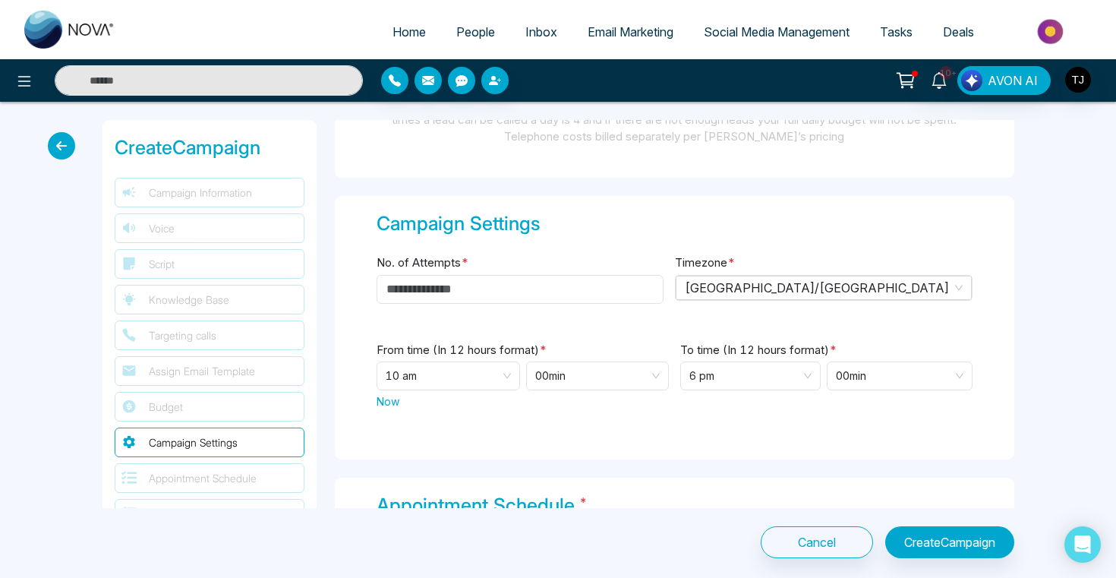
click at [421, 253] on div "No. of Attempts *" at bounding box center [519, 287] width 287 height 69
click at [421, 275] on input "No. of Attempts *" at bounding box center [519, 289] width 287 height 29
click at [436, 373] on div "From time (In 12 hours format) * 10 am 00 min Now" at bounding box center [522, 384] width 292 height 88
click at [436, 362] on span "10 am" at bounding box center [448, 375] width 125 height 27
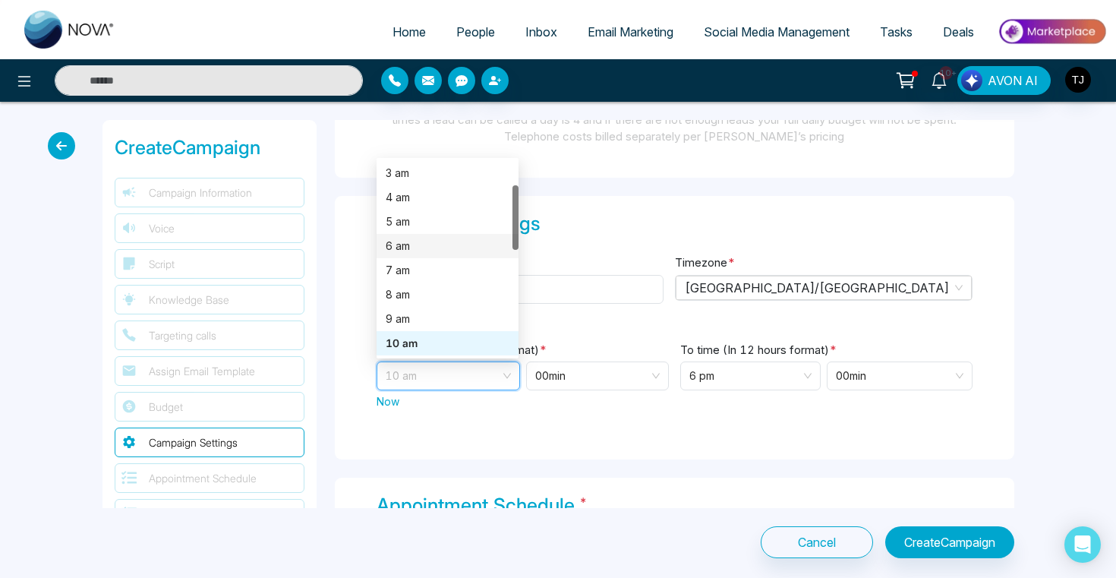
click at [617, 226] on div "Campaign Settings No. of Attempts * Timezone * [GEOGRAPHIC_DATA]/Central From t…" at bounding box center [674, 328] width 679 height 264
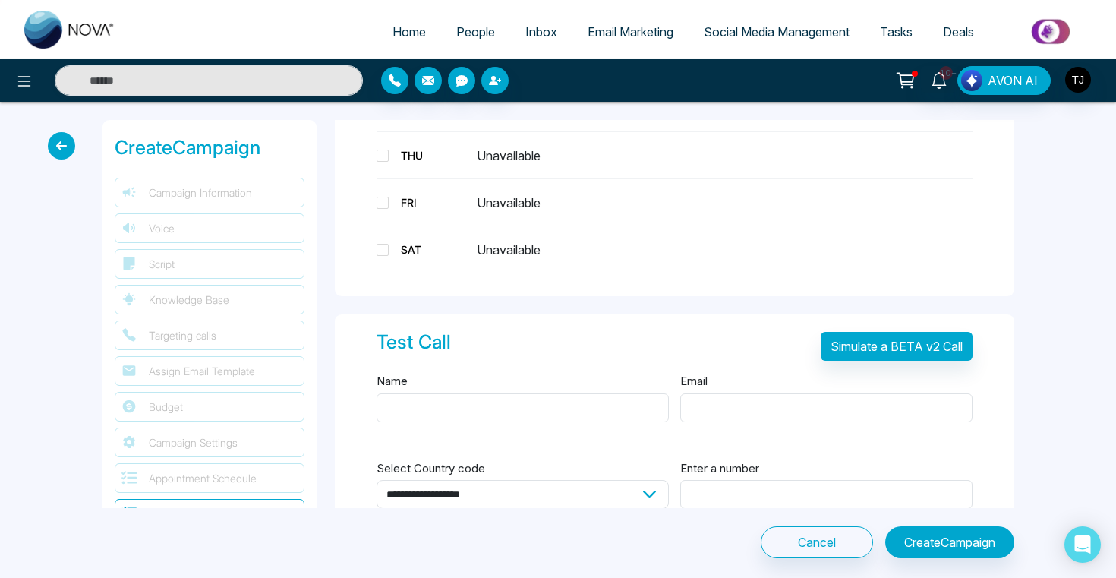
scroll to position [2746, 0]
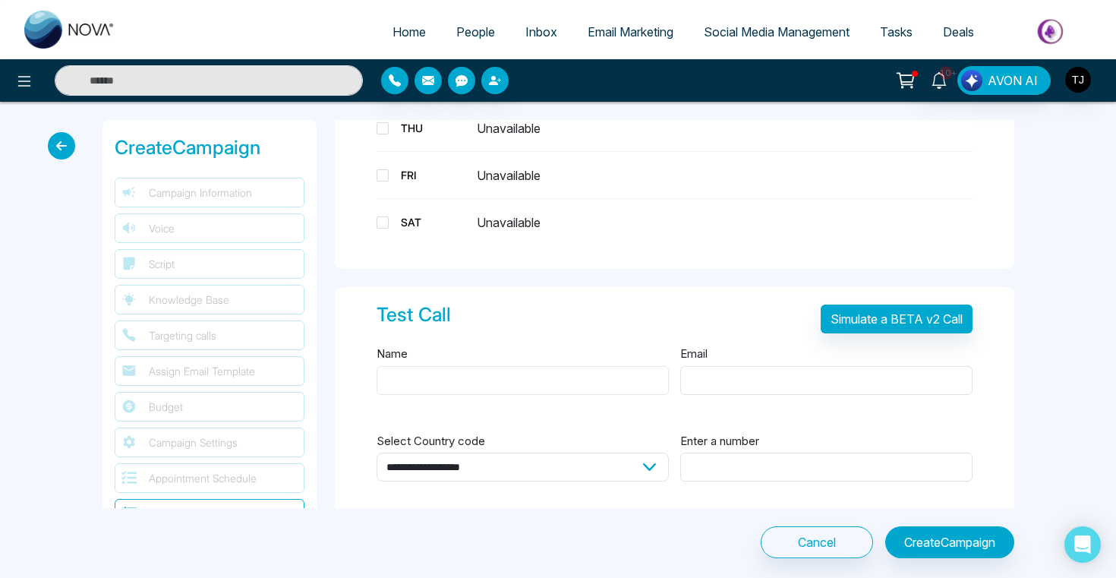
click at [526, 366] on input "Name" at bounding box center [522, 380] width 292 height 29
type input "******"
click at [736, 452] on input "Enter a number" at bounding box center [826, 466] width 292 height 29
click at [682, 452] on input "Enter a number" at bounding box center [826, 466] width 292 height 29
click at [650, 452] on select "**********" at bounding box center [522, 466] width 292 height 29
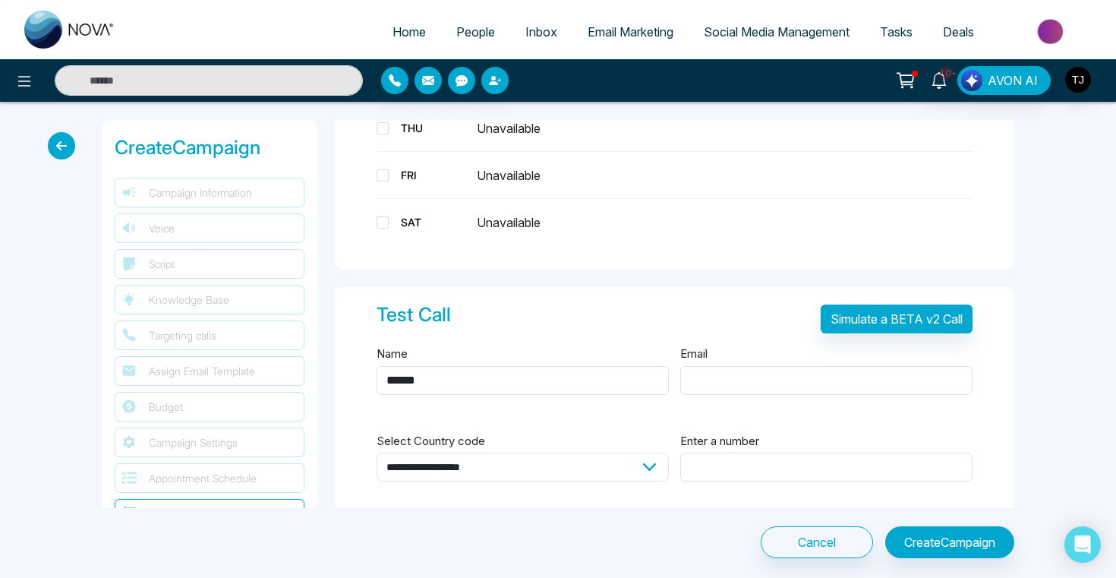
select select "**"
click at [758, 366] on input "Email" at bounding box center [826, 380] width 292 height 29
click at [745, 452] on input "Enter a number" at bounding box center [826, 466] width 292 height 29
type input "**********"
click at [738, 366] on input "Email" at bounding box center [826, 380] width 292 height 29
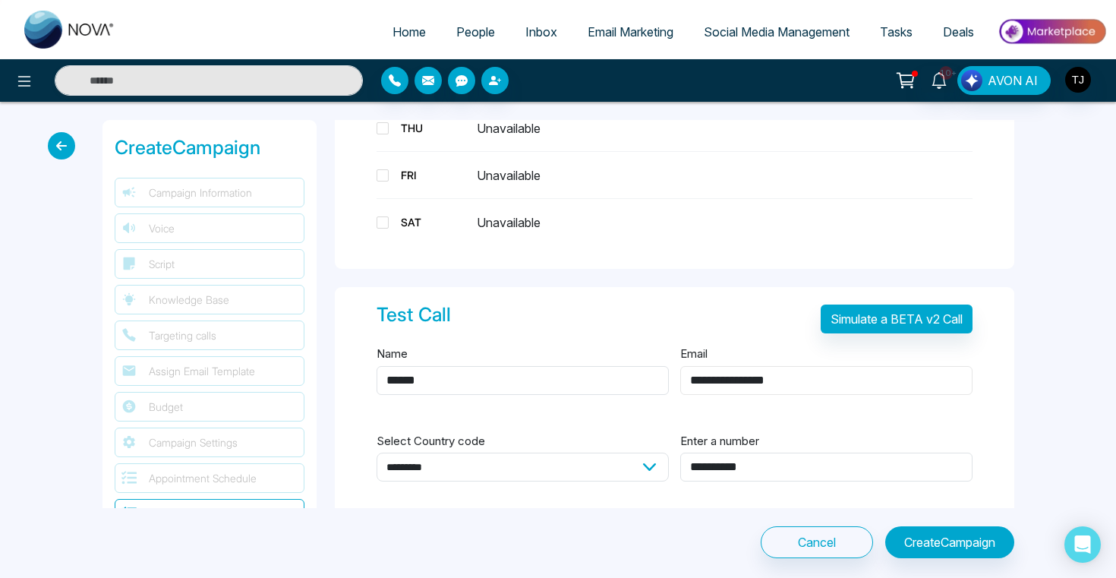
drag, startPoint x: 801, startPoint y: 364, endPoint x: 474, endPoint y: 386, distance: 327.8
click at [474, 386] on div "Name ****** Email" at bounding box center [674, 378] width 596 height 69
type input "**********"
click at [869, 304] on button "Simulate a BETA v2 Call" at bounding box center [896, 318] width 152 height 29
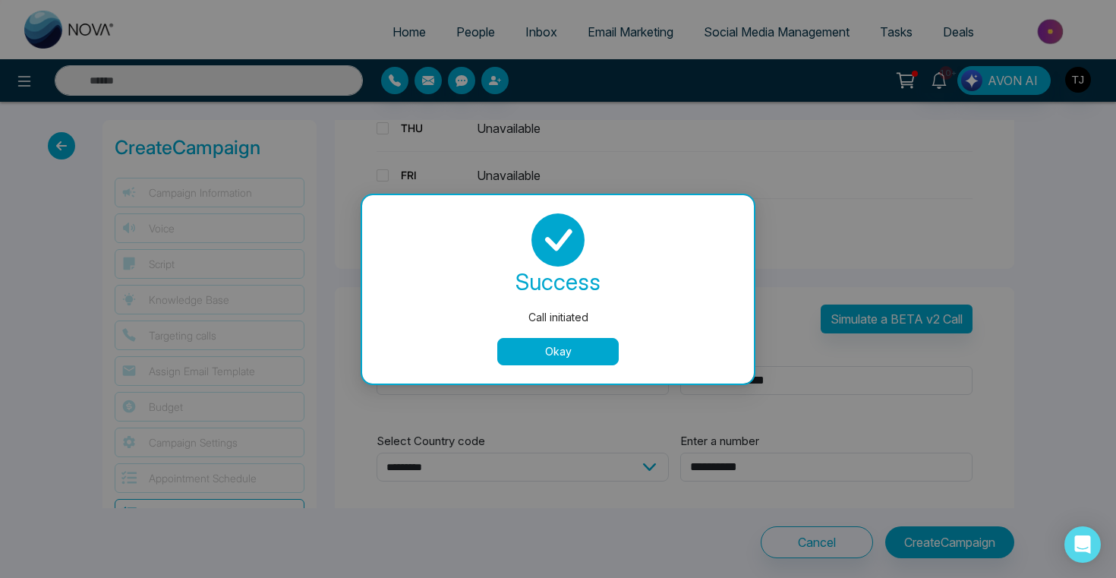
click at [551, 354] on button "Okay" at bounding box center [557, 351] width 121 height 27
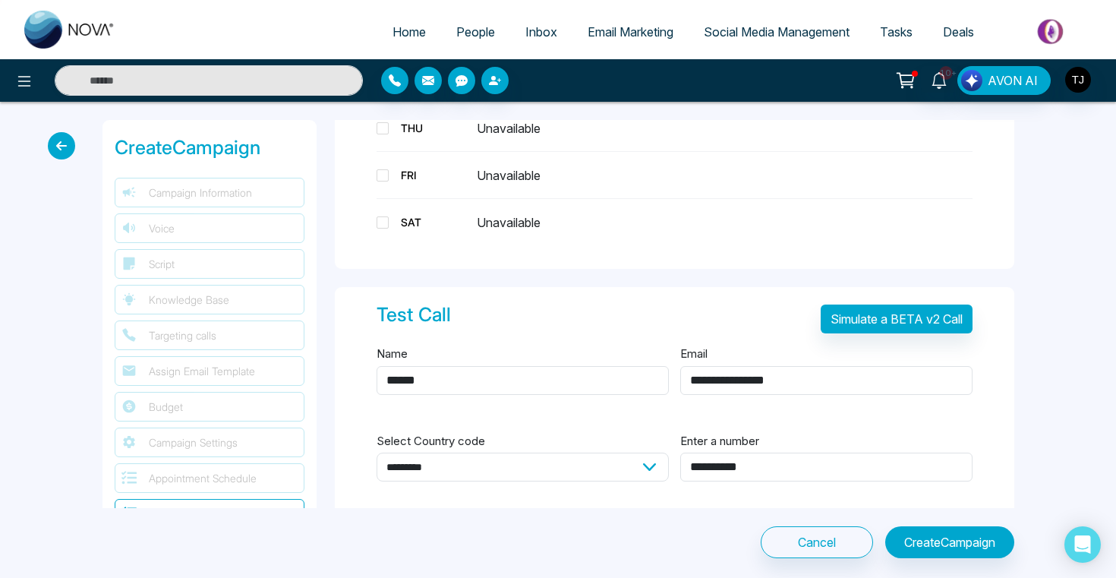
click at [535, 31] on span "Inbox" at bounding box center [541, 31] width 32 height 15
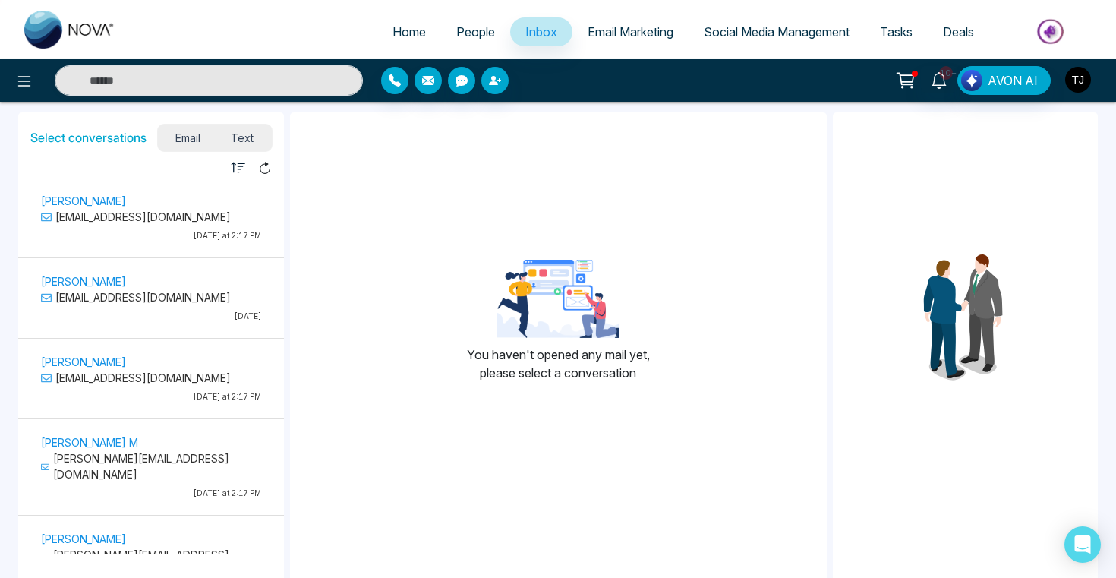
click at [1076, 80] on img "button" at bounding box center [1078, 80] width 26 height 26
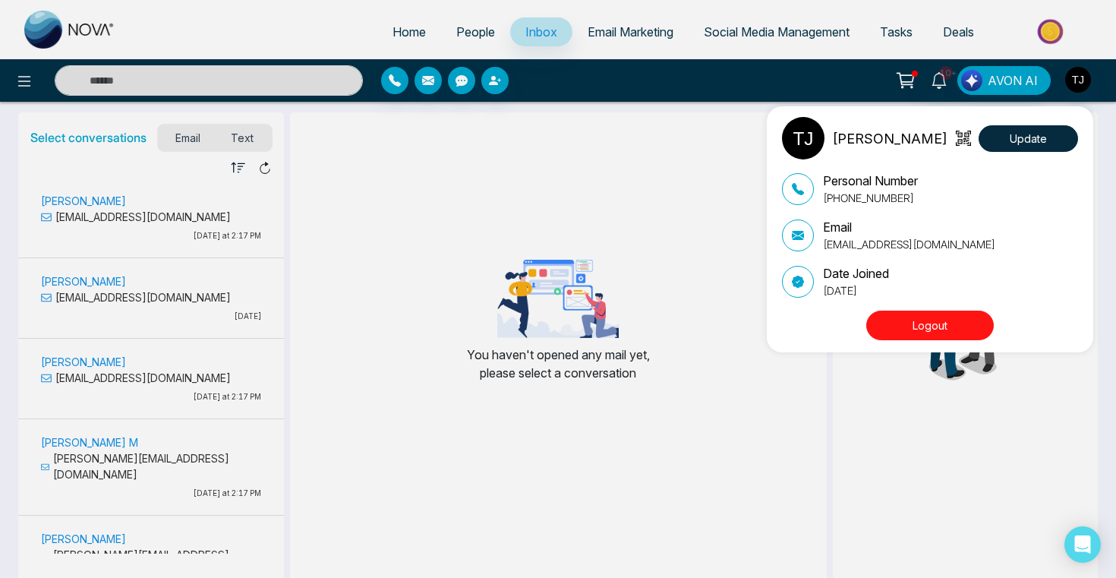
click at [658, 149] on div "[PERSON_NAME] Update Personal Number [PHONE_NUMBER] Email [EMAIL_ADDRESS][DOMAI…" at bounding box center [558, 289] width 1116 height 578
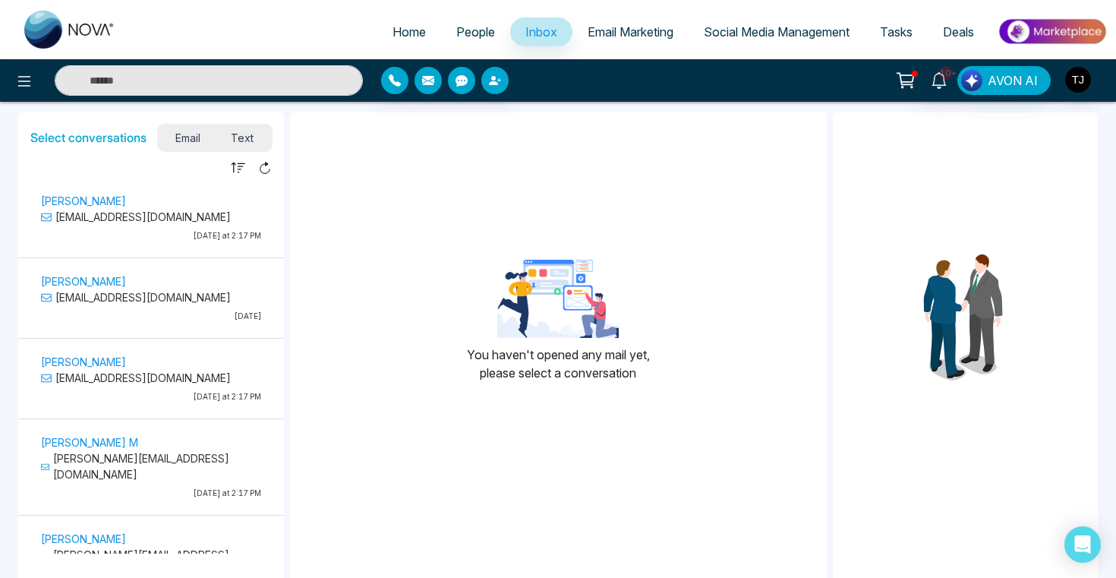
click at [477, 36] on span "People" at bounding box center [475, 31] width 39 height 15
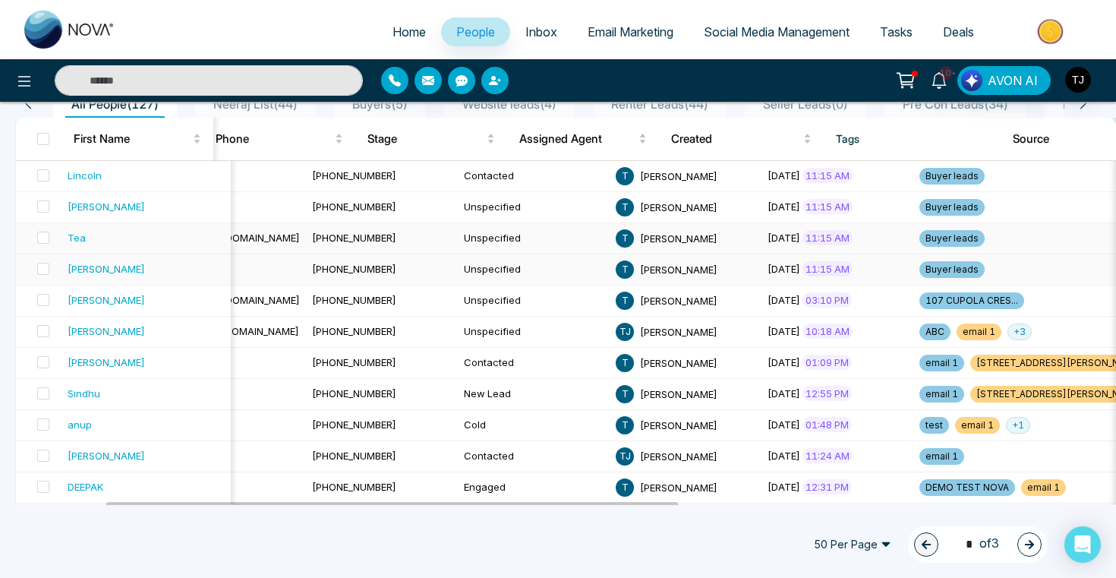
scroll to position [0, 457]
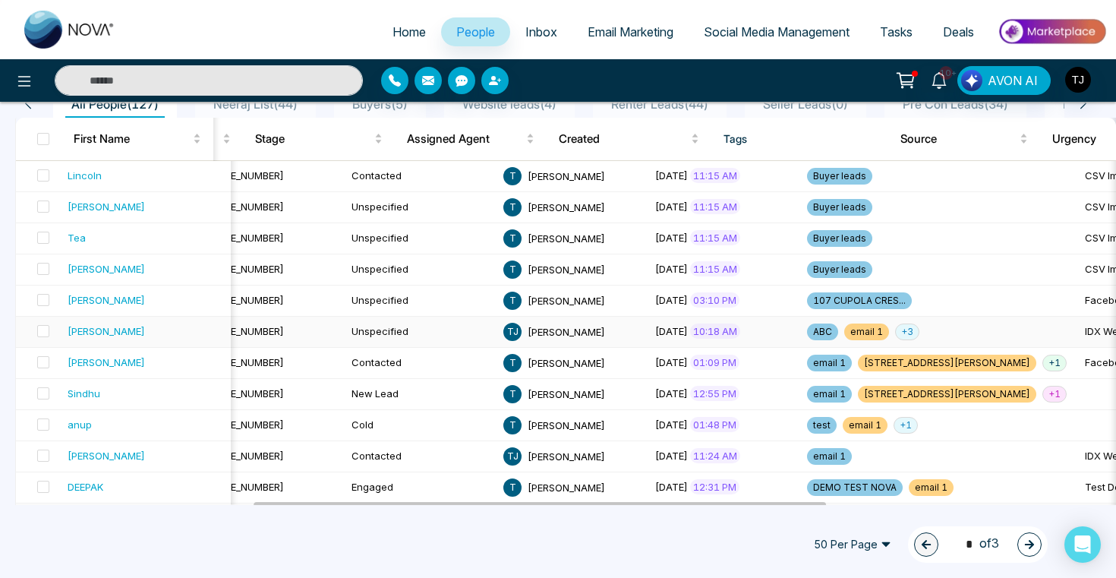
click at [103, 325] on div "[PERSON_NAME]" at bounding box center [146, 330] width 157 height 15
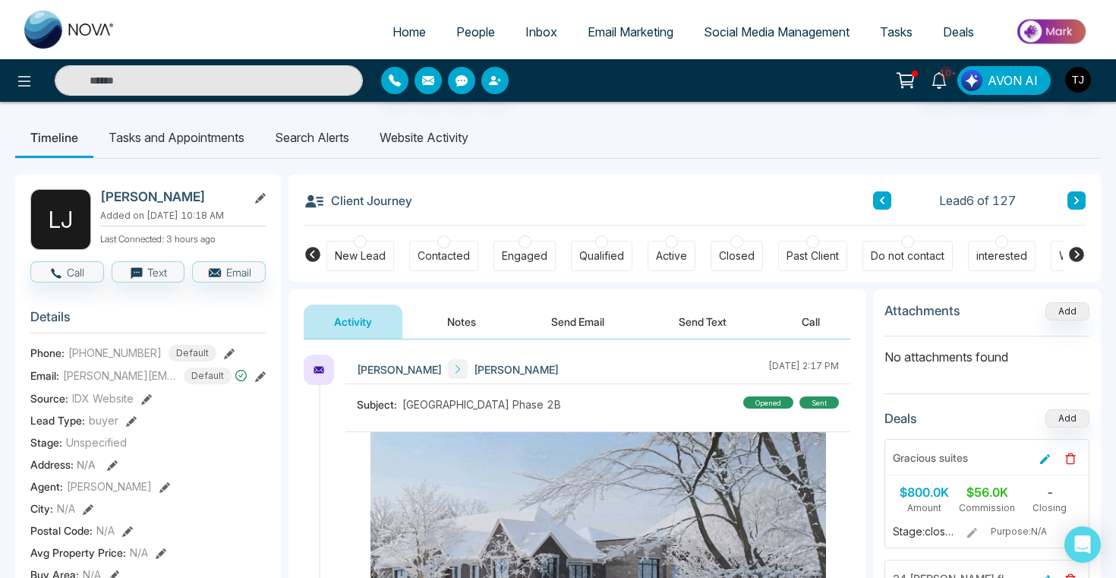
click at [405, 130] on li "Website Activity" at bounding box center [423, 137] width 119 height 41
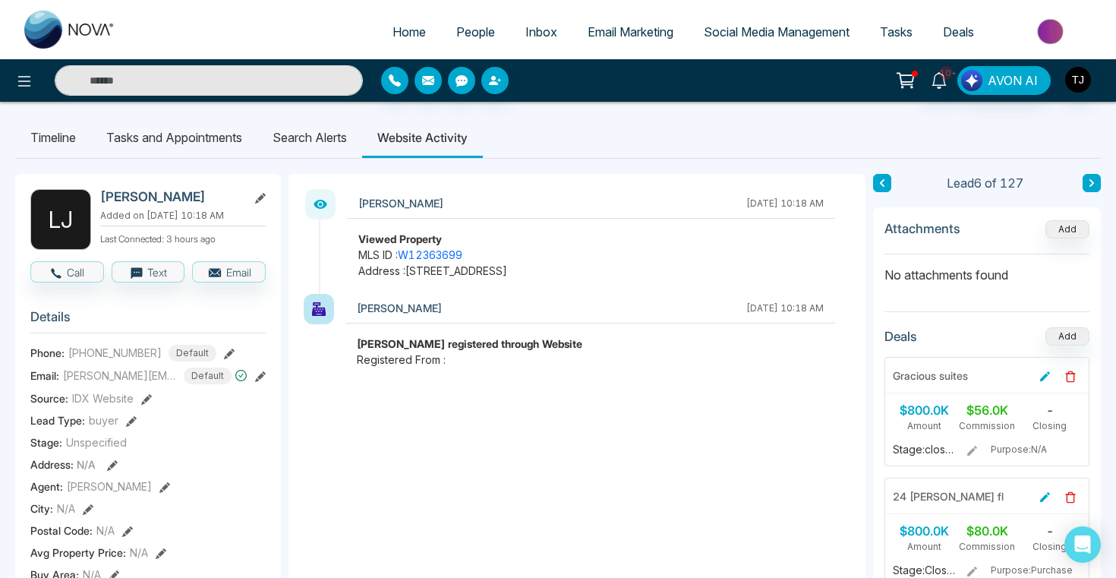
click at [302, 139] on li "Search Alerts" at bounding box center [309, 137] width 105 height 41
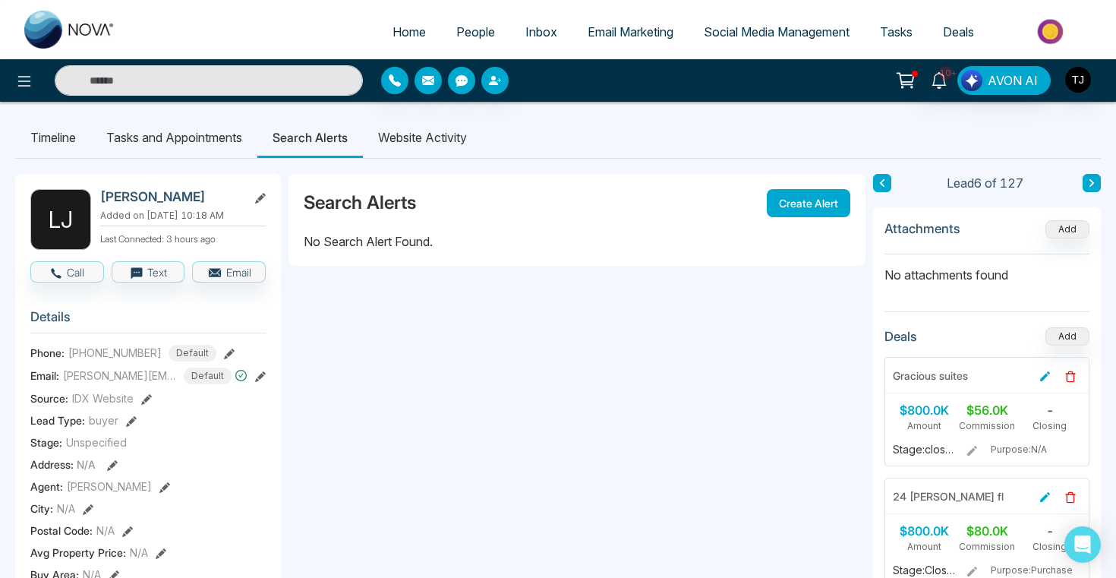
click at [823, 206] on button "Create Alert" at bounding box center [808, 203] width 83 height 28
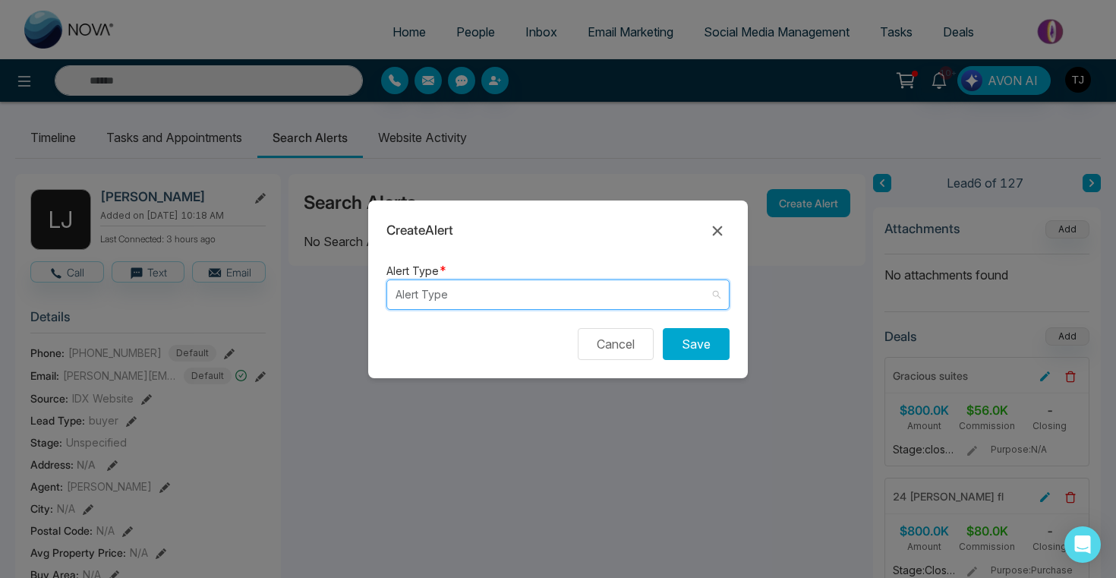
click at [510, 295] on input "search" at bounding box center [552, 294] width 314 height 29
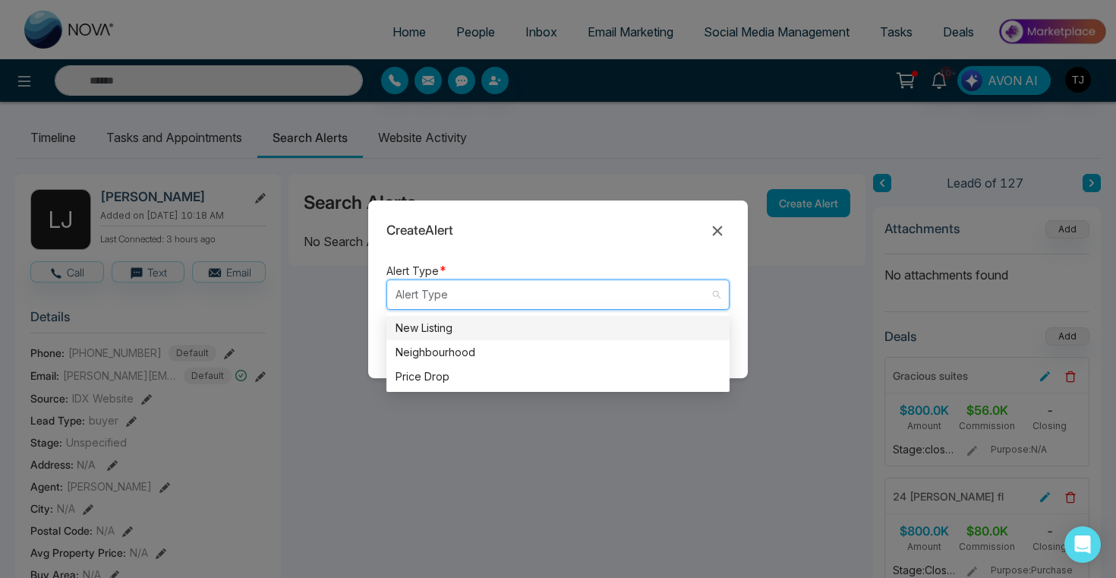
click at [526, 333] on div "New Listing" at bounding box center [557, 328] width 325 height 17
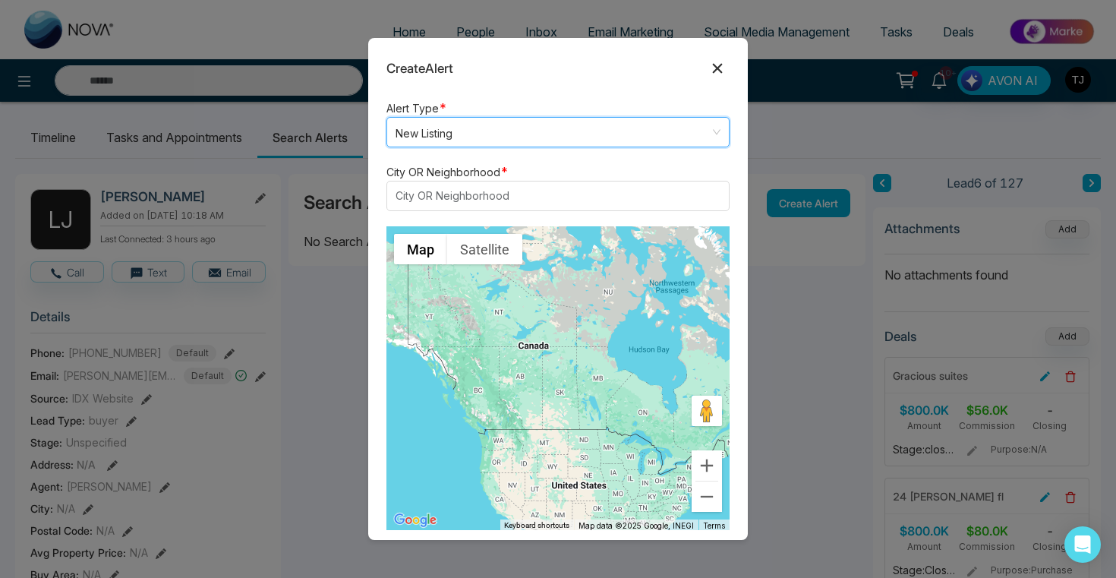
click at [711, 67] on icon at bounding box center [717, 68] width 18 height 18
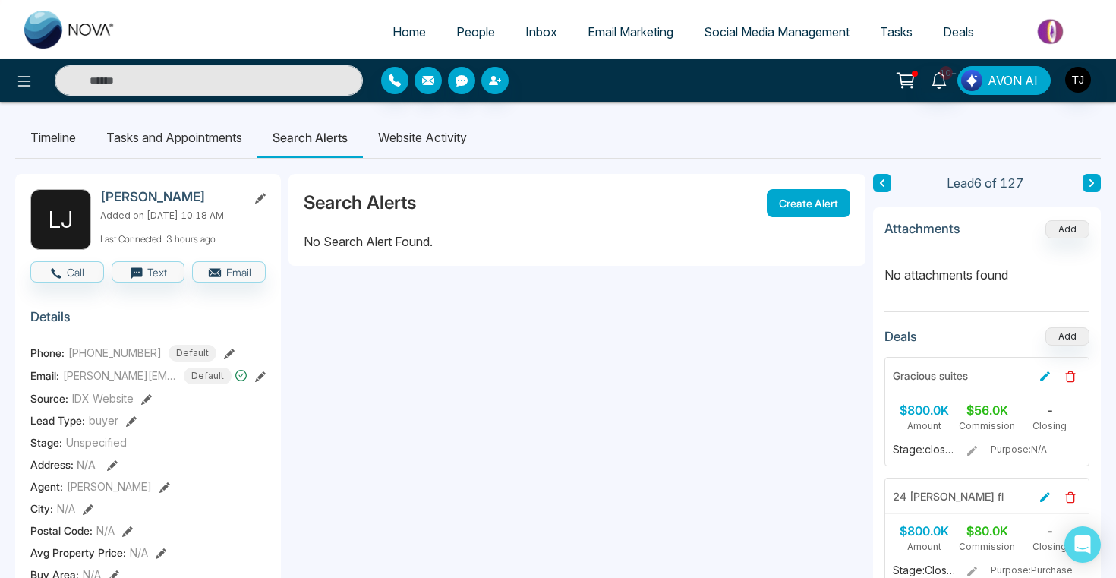
click at [1002, 68] on button "AVON AI" at bounding box center [1003, 80] width 93 height 29
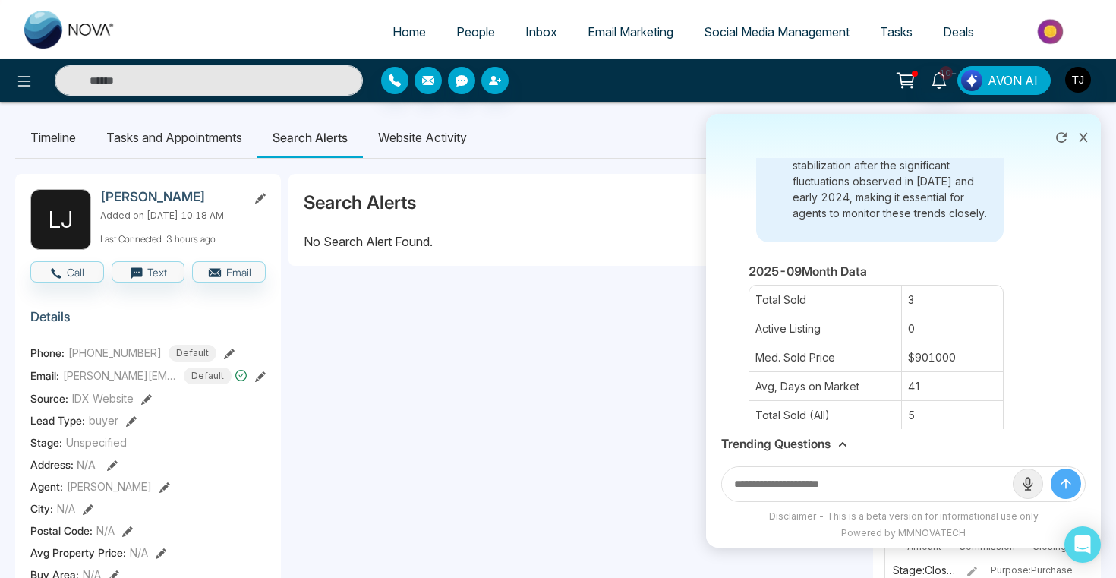
scroll to position [8288, 0]
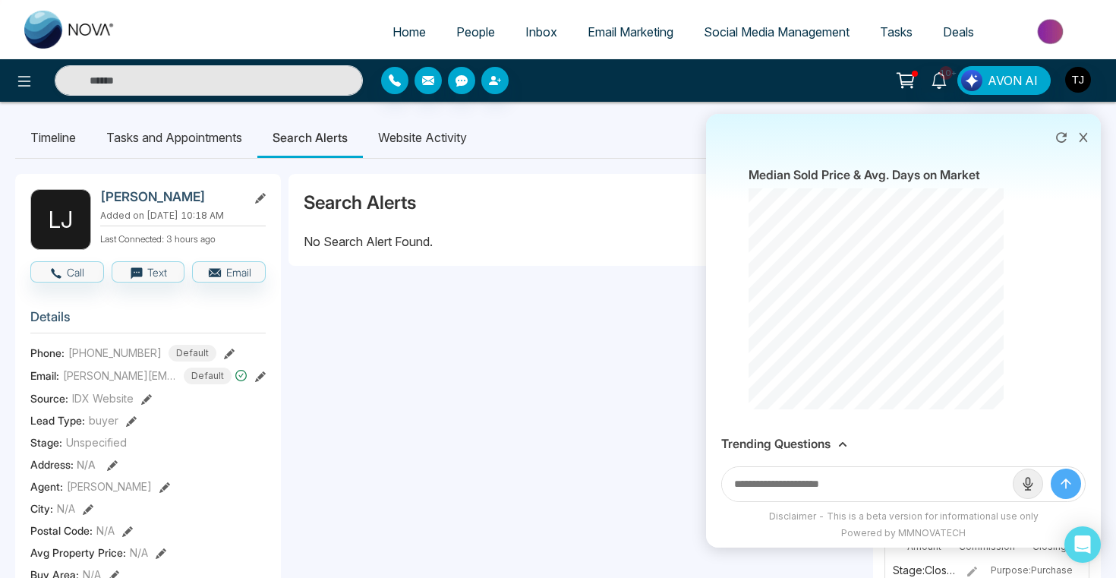
click at [797, 441] on h3 "Trending Questions" at bounding box center [775, 443] width 109 height 14
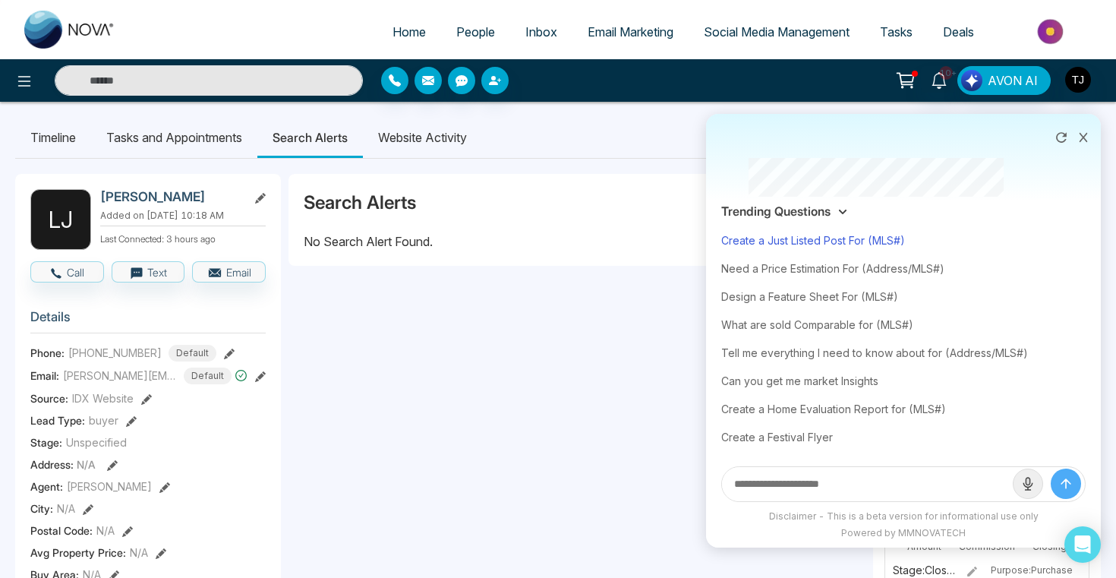
click at [789, 246] on div "Create a Just Listed Post For (MLS#)" at bounding box center [903, 240] width 364 height 28
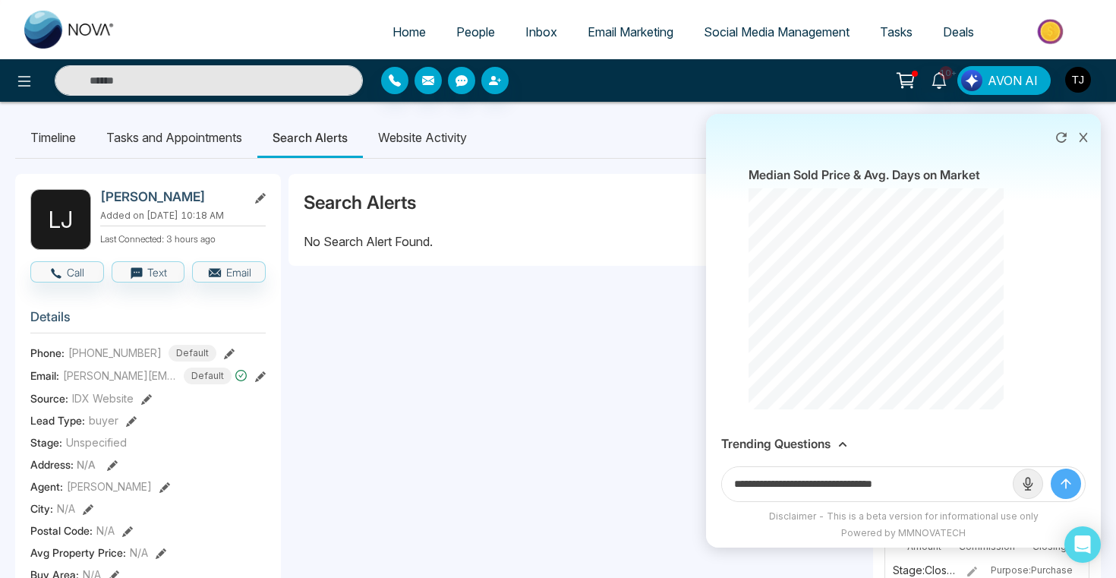
drag, startPoint x: 881, startPoint y: 486, endPoint x: 921, endPoint y: 486, distance: 39.5
click at [921, 486] on input "**********" at bounding box center [867, 484] width 291 height 34
paste input "**********"
type input "**********"
click at [1050, 468] on button "submit" at bounding box center [1065, 483] width 30 height 30
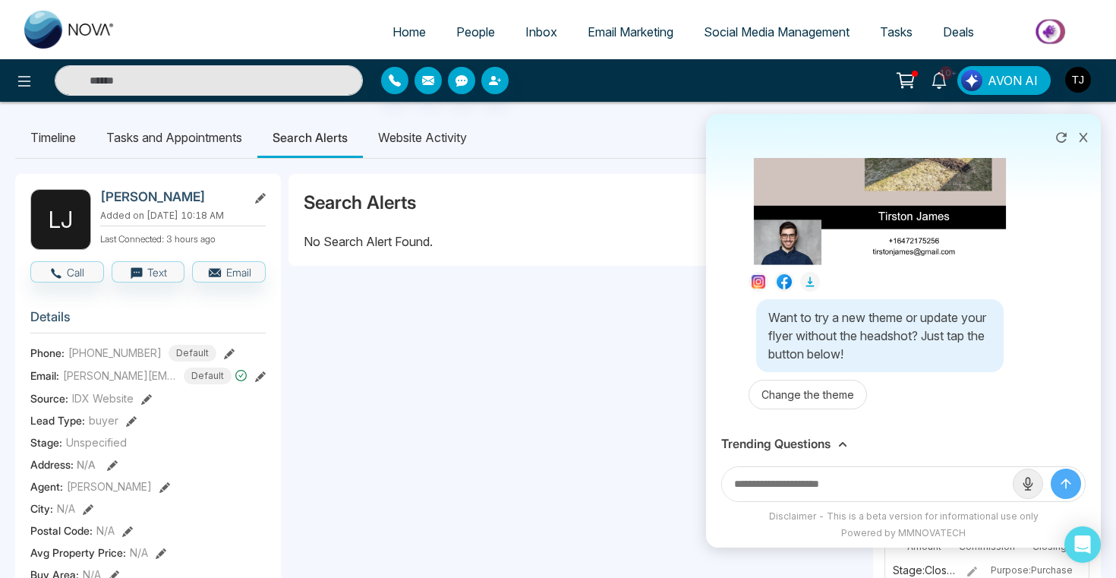
scroll to position [9028, 0]
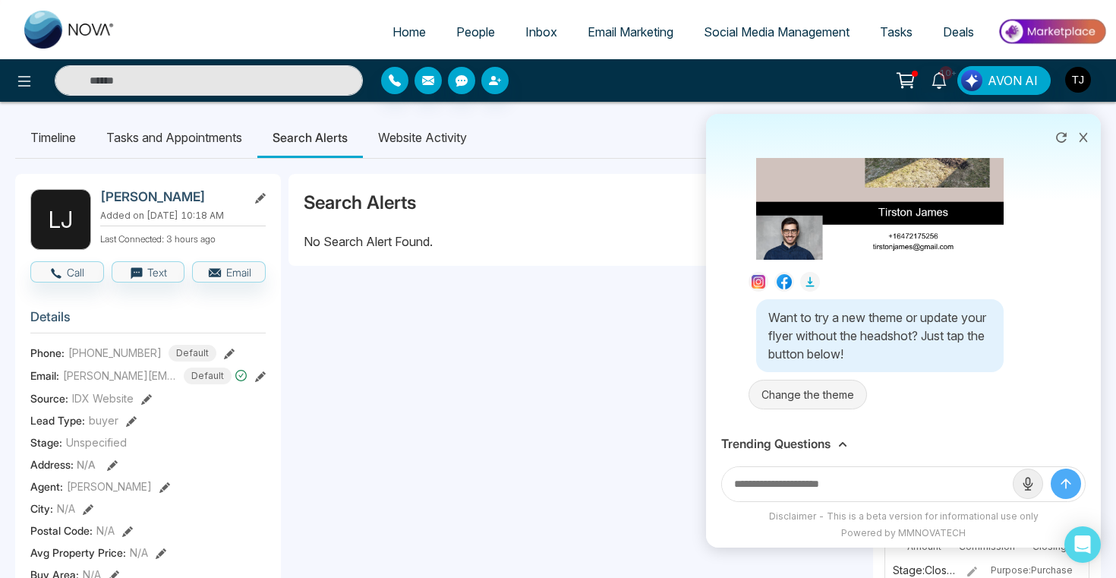
click at [814, 409] on button "Change the theme" at bounding box center [807, 394] width 118 height 30
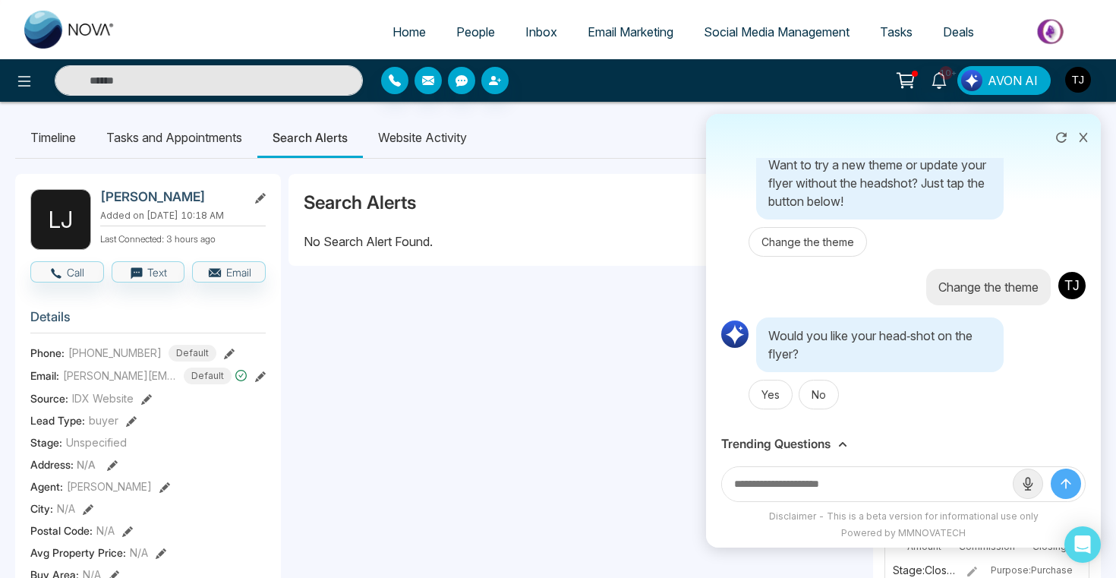
scroll to position [9202, 0]
click at [784, 396] on button "Yes" at bounding box center [770, 394] width 44 height 30
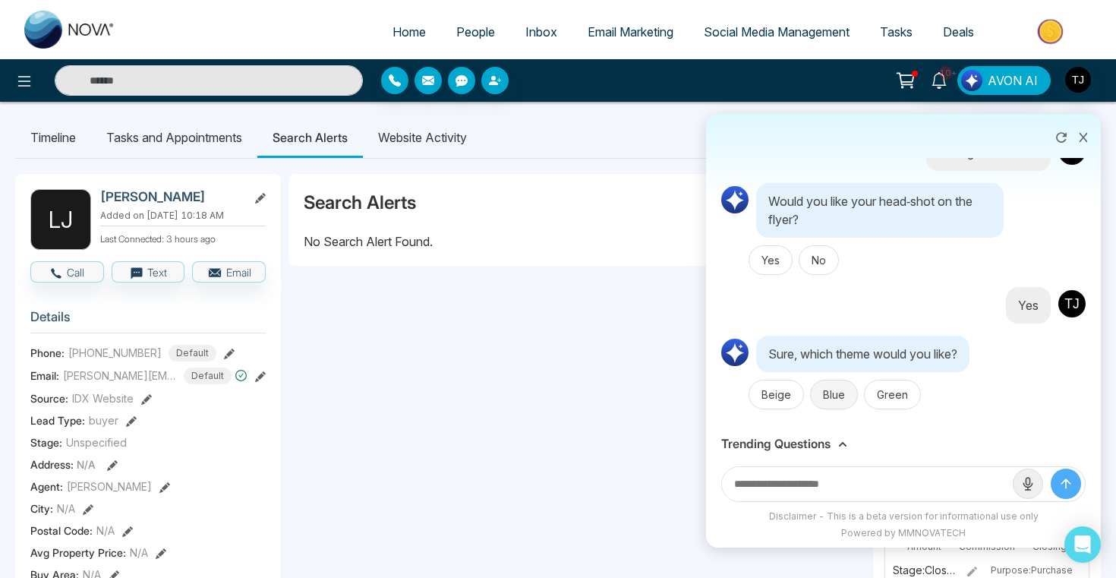
click at [819, 409] on button "Blue" at bounding box center [834, 394] width 48 height 30
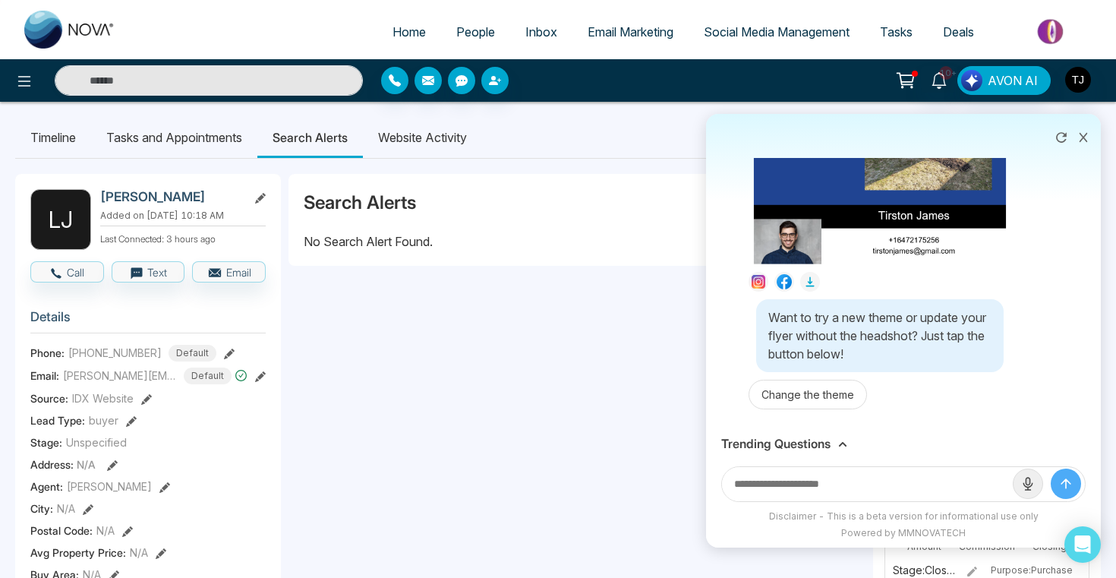
scroll to position [10029, 0]
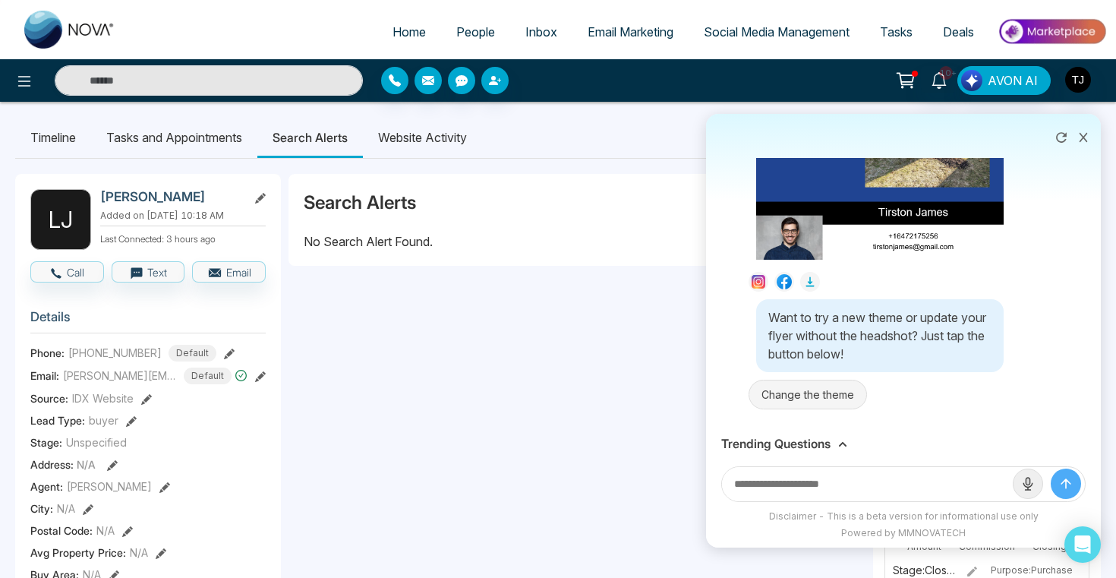
click at [822, 397] on button "Change the theme" at bounding box center [807, 394] width 118 height 30
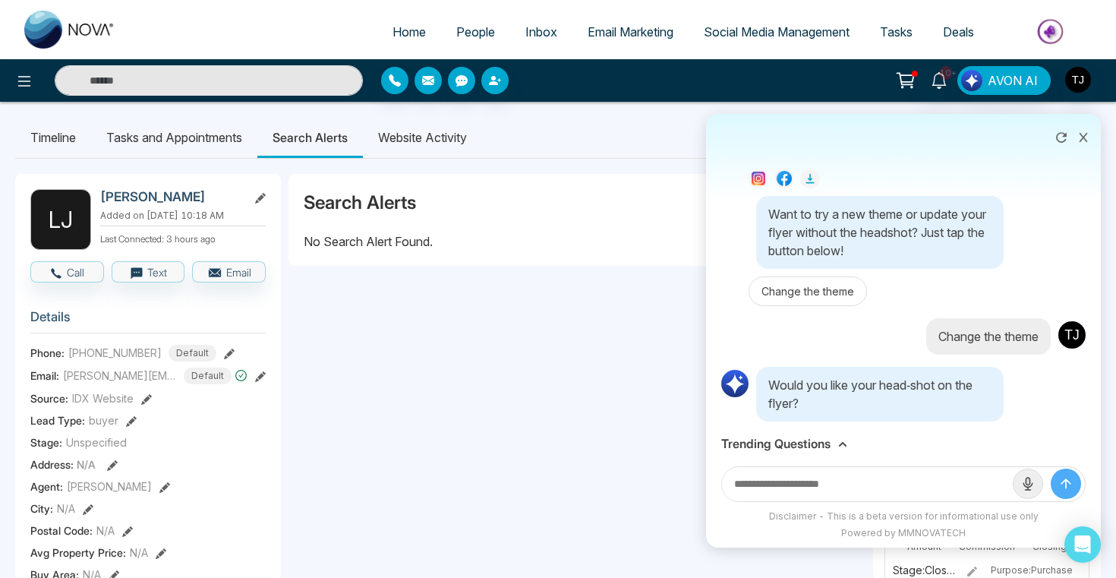
scroll to position [9046, 0]
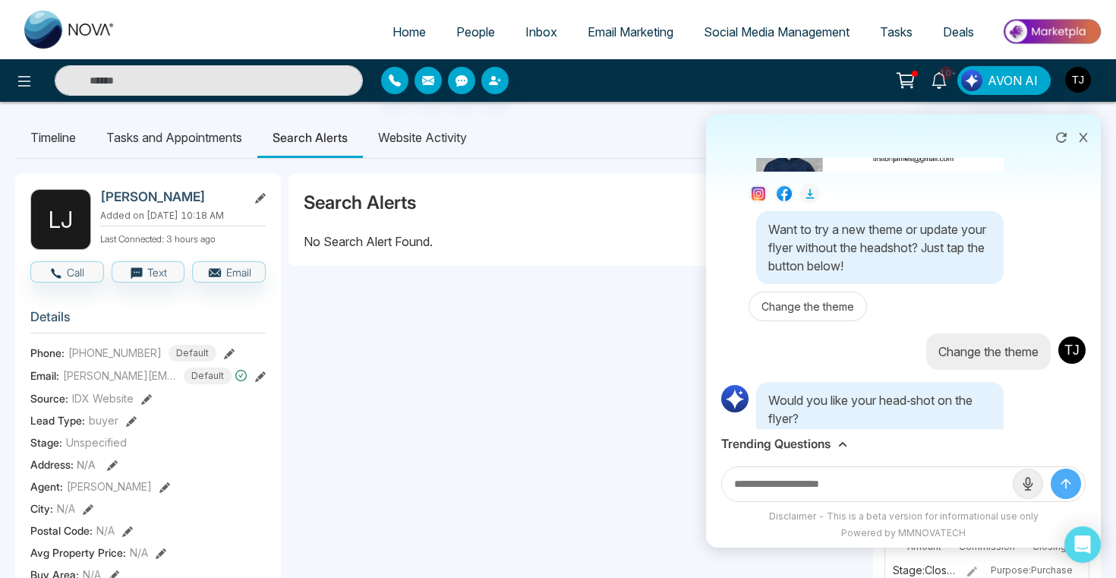
click at [757, 197] on icon at bounding box center [758, 193] width 5 height 5
click at [760, 200] on icon at bounding box center [758, 194] width 14 height 14
click at [756, 199] on icon at bounding box center [759, 194] width 10 height 10
click at [815, 200] on icon at bounding box center [810, 193] width 12 height 12
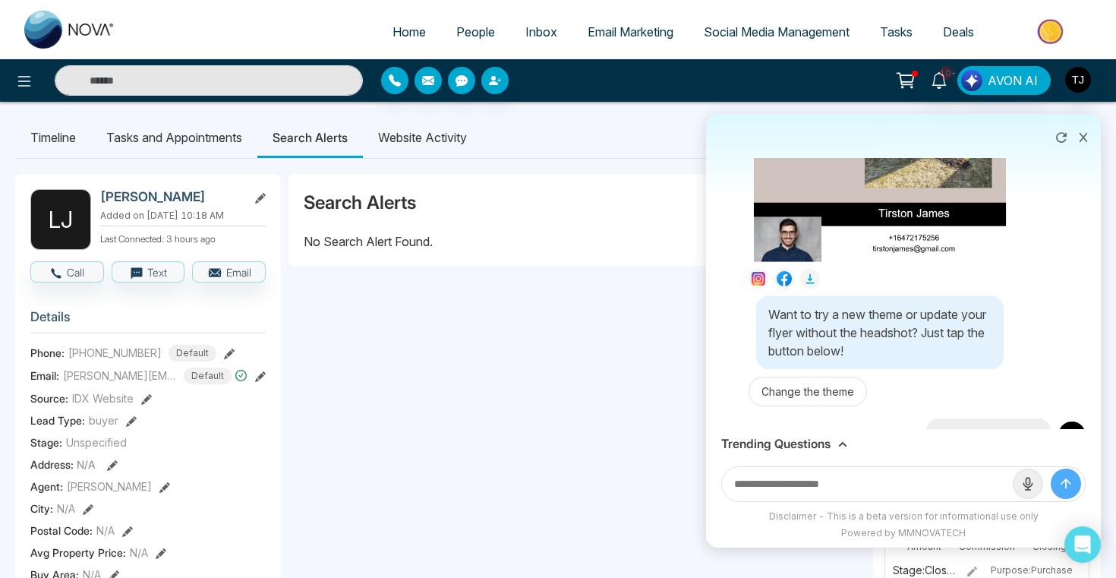
scroll to position [8983, 0]
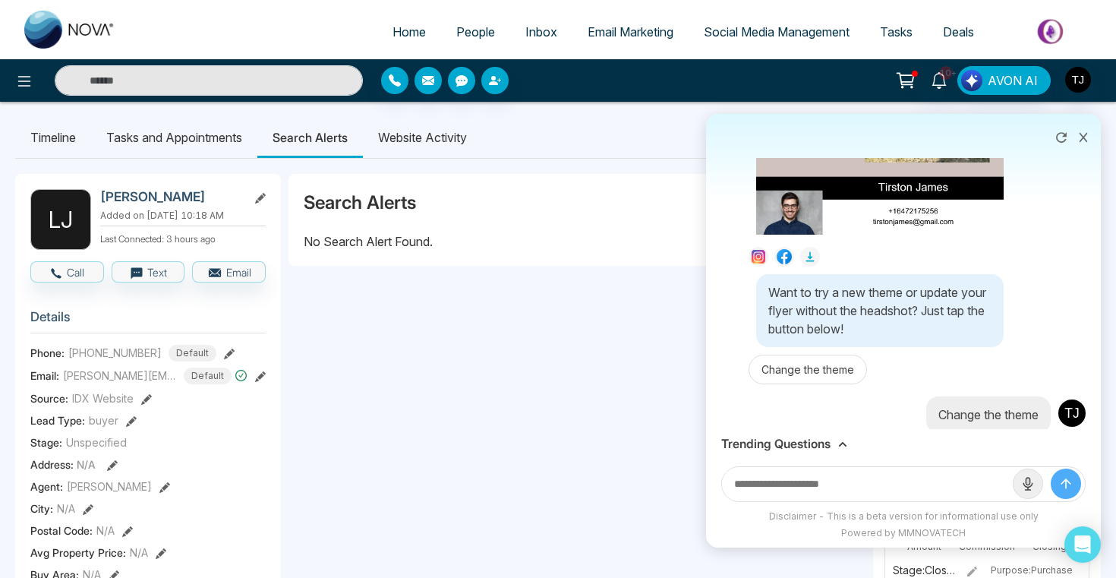
click at [757, 263] on icon at bounding box center [758, 257] width 14 height 14
click at [800, 266] on button at bounding box center [810, 257] width 20 height 20
click at [786, 264] on icon at bounding box center [784, 258] width 6 height 12
click at [1082, 134] on icon at bounding box center [1083, 137] width 11 height 11
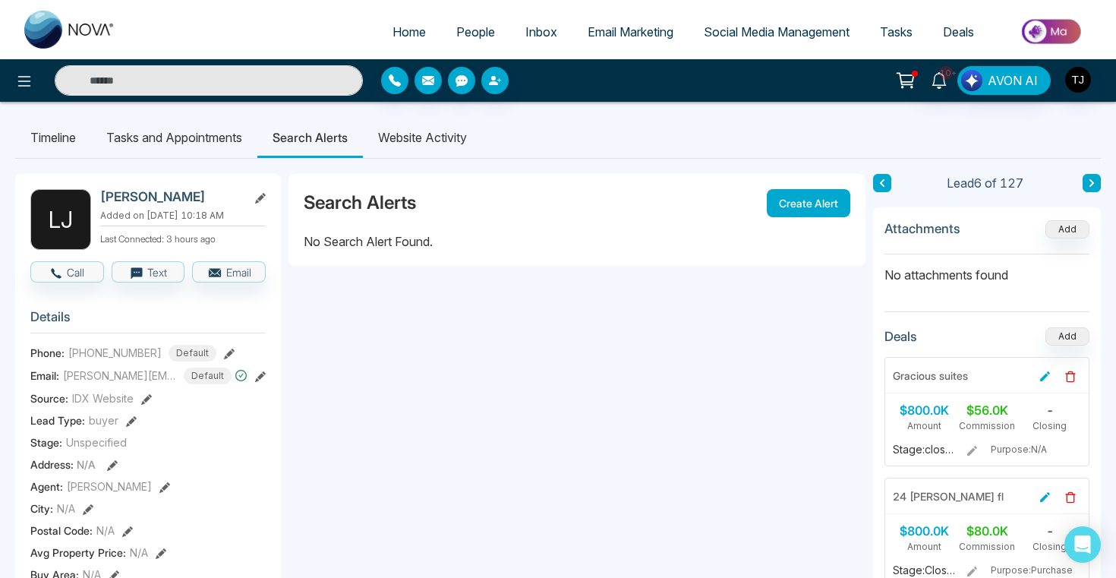
click at [798, 187] on div "Search Alerts Create Alert" at bounding box center [576, 203] width 577 height 58
click at [801, 202] on button "Create Alert" at bounding box center [808, 203] width 83 height 28
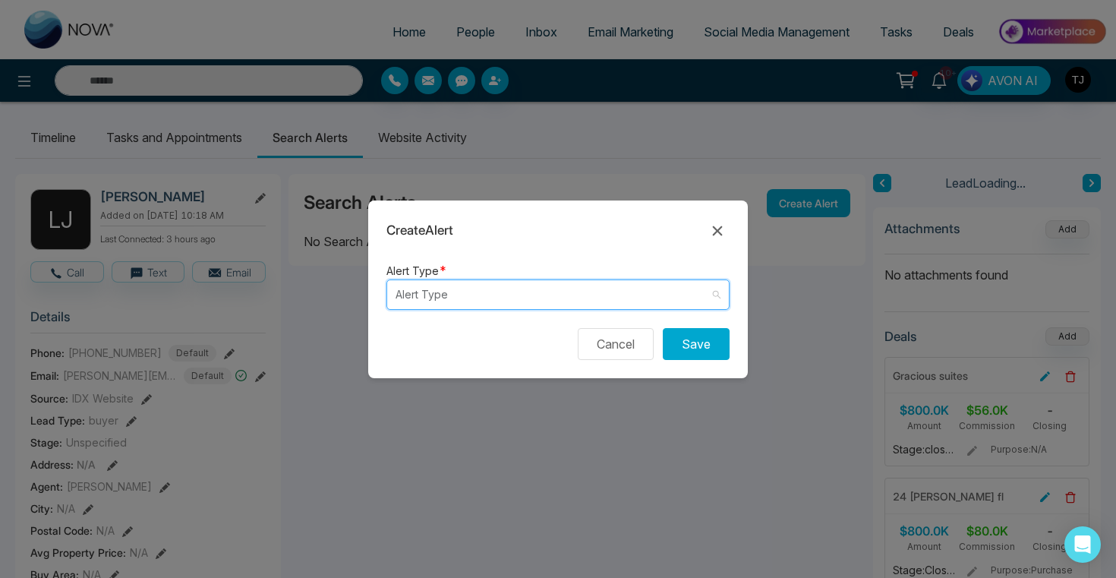
click at [537, 300] on input "search" at bounding box center [552, 294] width 314 height 29
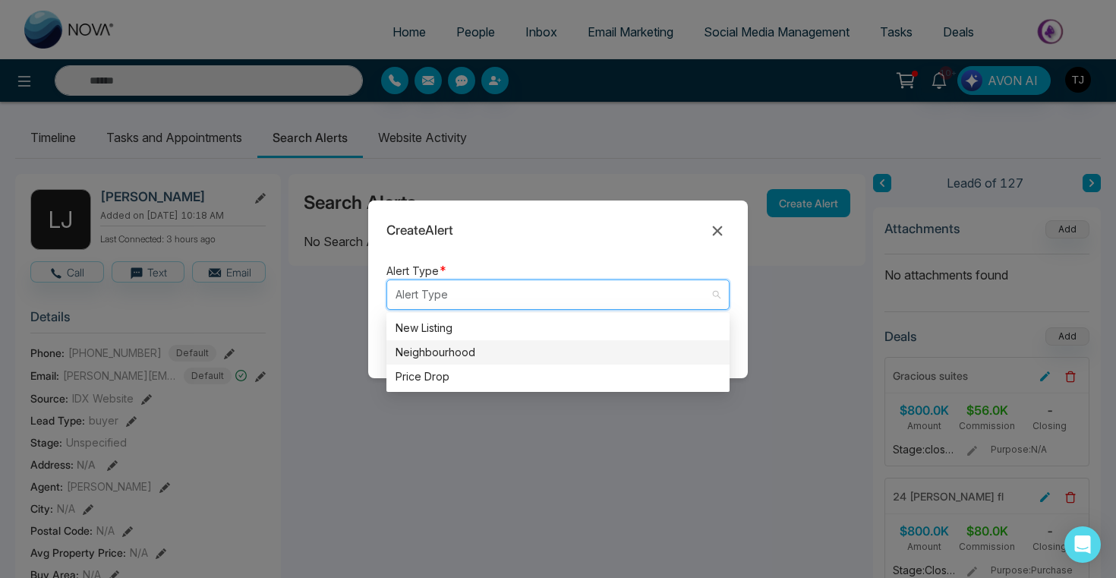
click at [520, 347] on div "Neighbourhood" at bounding box center [557, 352] width 325 height 17
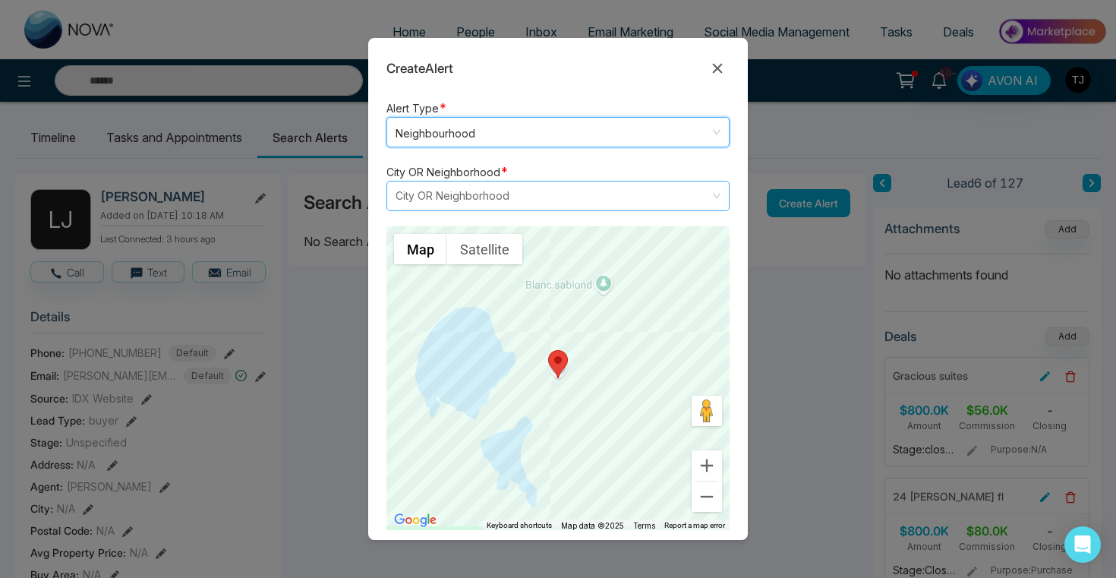
click at [521, 202] on input "search" at bounding box center [552, 195] width 314 height 29
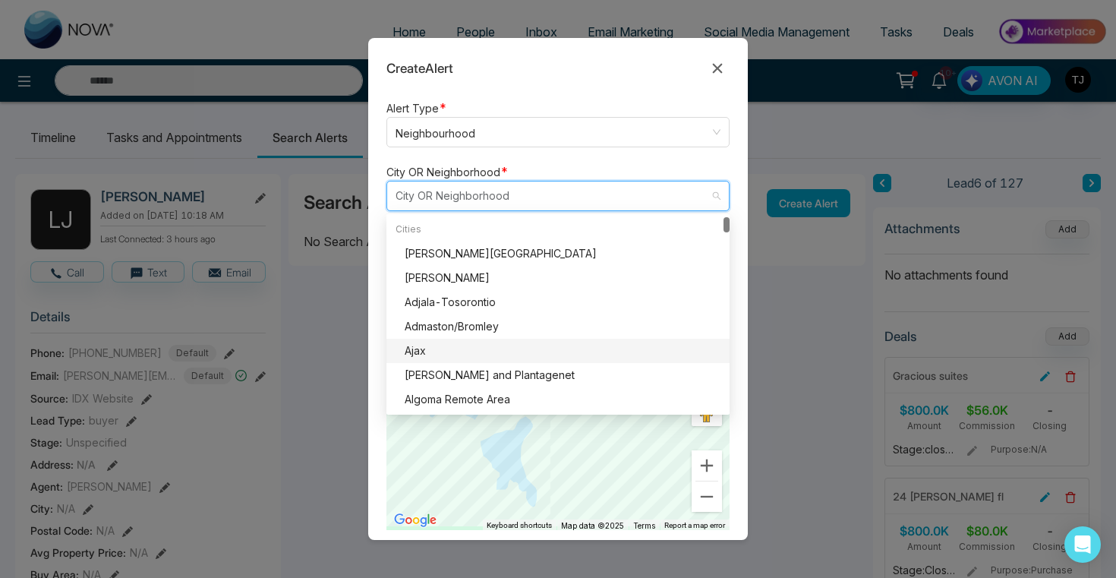
click at [533, 348] on div "Ajax" at bounding box center [563, 350] width 316 height 17
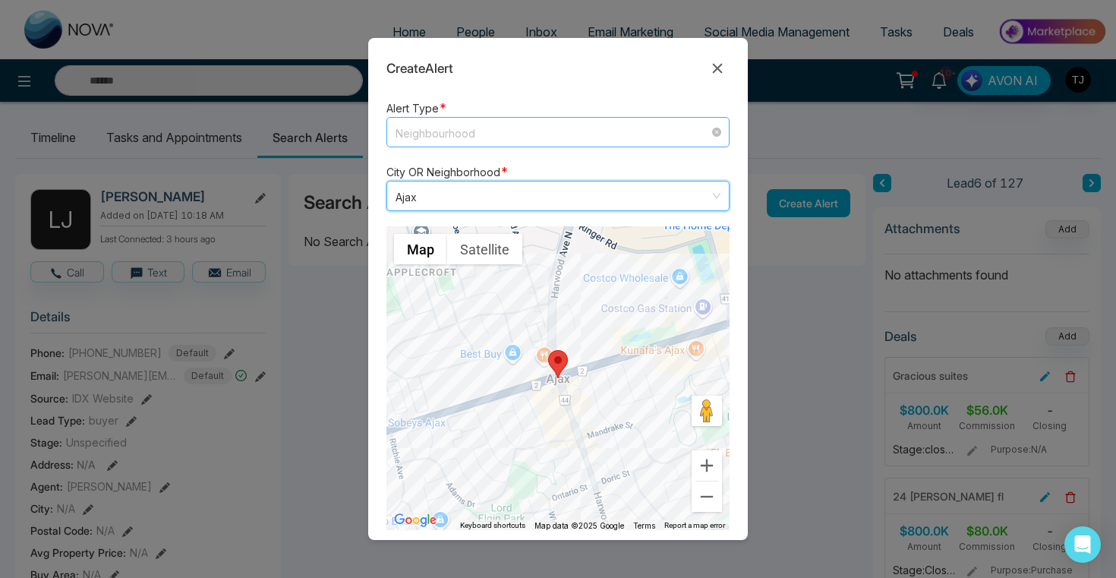
click at [512, 139] on span "Neighbourhood" at bounding box center [557, 132] width 325 height 20
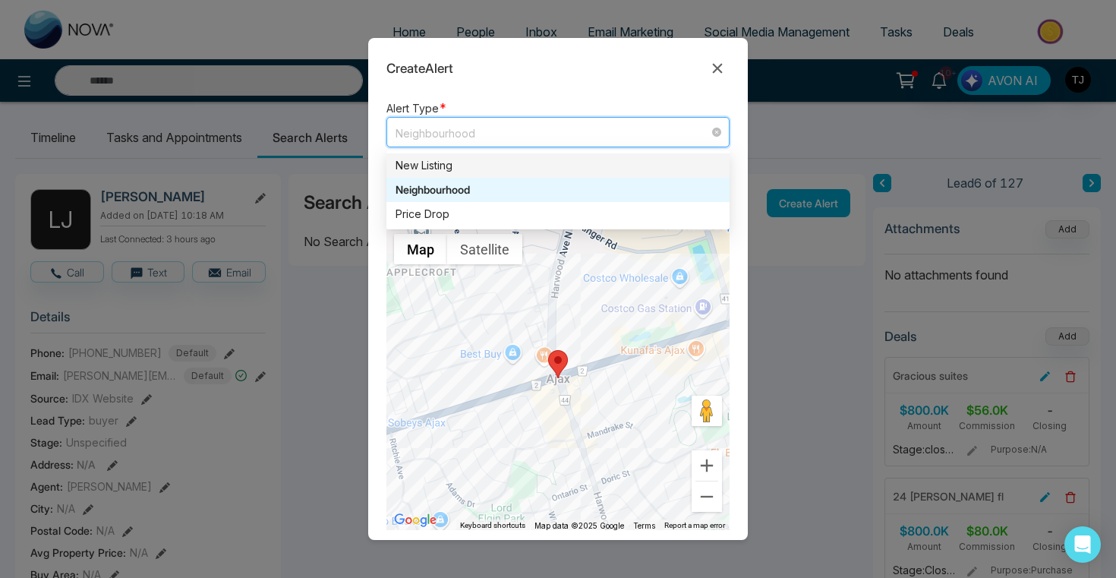
click at [503, 161] on div "New Listing" at bounding box center [557, 165] width 325 height 17
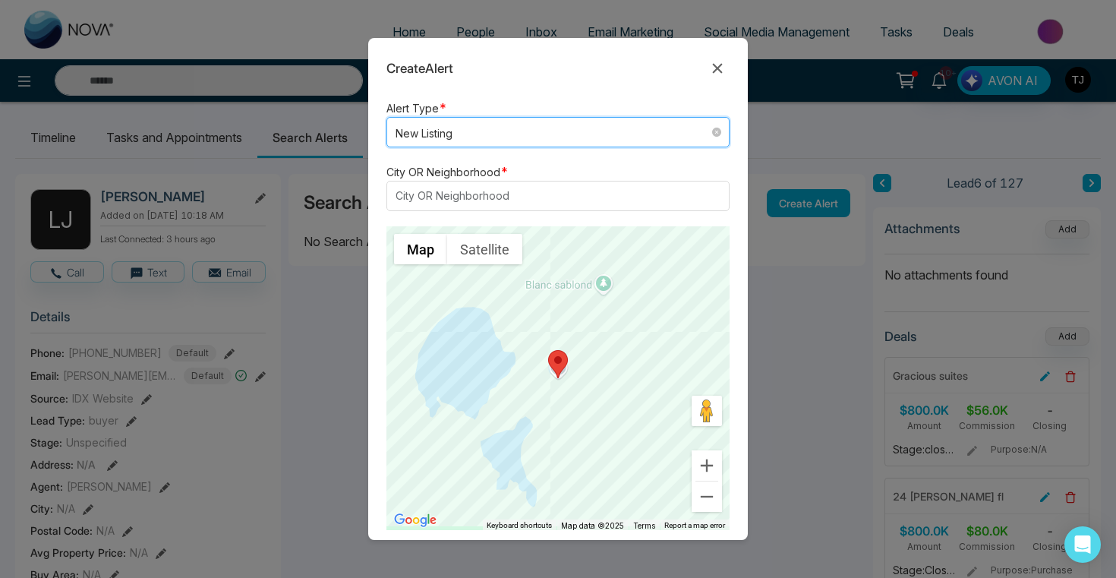
click at [505, 131] on span "New Listing" at bounding box center [557, 132] width 325 height 20
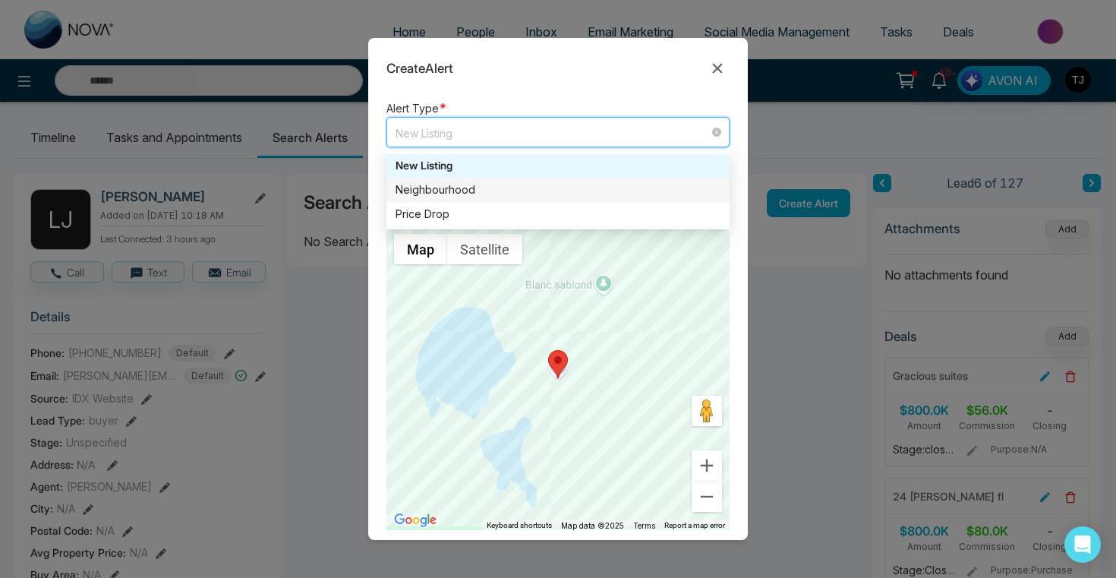
click at [502, 170] on div "New Listing" at bounding box center [557, 165] width 325 height 17
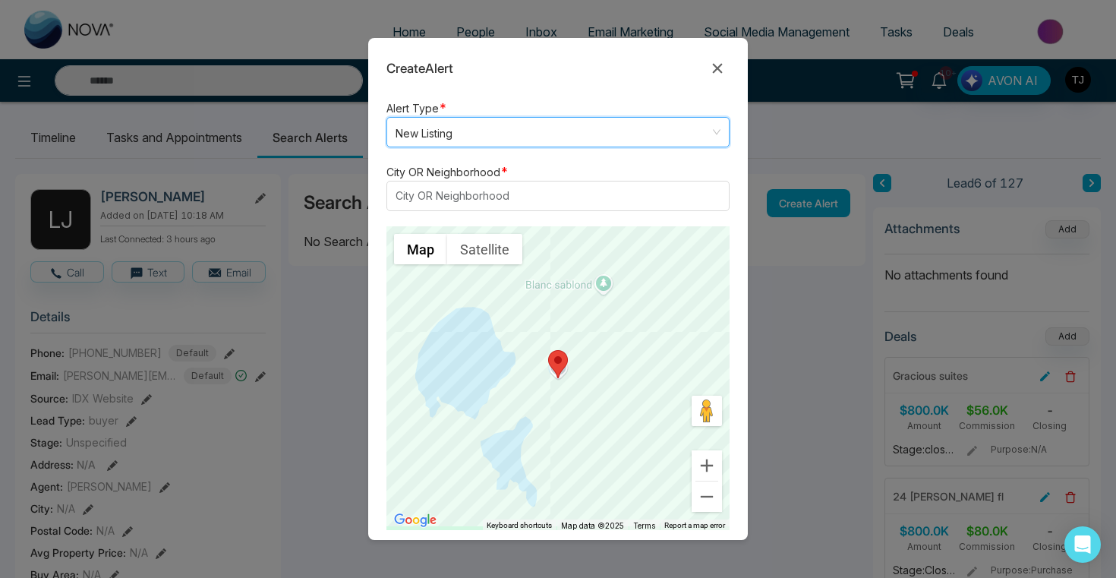
click at [502, 173] on span "*" at bounding box center [504, 171] width 8 height 15
click at [502, 190] on div at bounding box center [551, 196] width 320 height 18
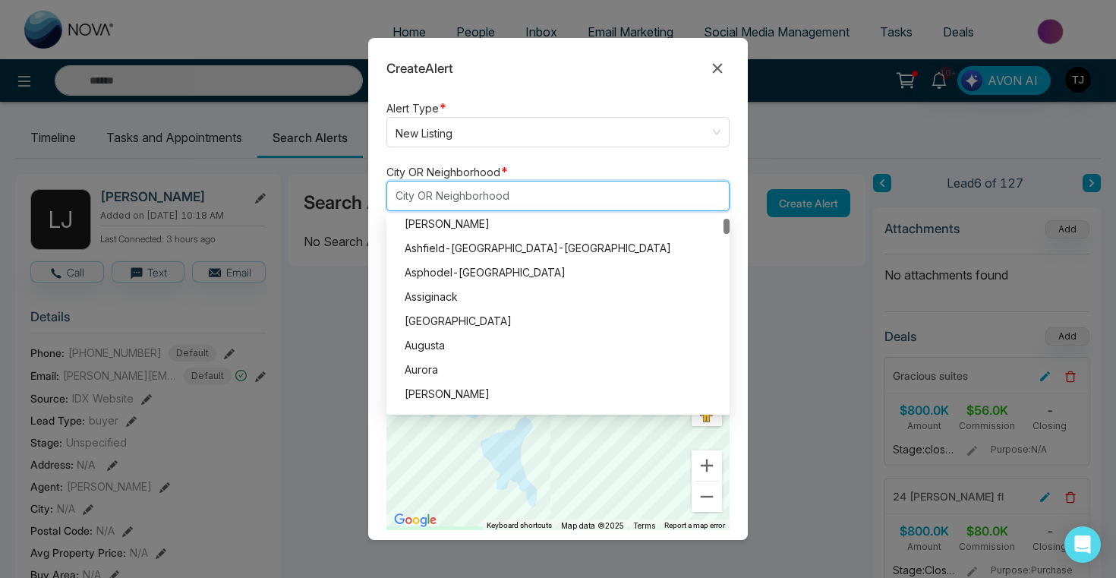
scroll to position [427, 0]
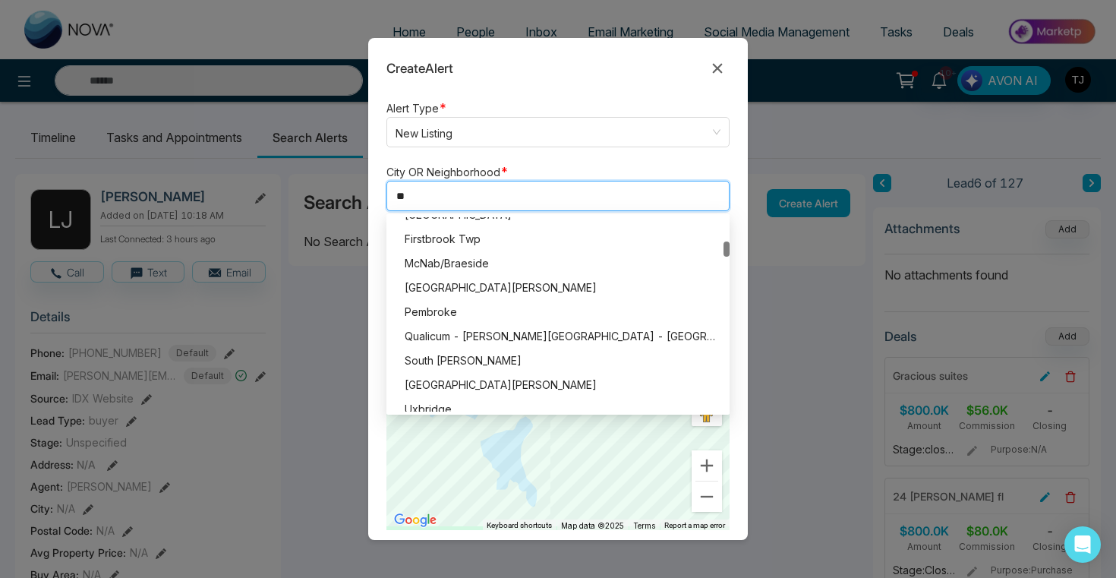
type input "***"
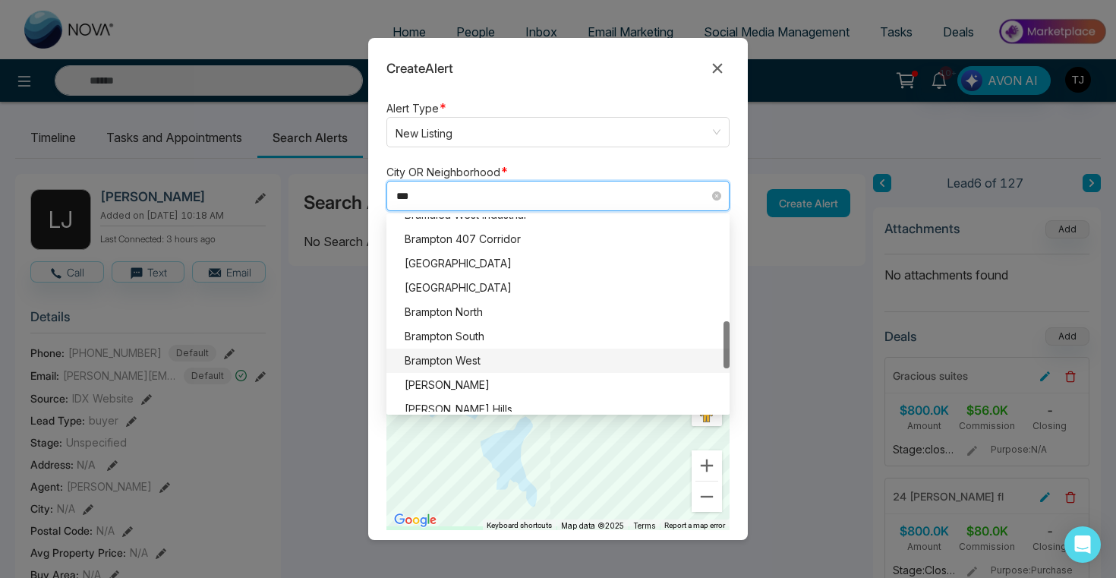
click at [502, 366] on div "Brampton West" at bounding box center [563, 360] width 316 height 17
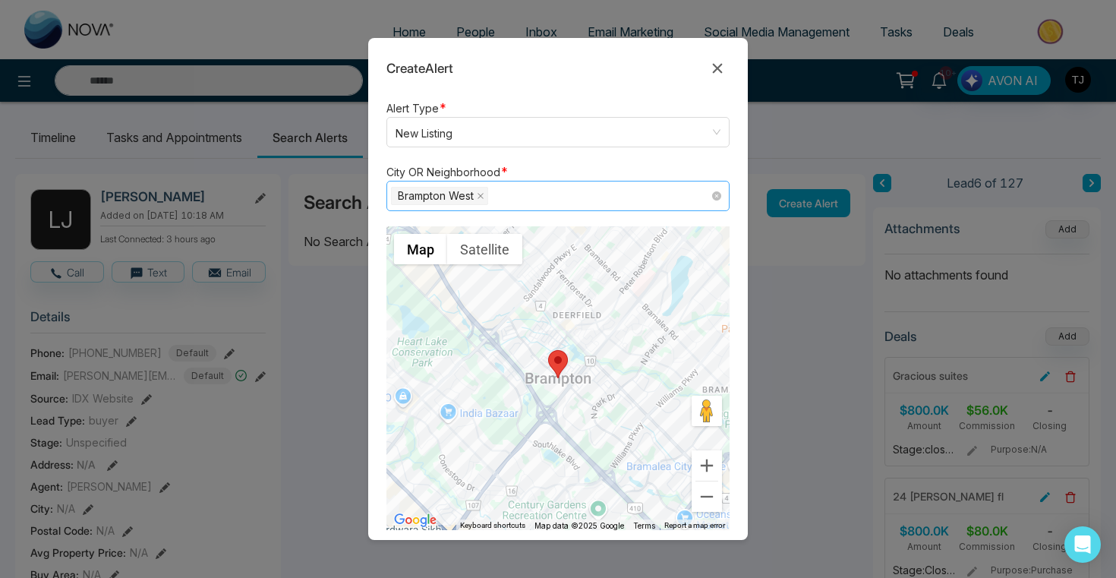
click at [631, 165] on div "City OR Neighborhood * [GEOGRAPHIC_DATA] [GEOGRAPHIC_DATA] [GEOGRAPHIC_DATA]-[G…" at bounding box center [557, 186] width 343 height 49
click at [569, 345] on div at bounding box center [557, 378] width 343 height 304
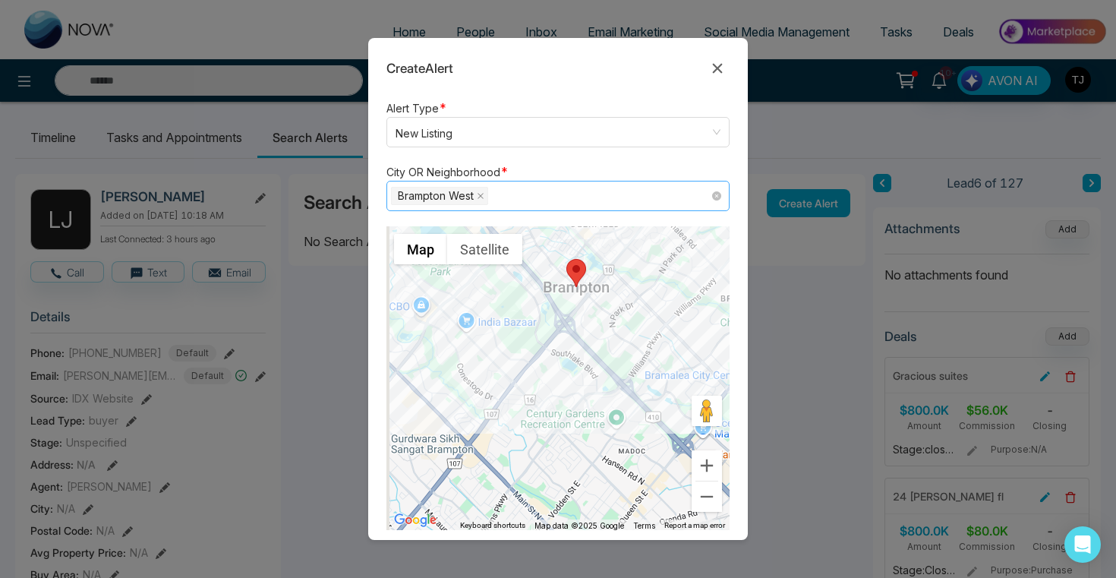
drag, startPoint x: 634, startPoint y: 367, endPoint x: 645, endPoint y: 276, distance: 91.7
click at [646, 276] on div at bounding box center [557, 378] width 343 height 304
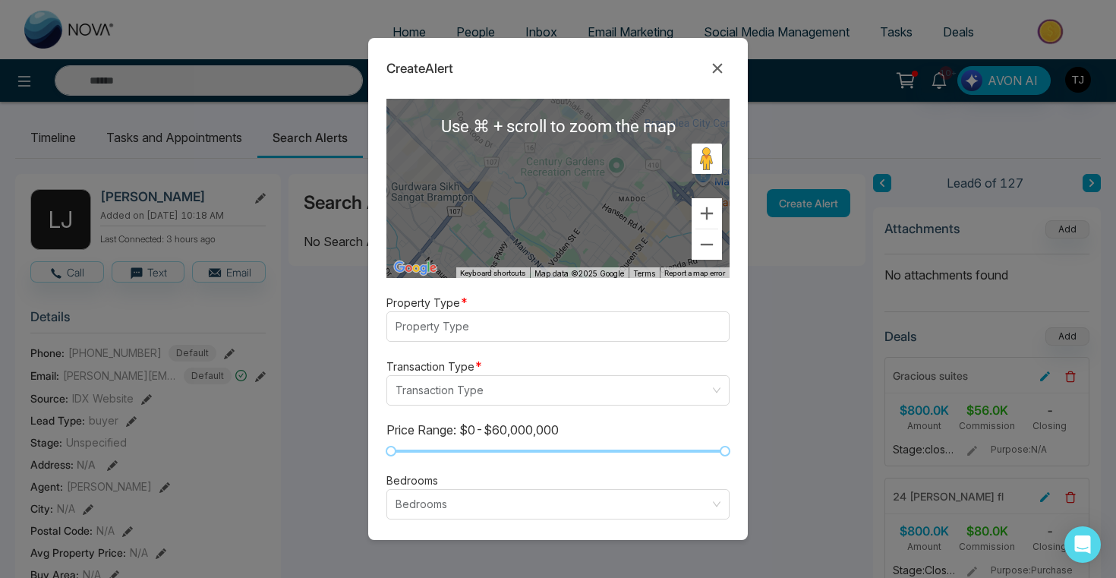
scroll to position [247, 0]
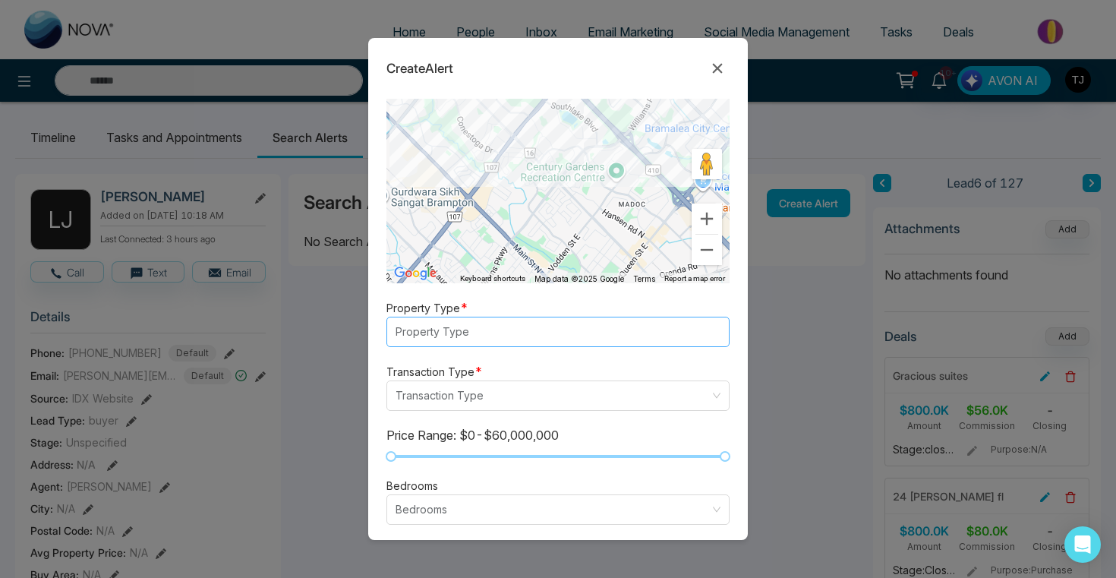
click at [546, 326] on div at bounding box center [551, 332] width 320 height 18
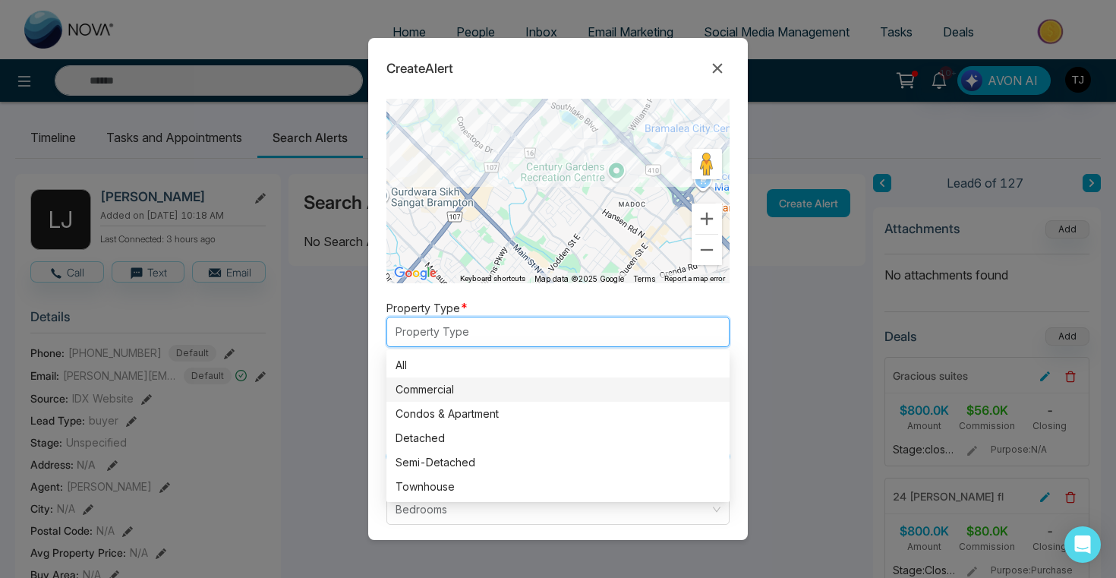
click at [547, 392] on div "Commercial" at bounding box center [557, 389] width 325 height 17
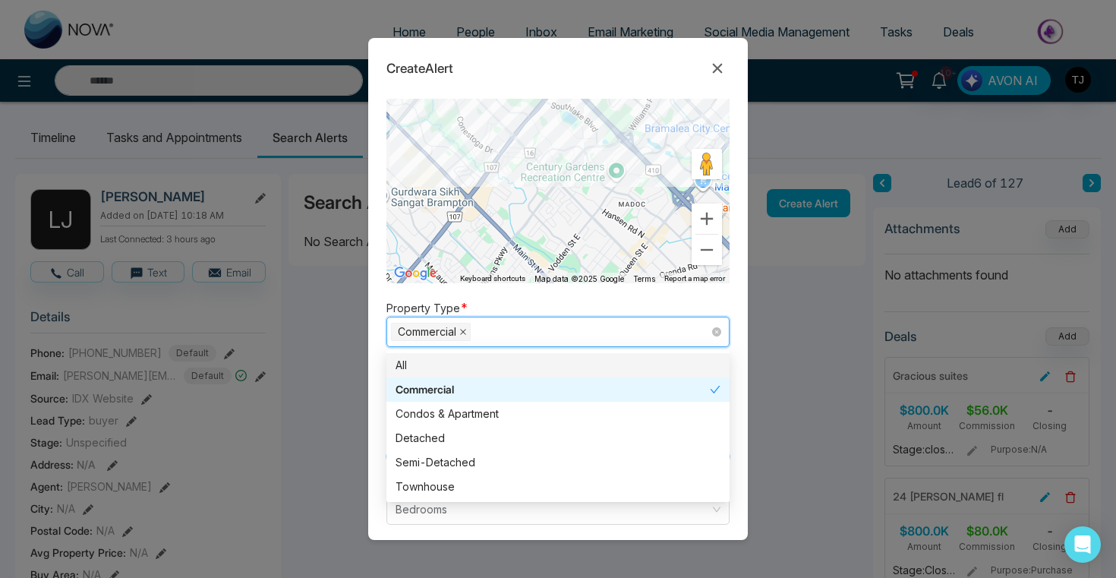
click at [464, 335] on icon "close" at bounding box center [463, 332] width 8 height 8
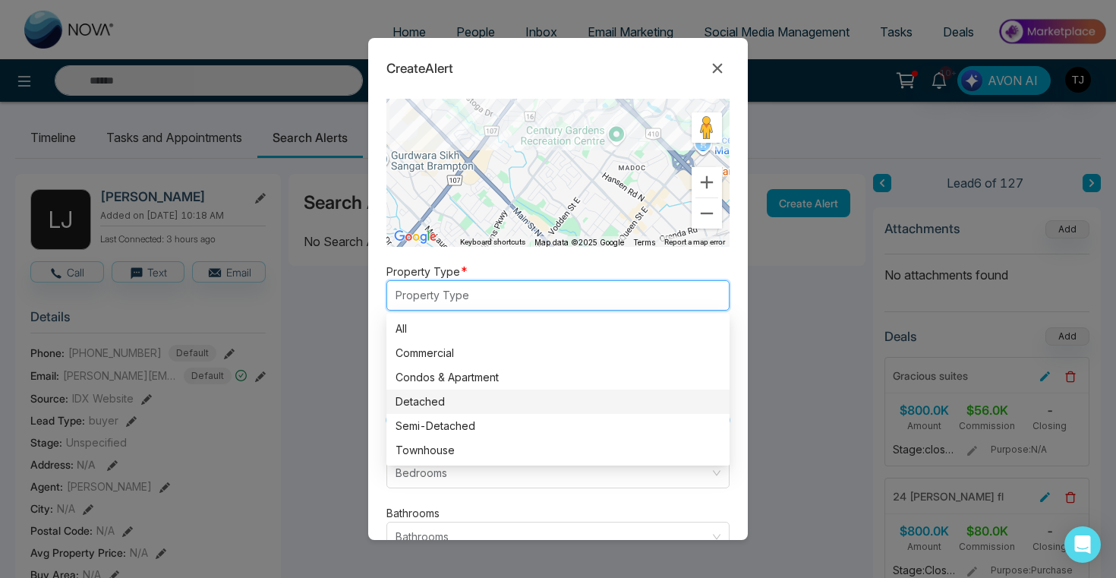
scroll to position [294, 0]
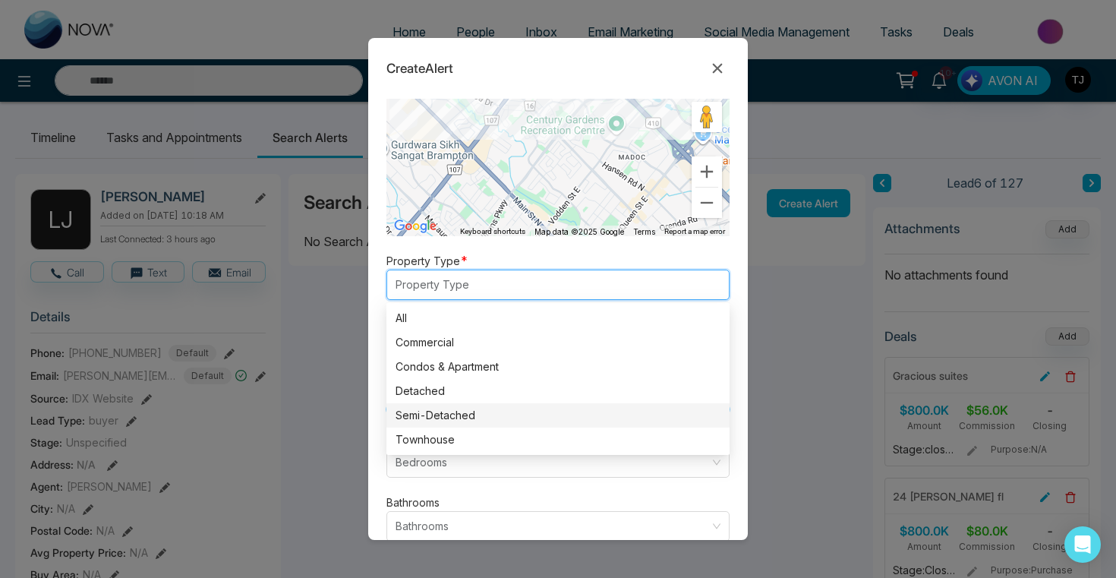
click at [493, 423] on div "Semi-Detached" at bounding box center [557, 415] width 325 height 17
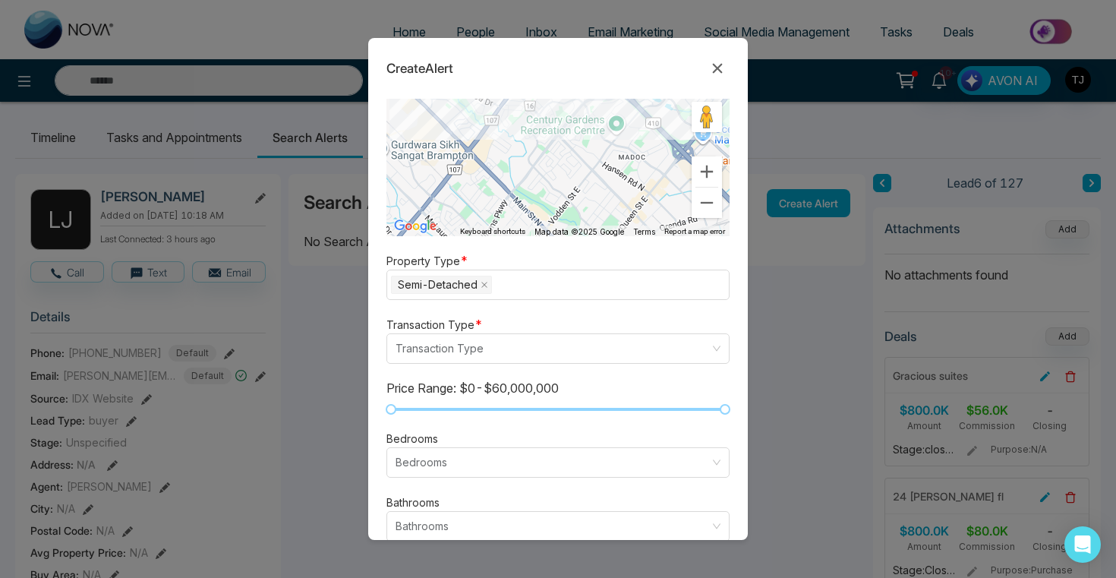
click at [486, 481] on form "Alert Type * New Listing listing neighbourhood New Listing Neighbourhood Price …" at bounding box center [557, 319] width 379 height 441
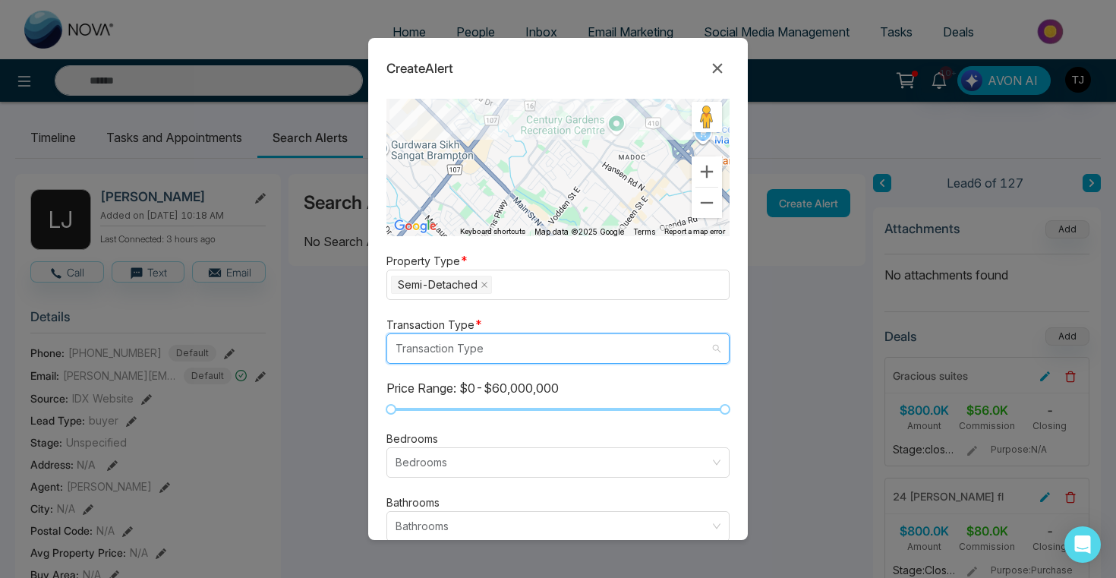
click at [472, 343] on input "search" at bounding box center [552, 348] width 314 height 29
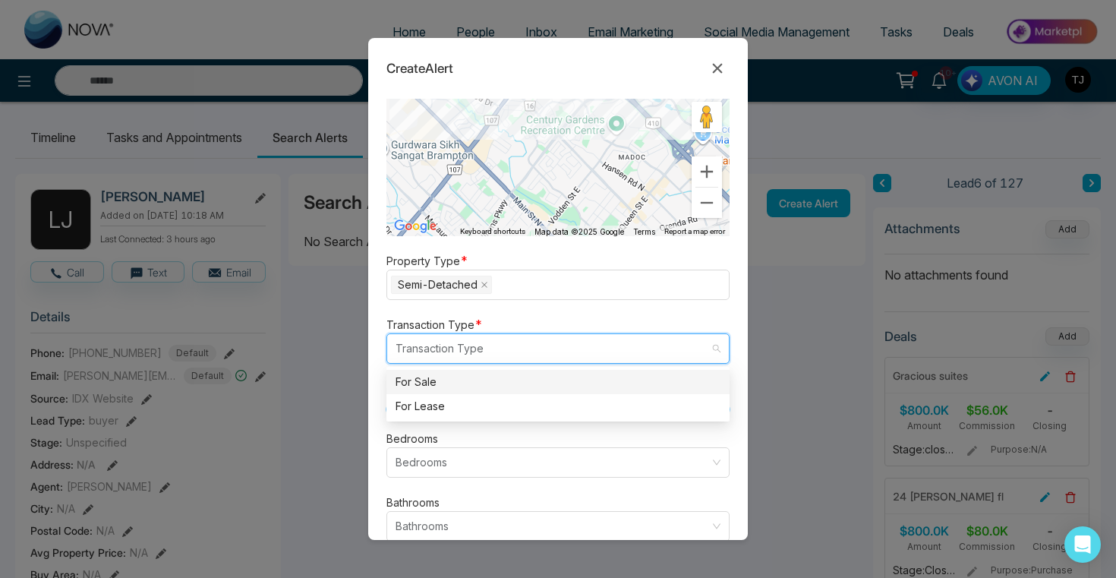
click at [478, 383] on div "For Sale" at bounding box center [557, 381] width 325 height 17
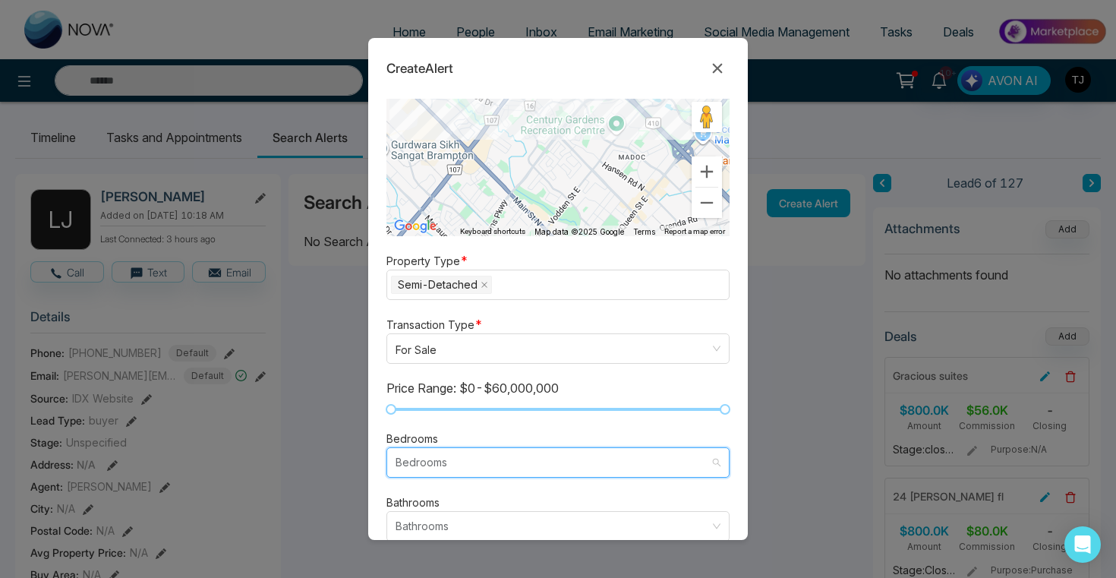
click at [496, 457] on input "search" at bounding box center [552, 462] width 314 height 29
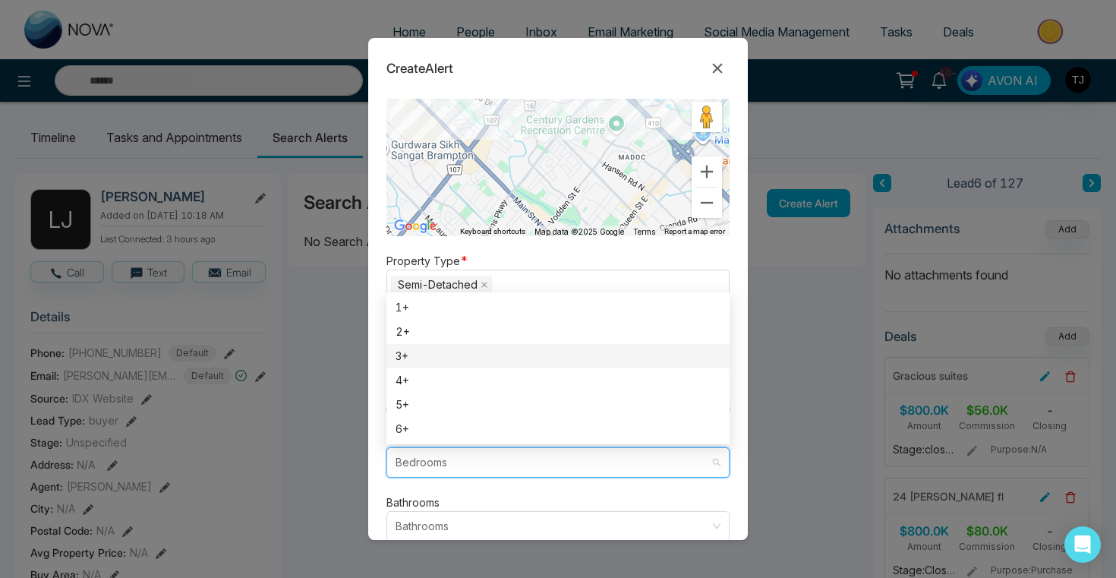
click at [460, 350] on div "3+" at bounding box center [557, 356] width 325 height 17
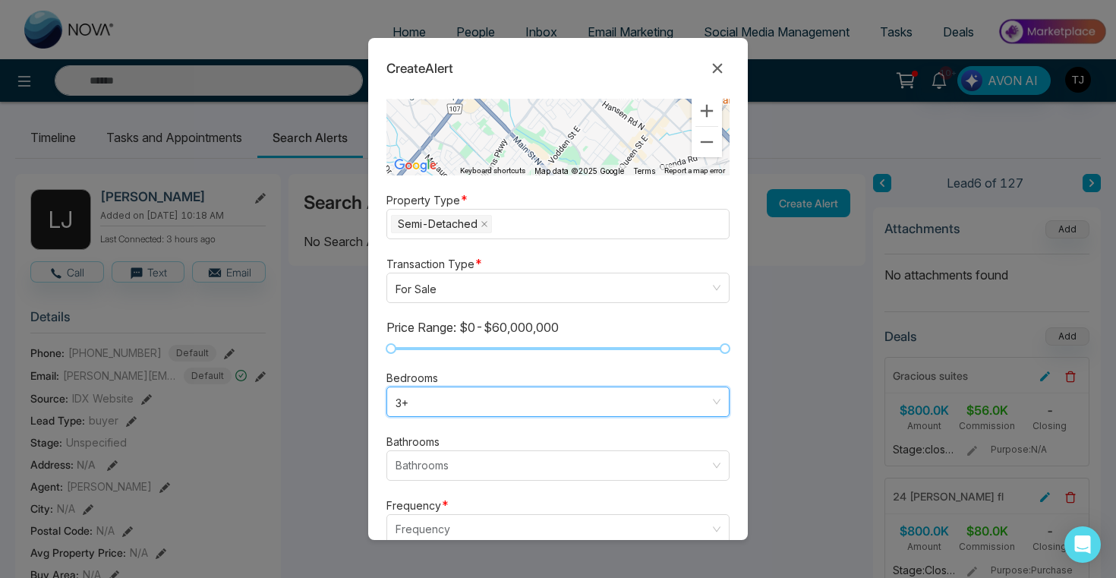
scroll to position [367, 0]
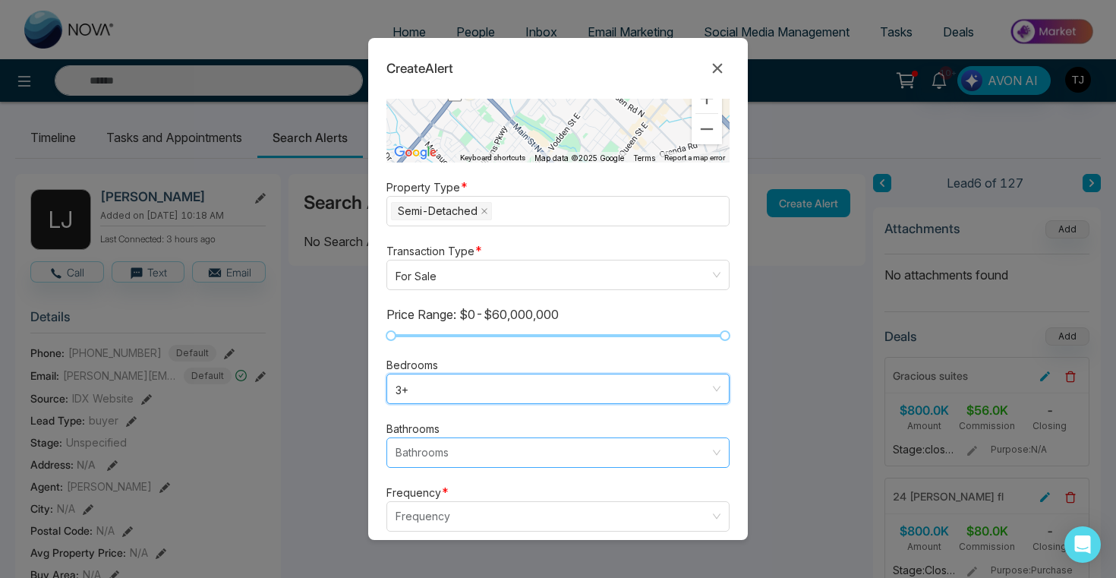
click at [453, 440] on input "search" at bounding box center [552, 452] width 314 height 29
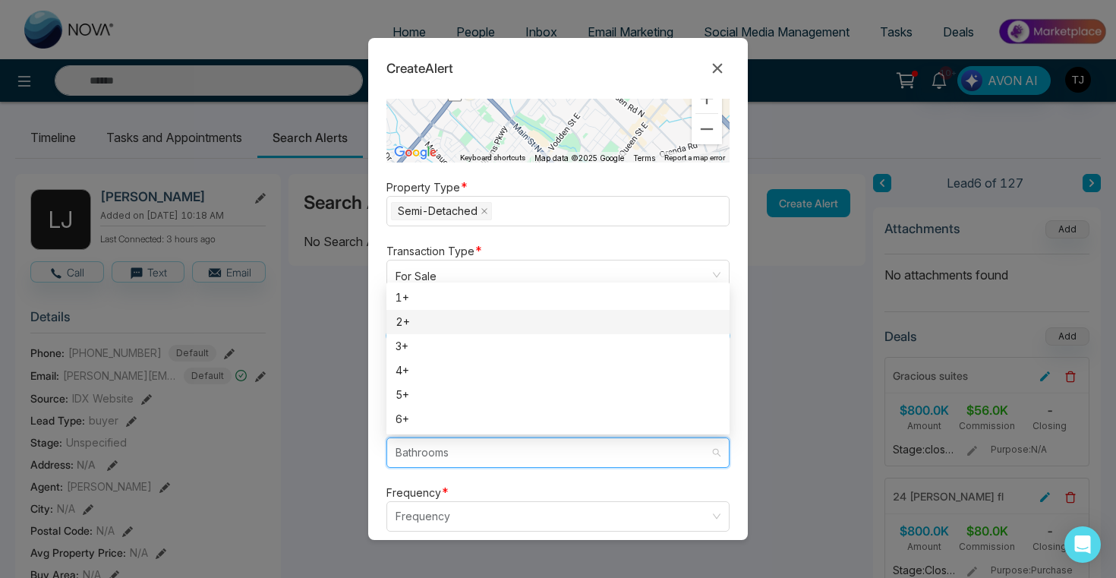
click at [452, 313] on div "2+" at bounding box center [557, 321] width 325 height 17
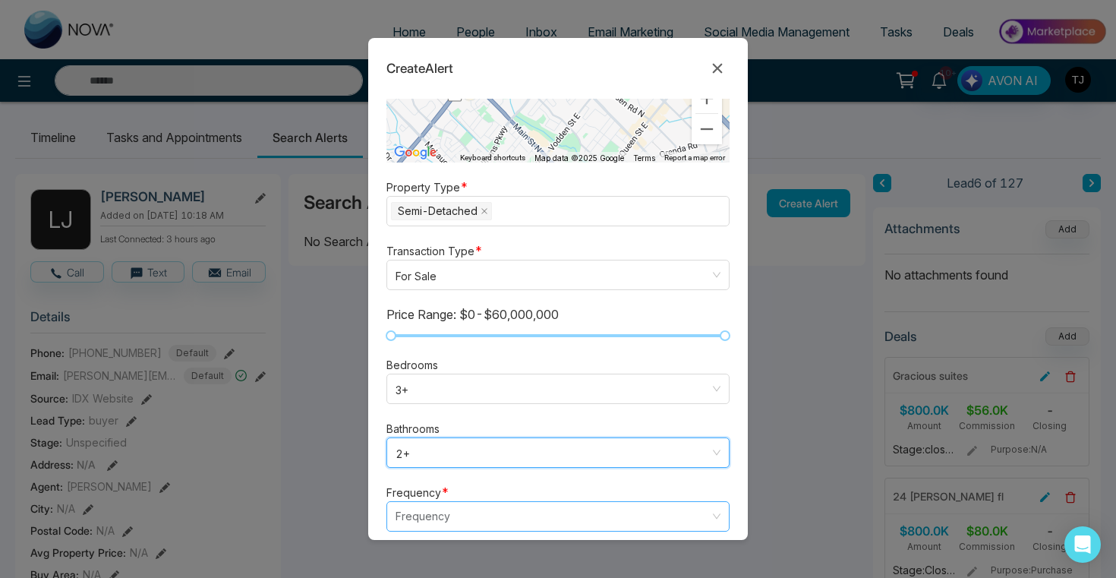
click at [452, 517] on input "search" at bounding box center [552, 516] width 314 height 29
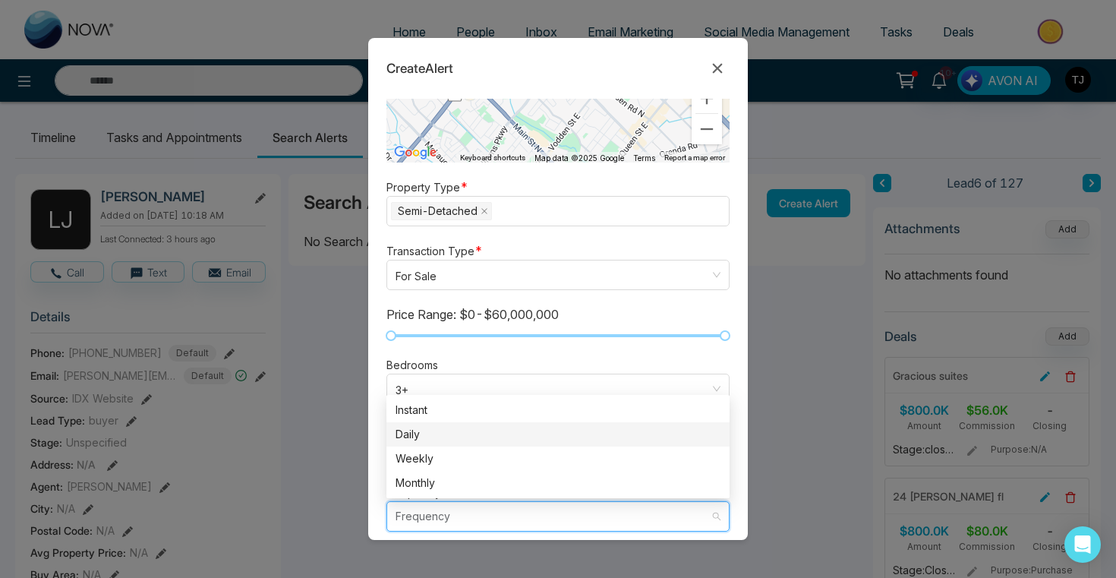
click at [444, 427] on div "Daily" at bounding box center [557, 434] width 325 height 17
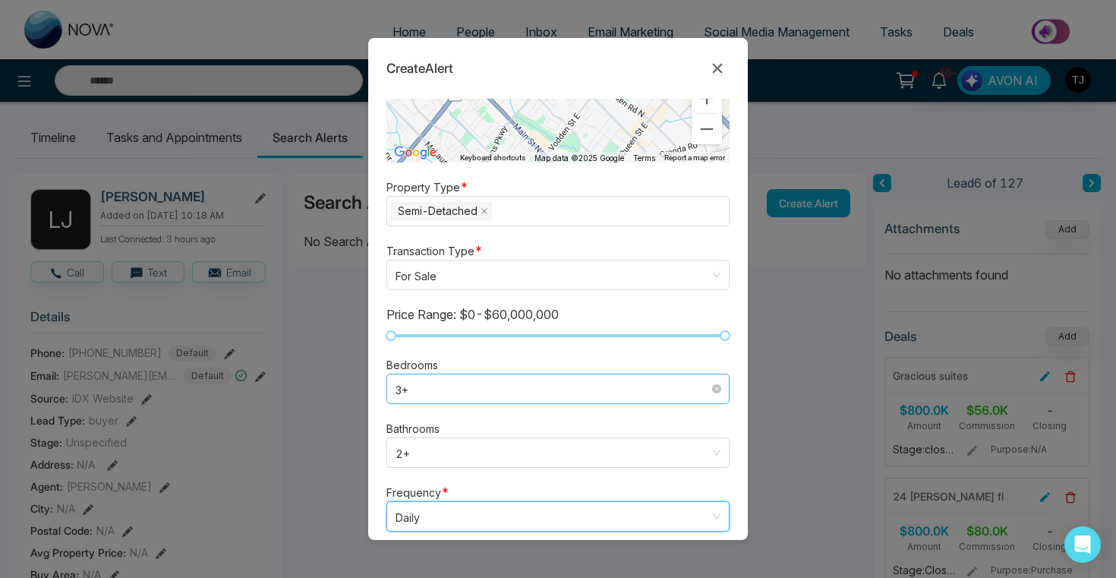
scroll to position [442, 0]
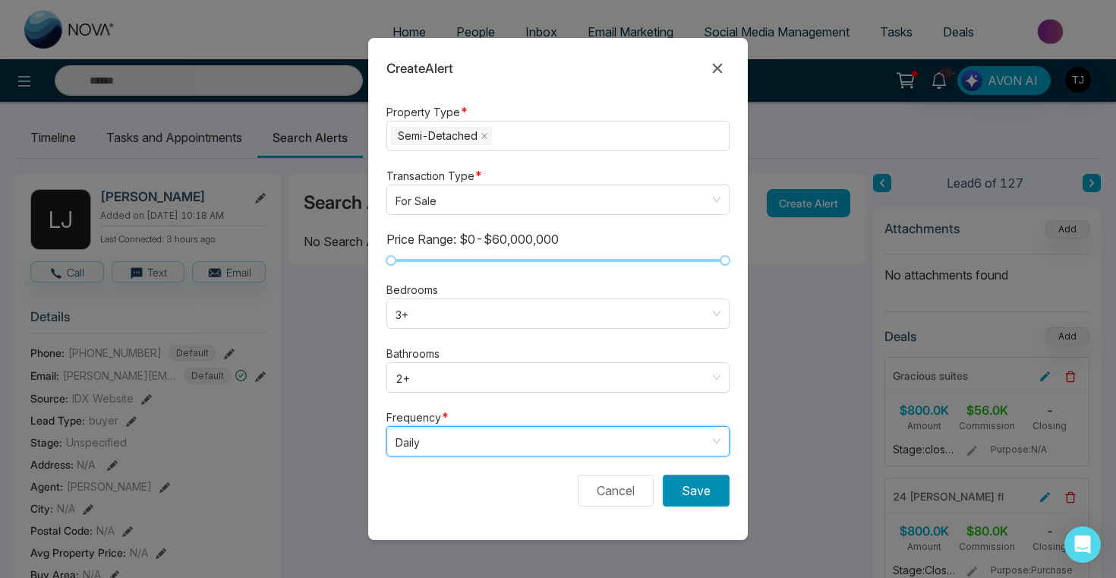
click at [695, 479] on button "Save" at bounding box center [696, 490] width 67 height 32
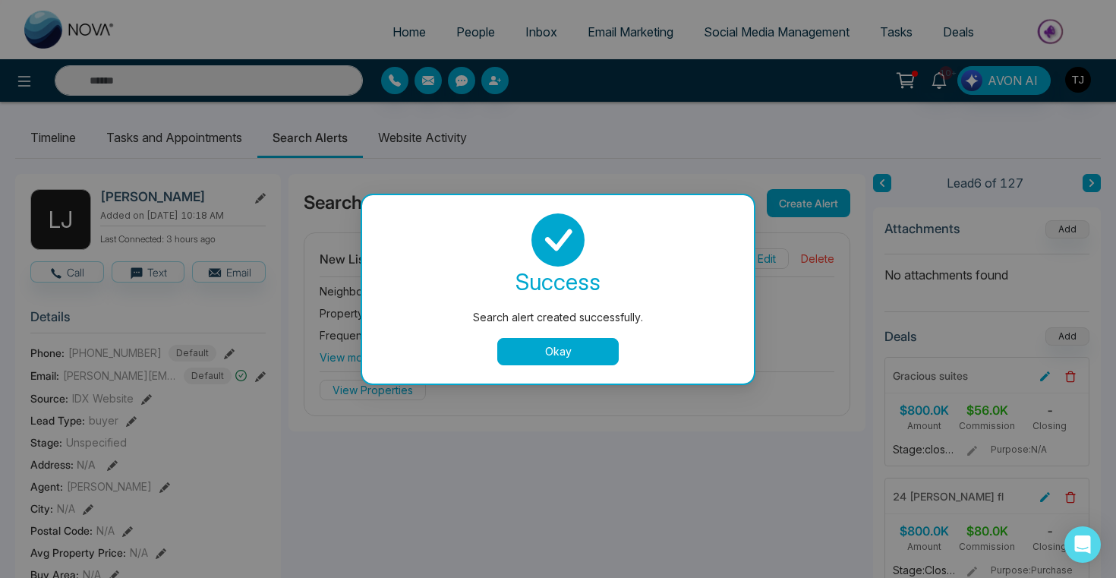
click at [604, 354] on button "Okay" at bounding box center [557, 351] width 121 height 27
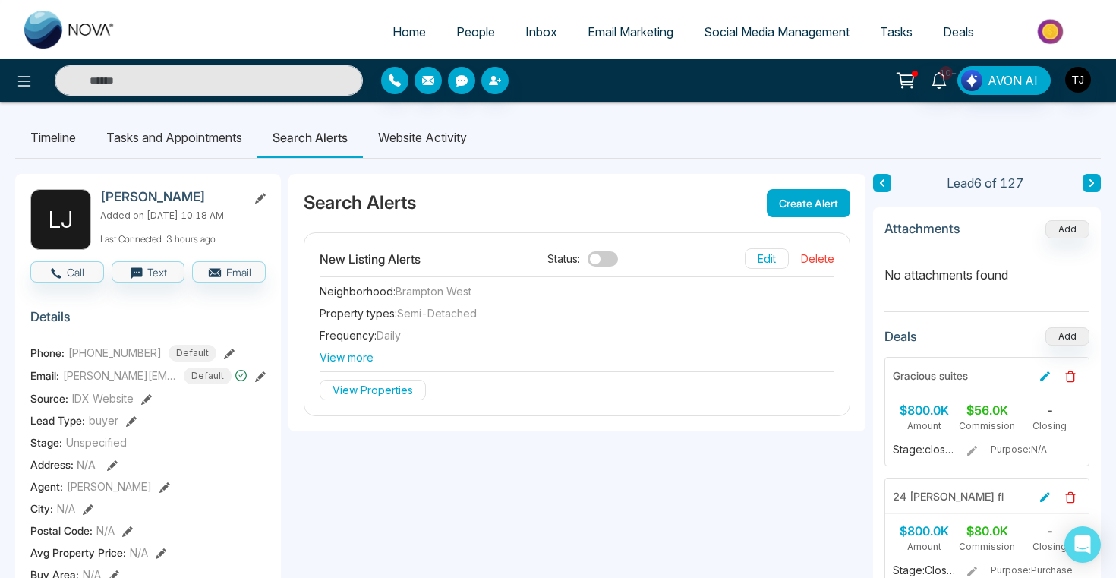
click at [612, 263] on span at bounding box center [602, 258] width 30 height 15
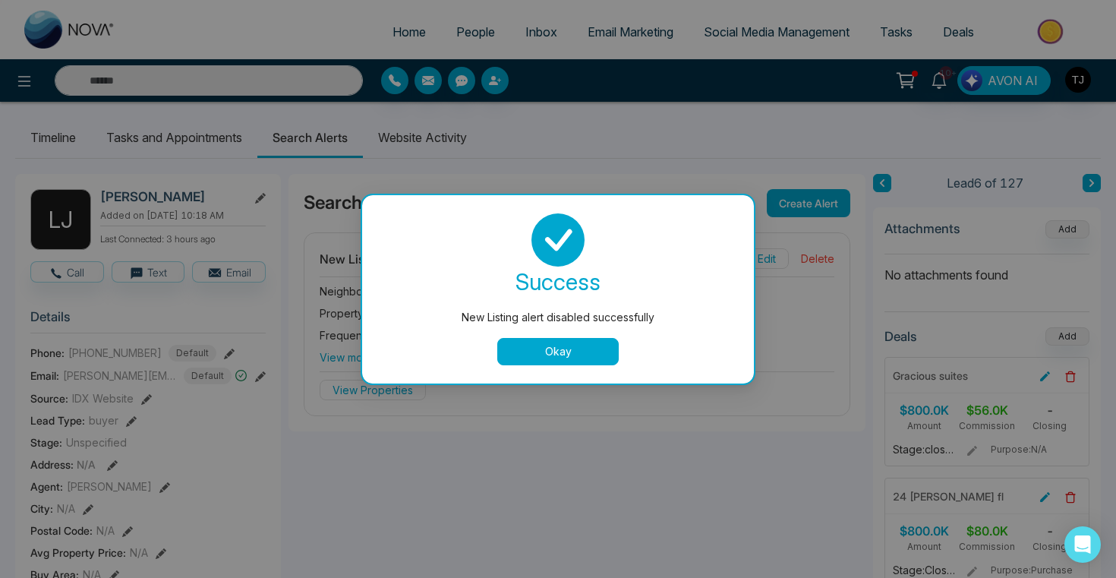
click at [588, 329] on div "success New Listing alert disabled successfully Okay" at bounding box center [557, 289] width 355 height 152
click at [593, 353] on button "Okay" at bounding box center [557, 351] width 121 height 27
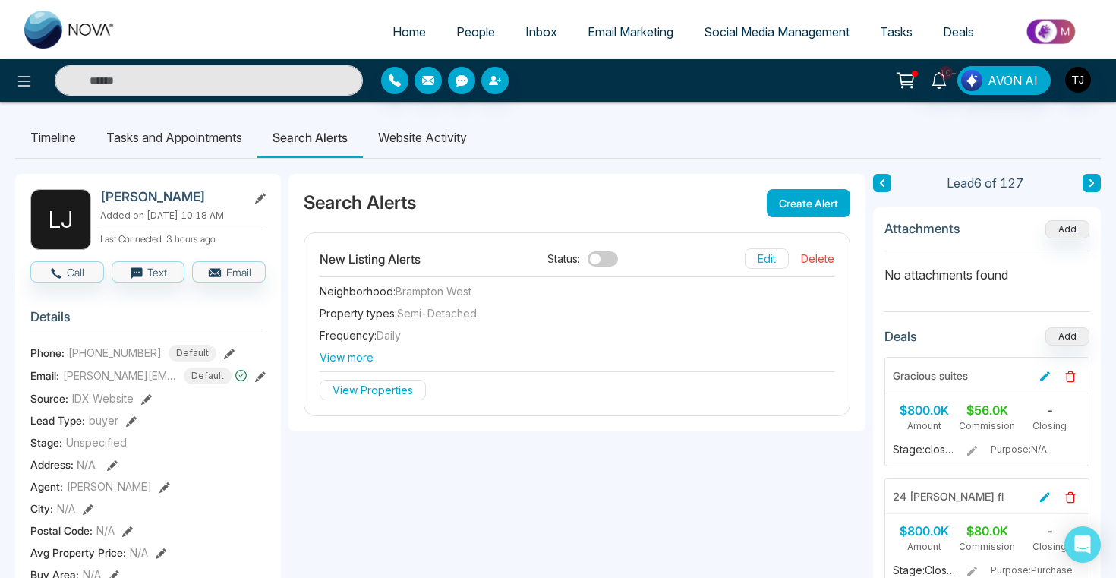
click at [823, 249] on button "Delete" at bounding box center [817, 258] width 33 height 20
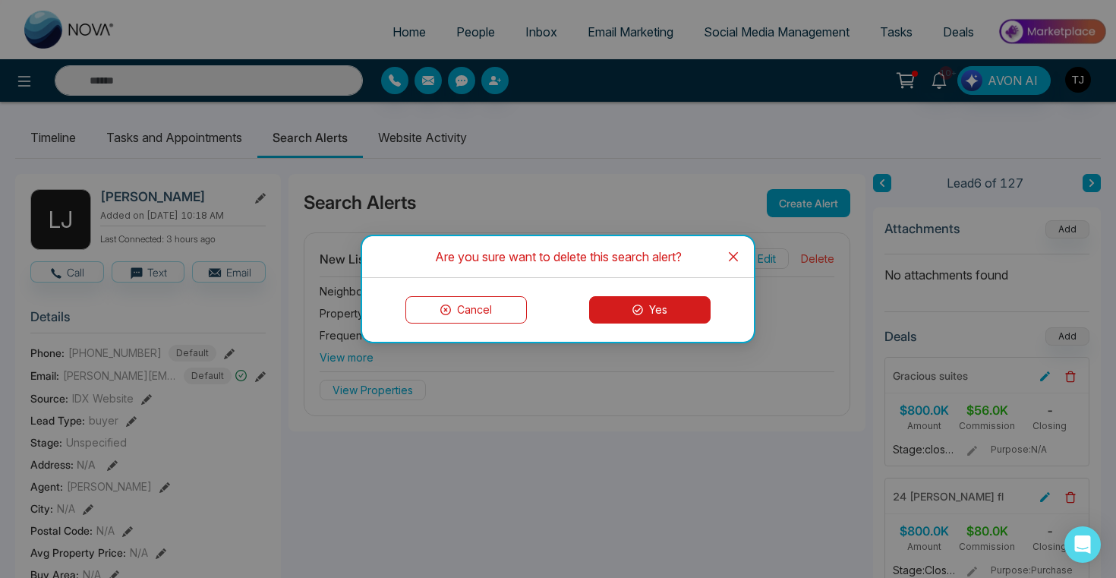
click at [691, 315] on button "Yes" at bounding box center [649, 309] width 121 height 27
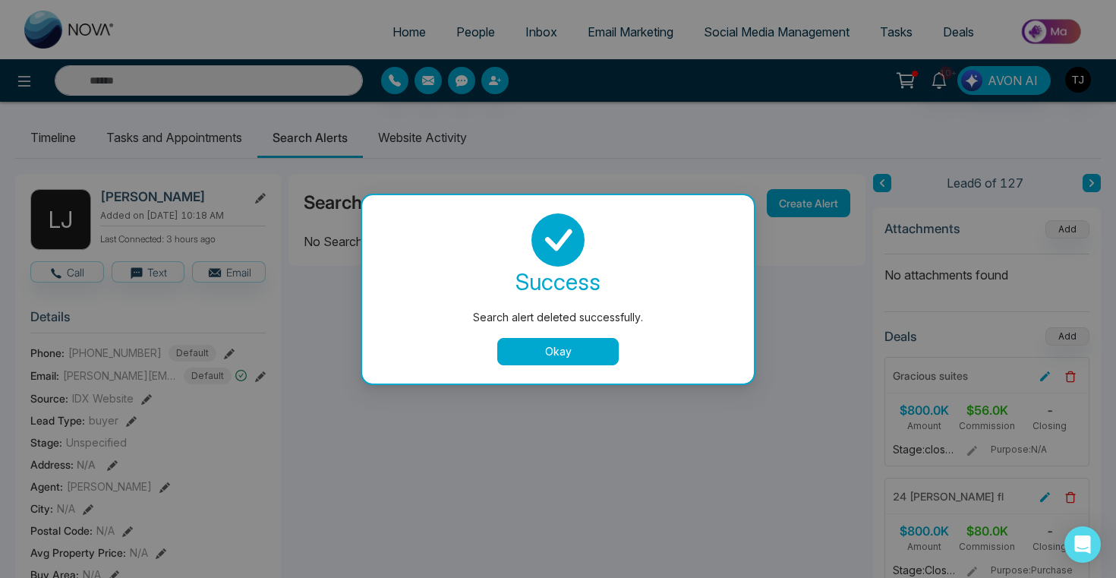
click at [584, 349] on button "Okay" at bounding box center [557, 351] width 121 height 27
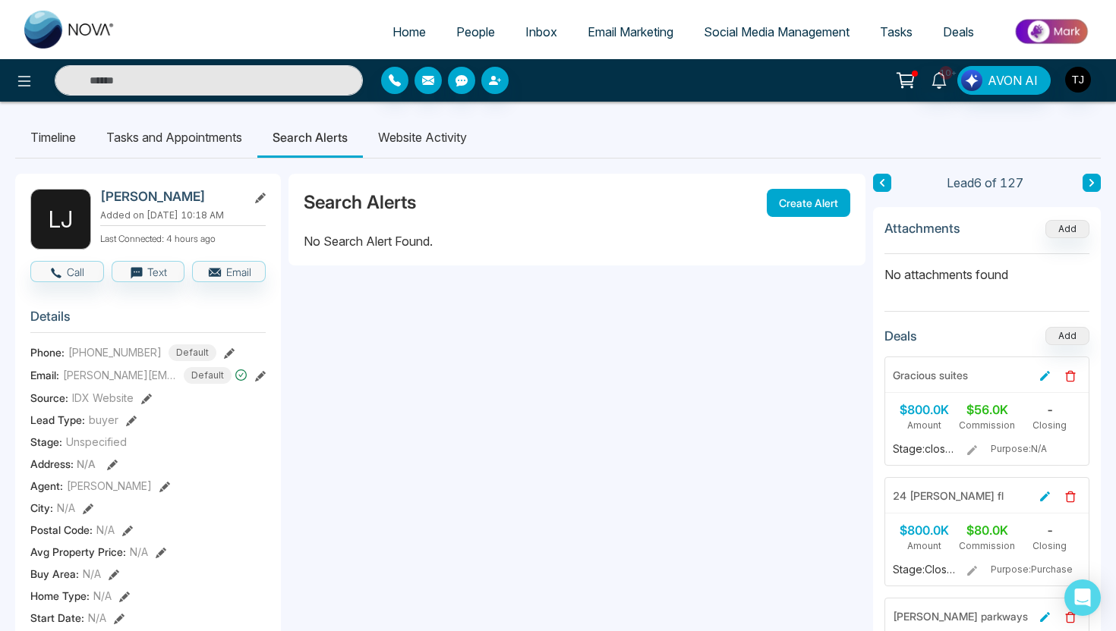
click at [462, 30] on span "People" at bounding box center [475, 31] width 39 height 15
